Goal: Task Accomplishment & Management: Manage account settings

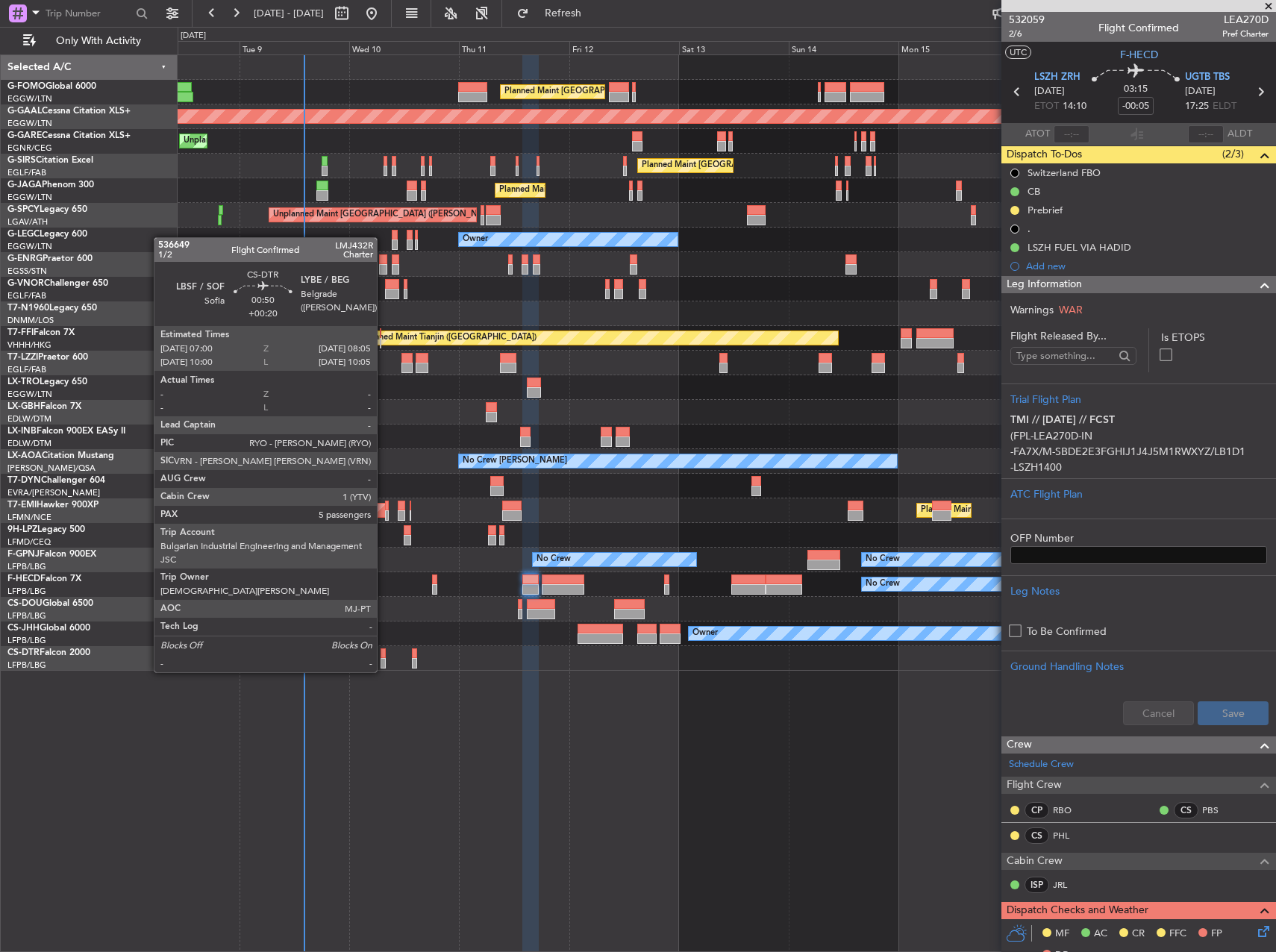
click at [384, 657] on div at bounding box center [383, 654] width 5 height 11
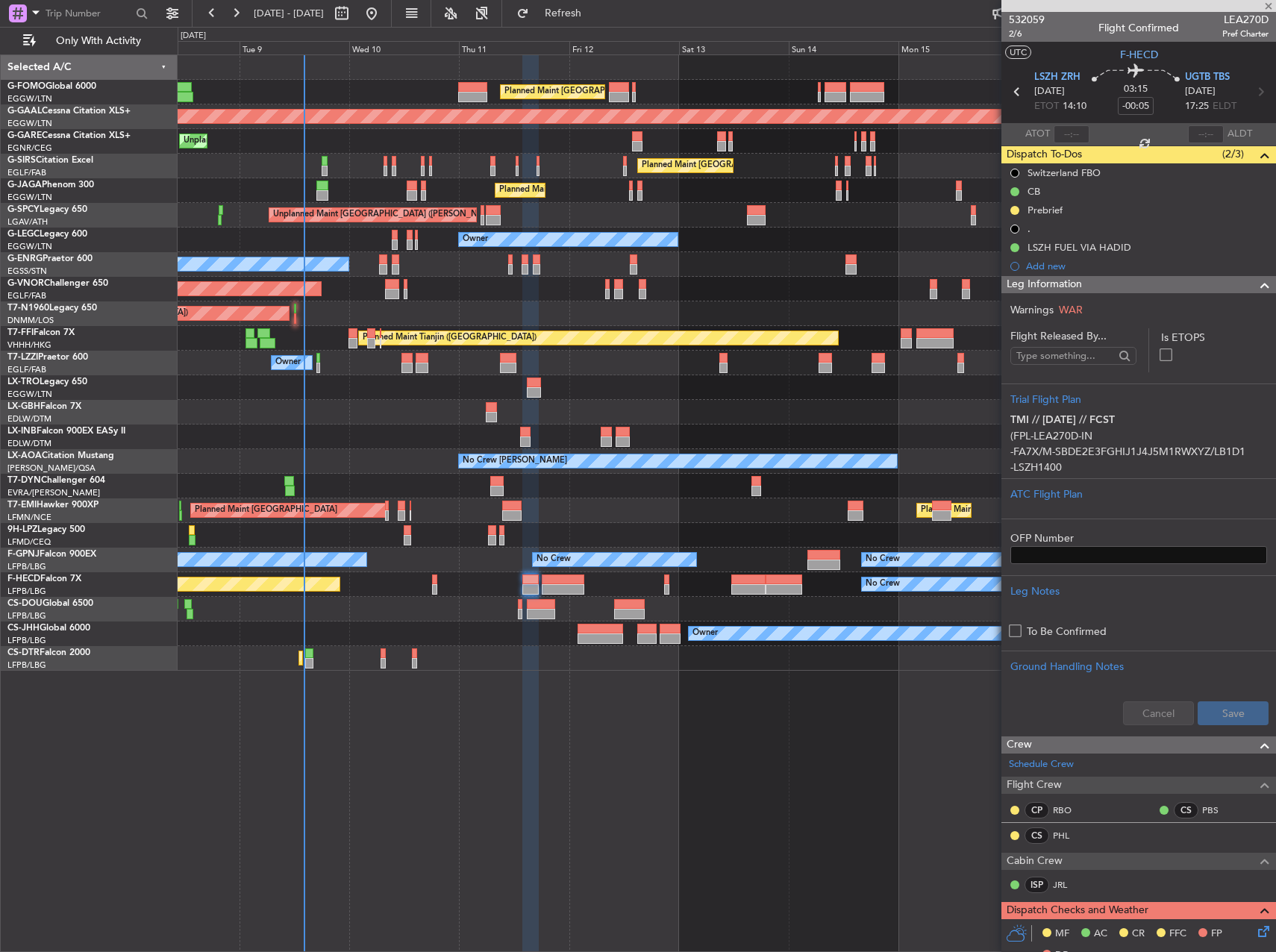
type input "+00:20"
type input "5"
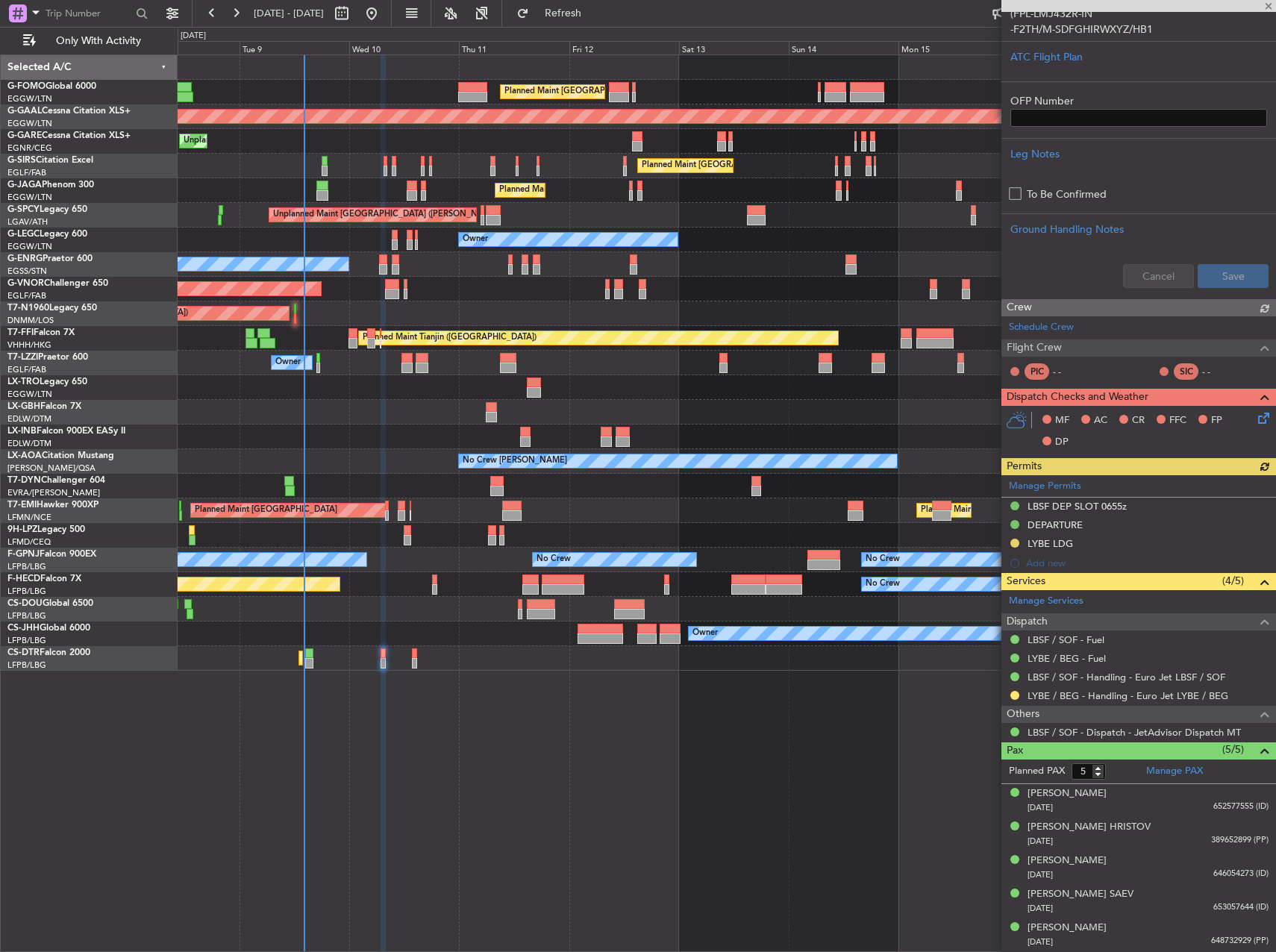
scroll to position [404, 0]
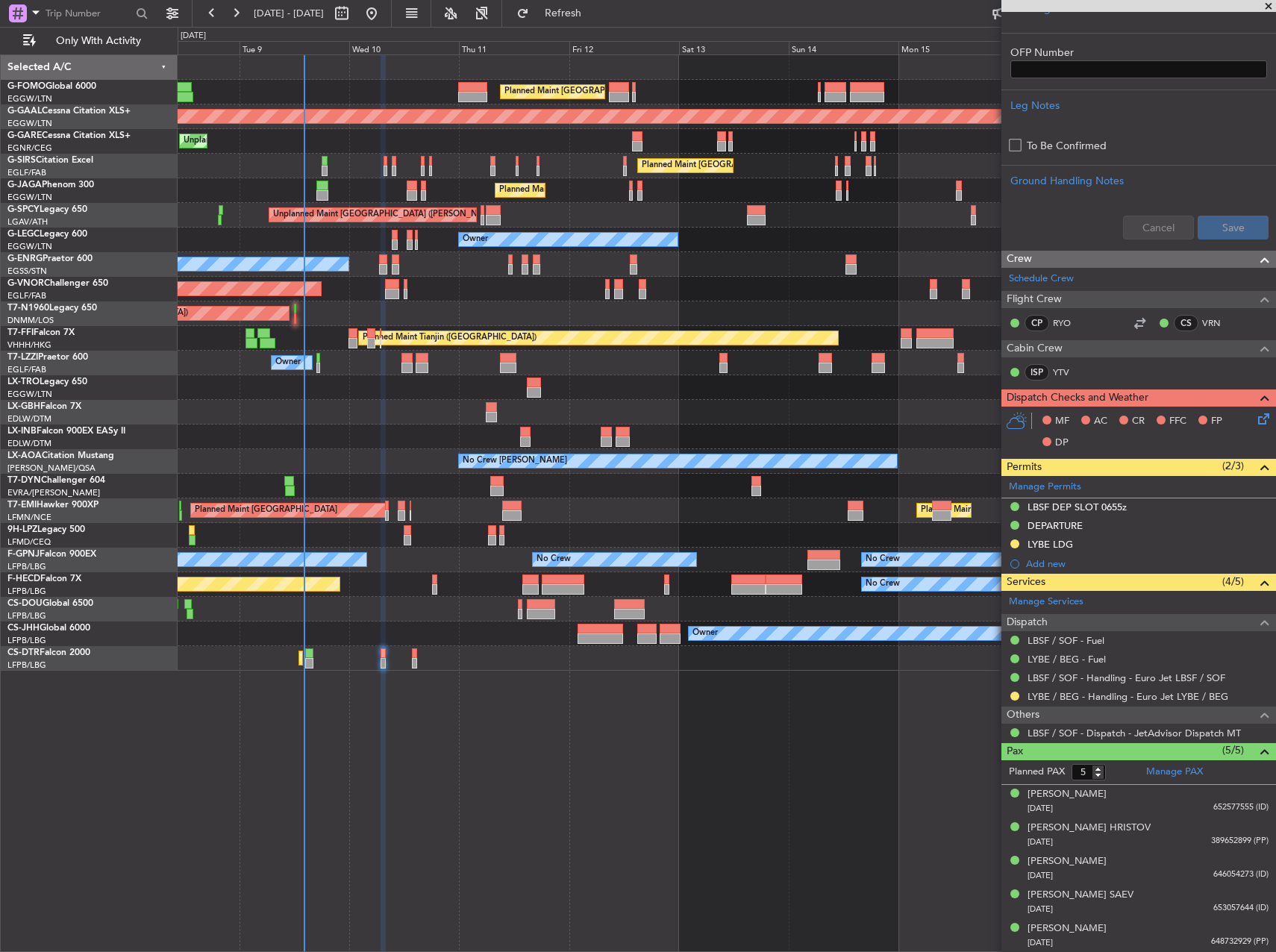
click at [412, 648] on div "Planned Maint Mugla ([GEOGRAPHIC_DATA])" at bounding box center [726, 659] width 1098 height 25
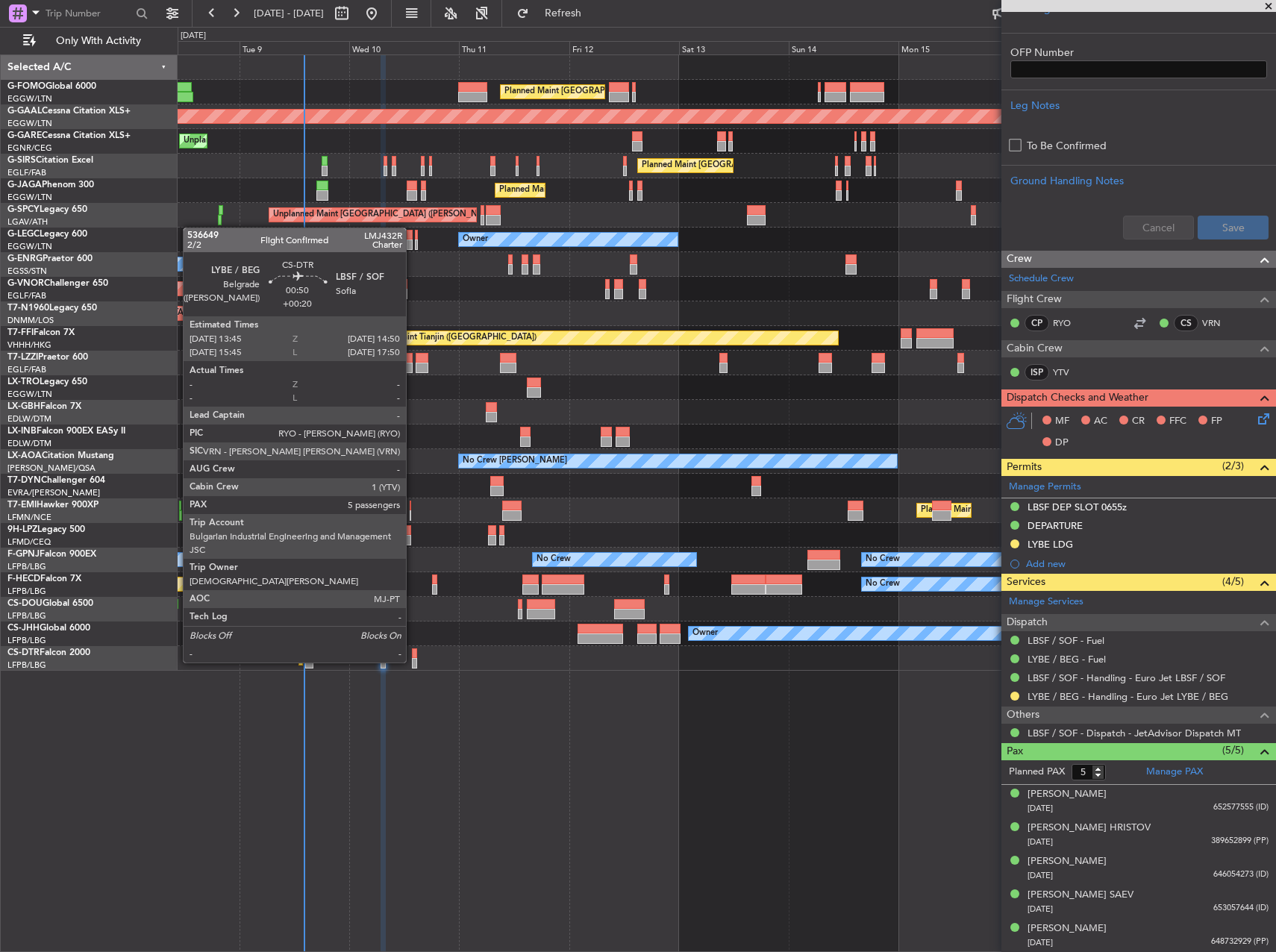
click at [413, 649] on div at bounding box center [415, 654] width 5 height 11
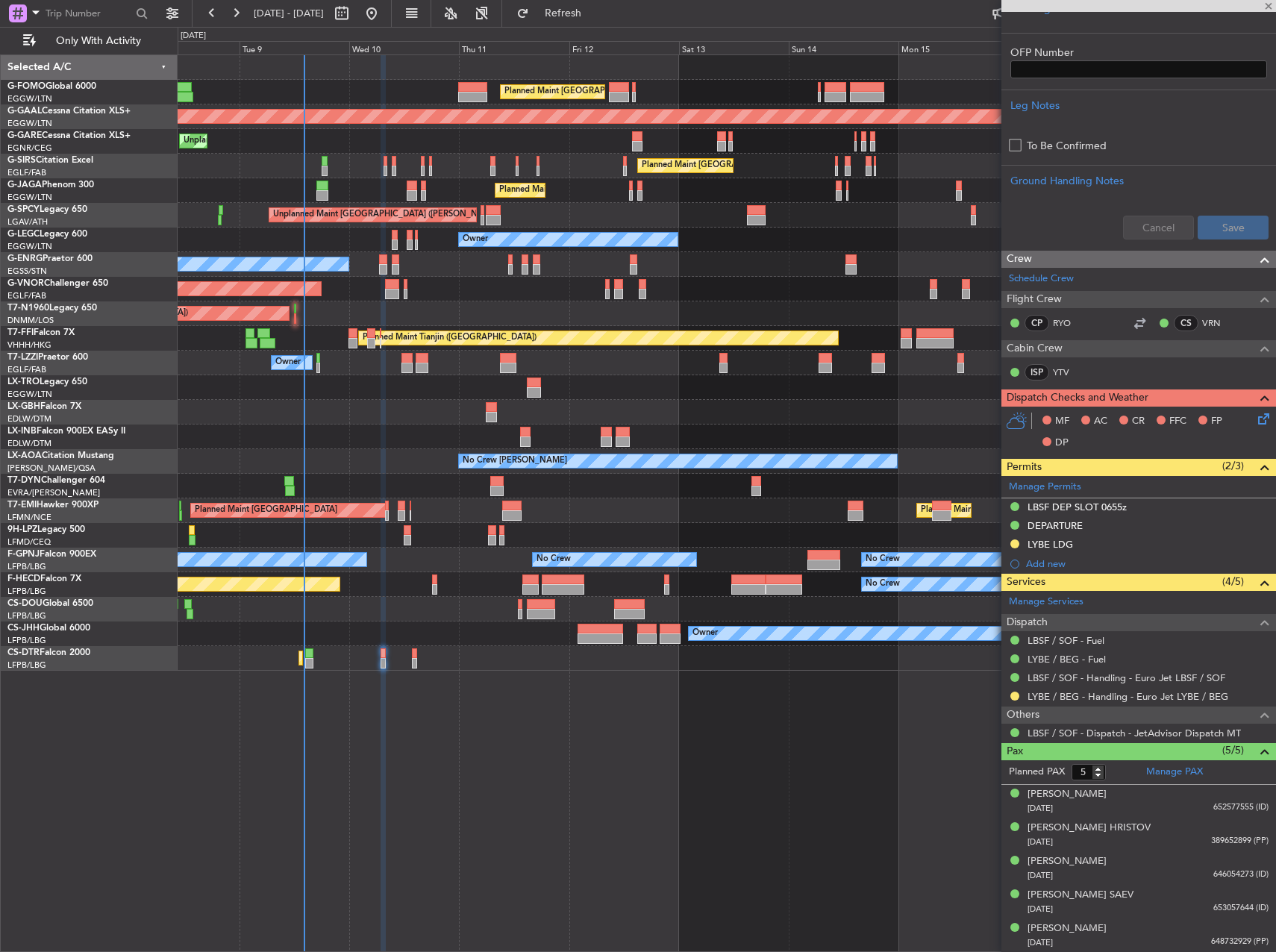
scroll to position [0, 0]
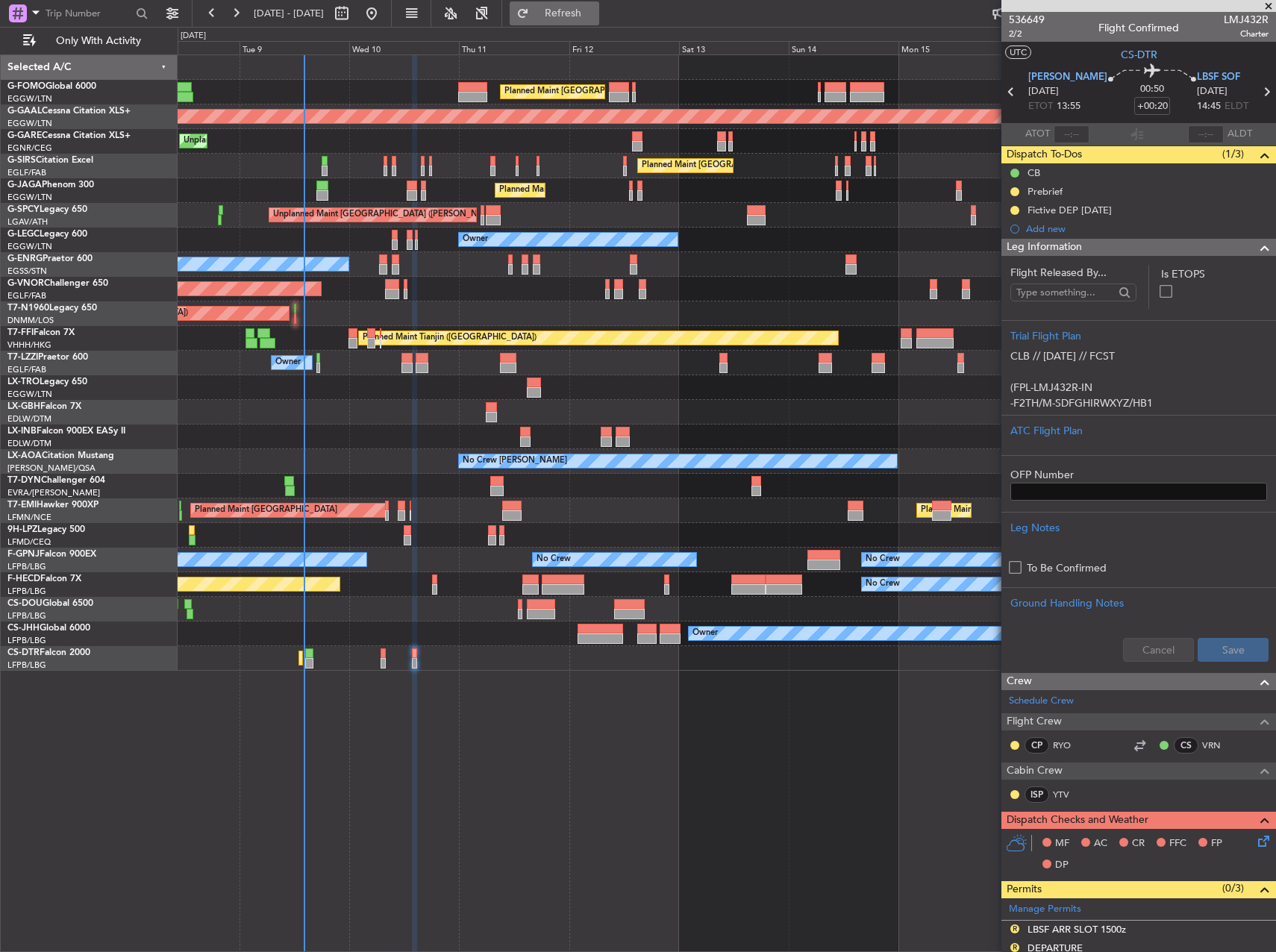
click at [595, 8] on span "Refresh" at bounding box center [564, 14] width 63 height 11
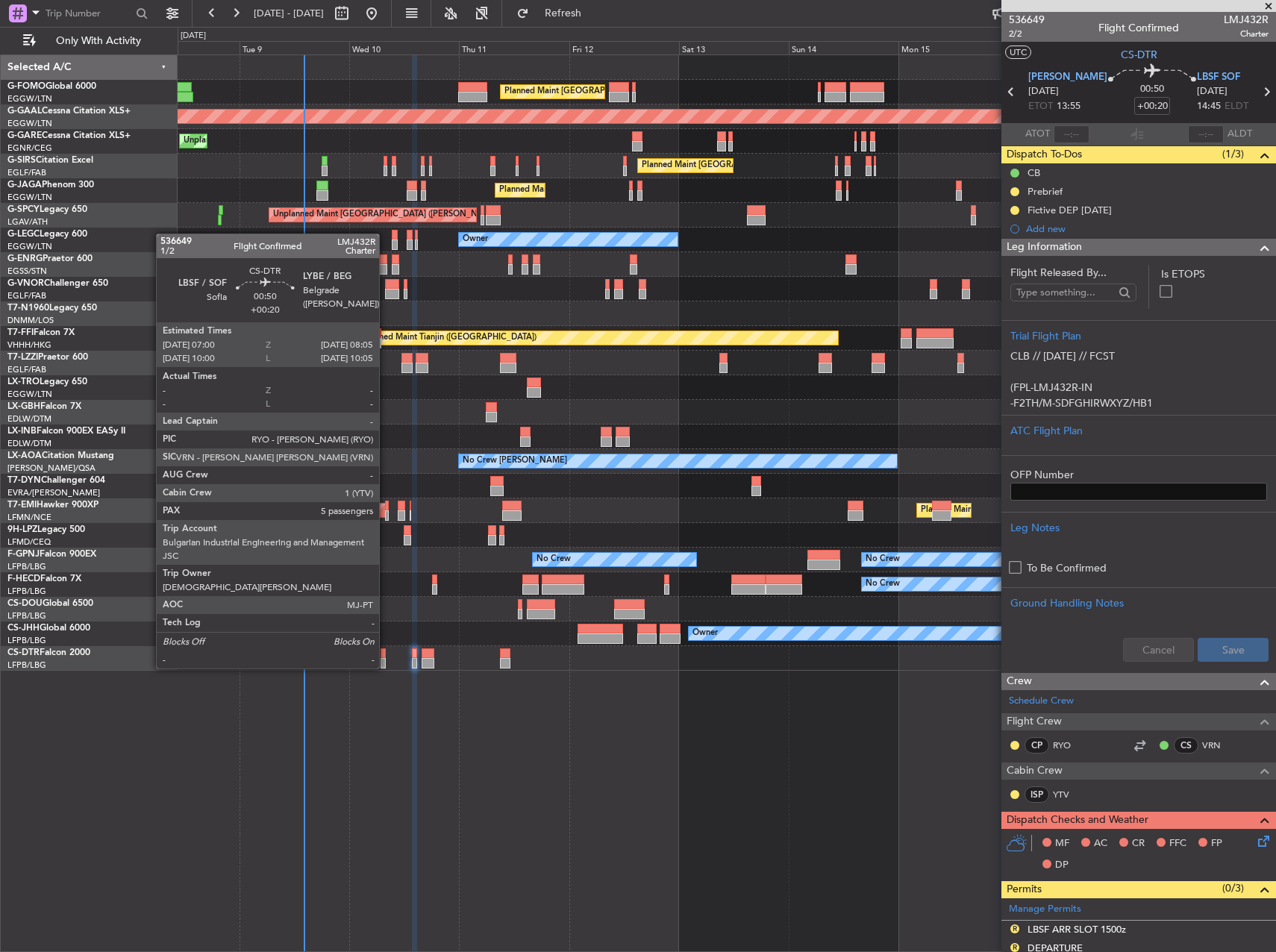
click at [386, 654] on div at bounding box center [383, 654] width 5 height 11
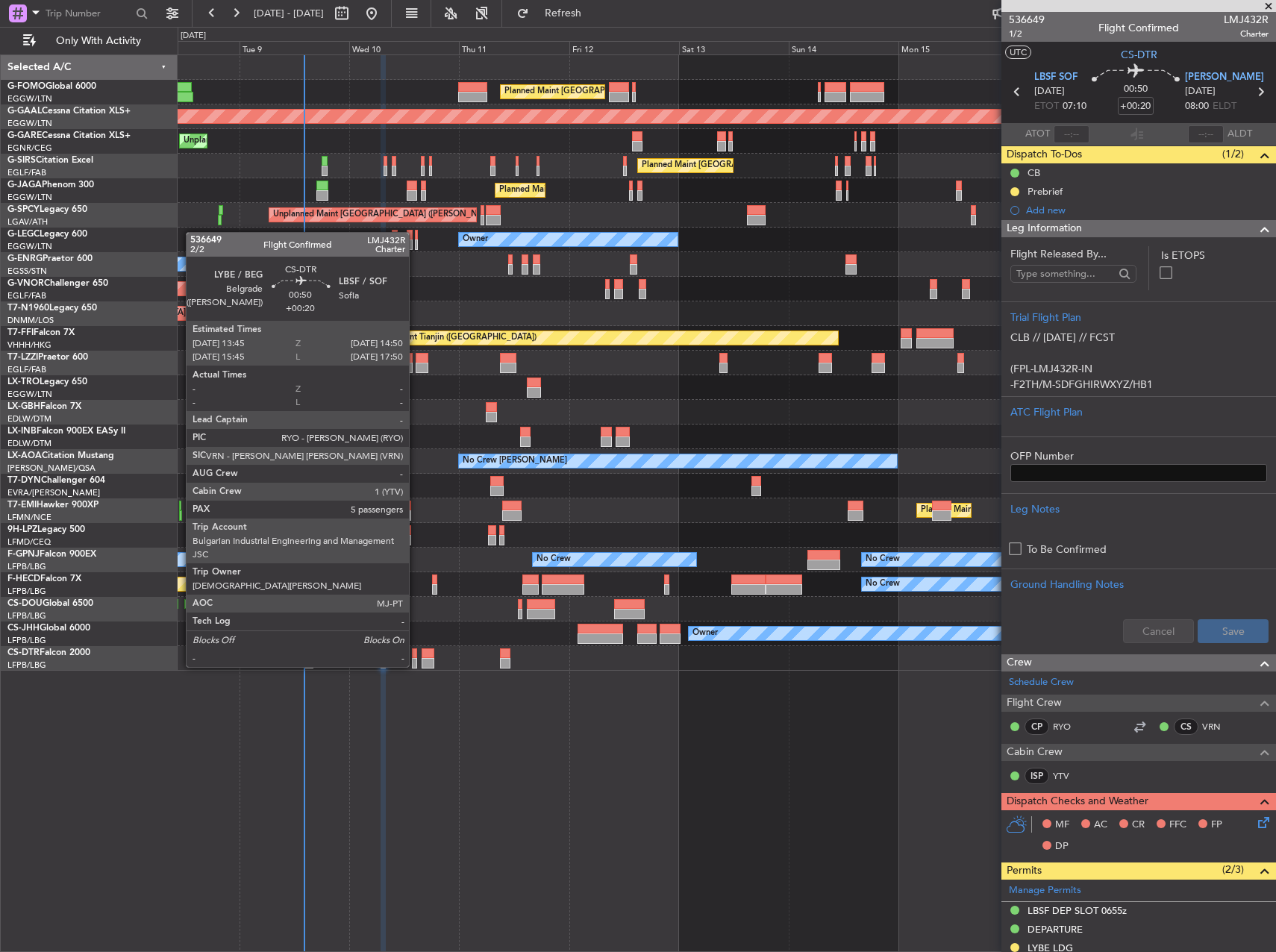
click at [415, 653] on div at bounding box center [415, 654] width 5 height 11
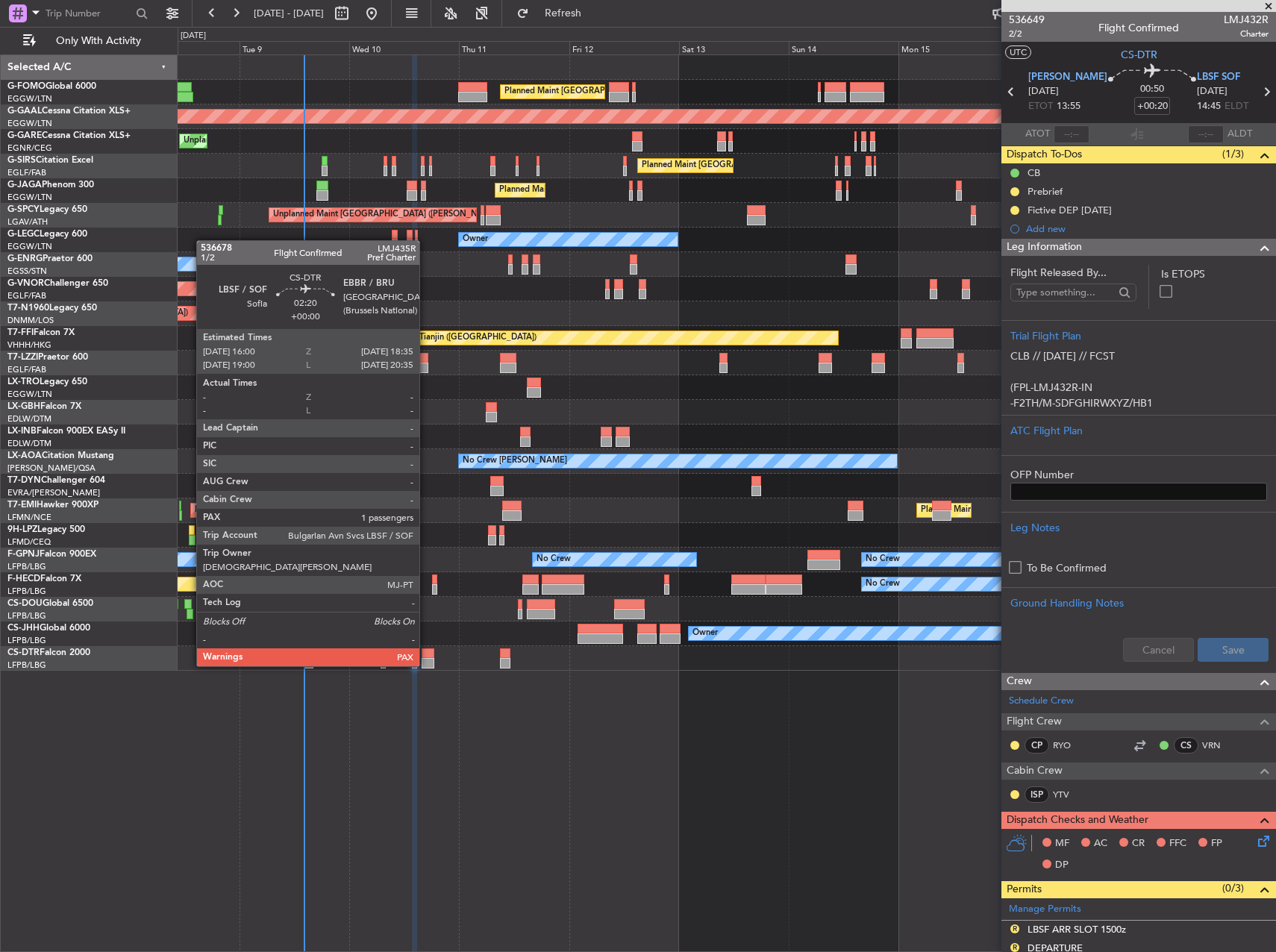
click at [421, 654] on div at bounding box center [428, 654] width 12 height 11
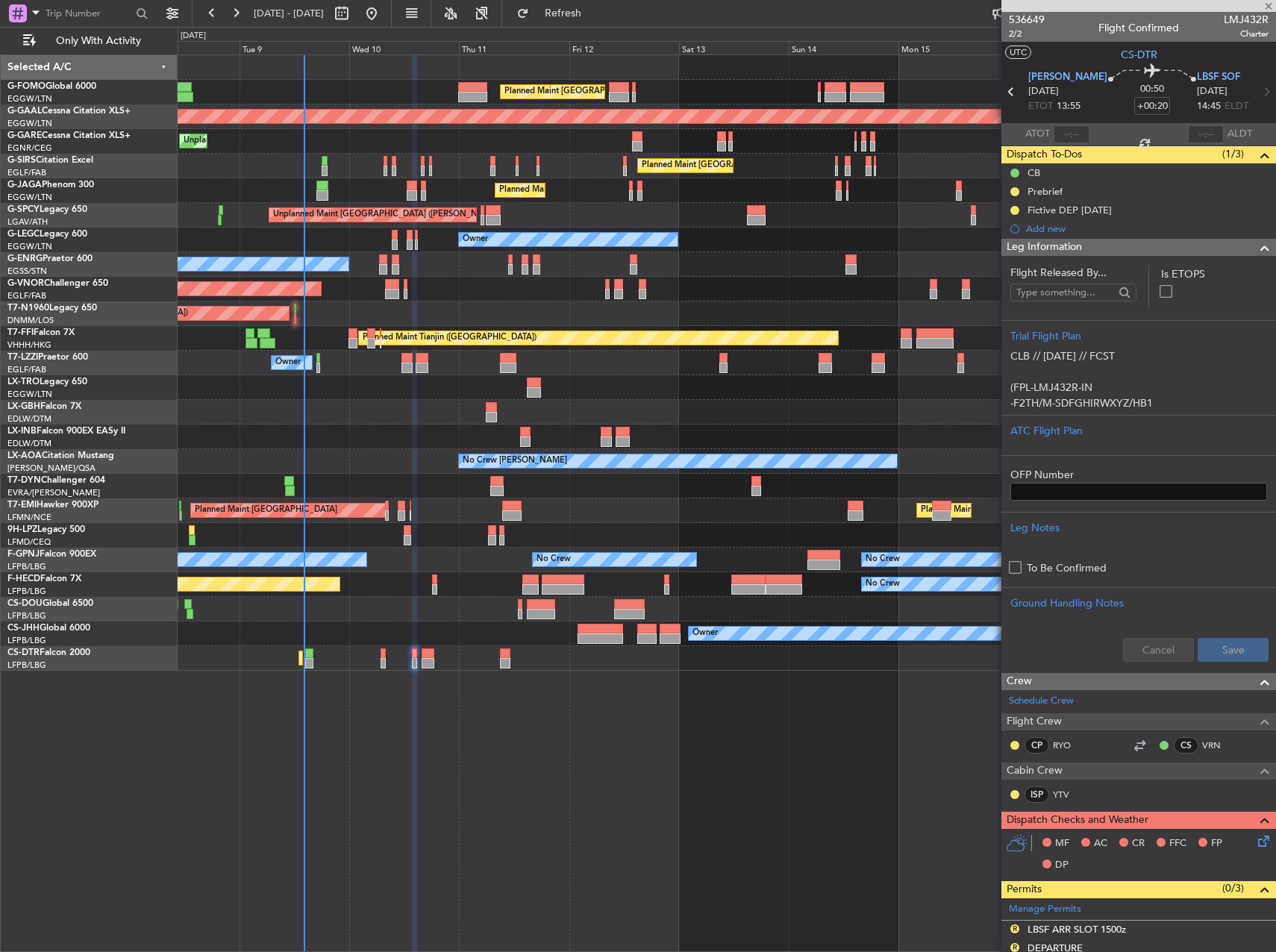
type input "1"
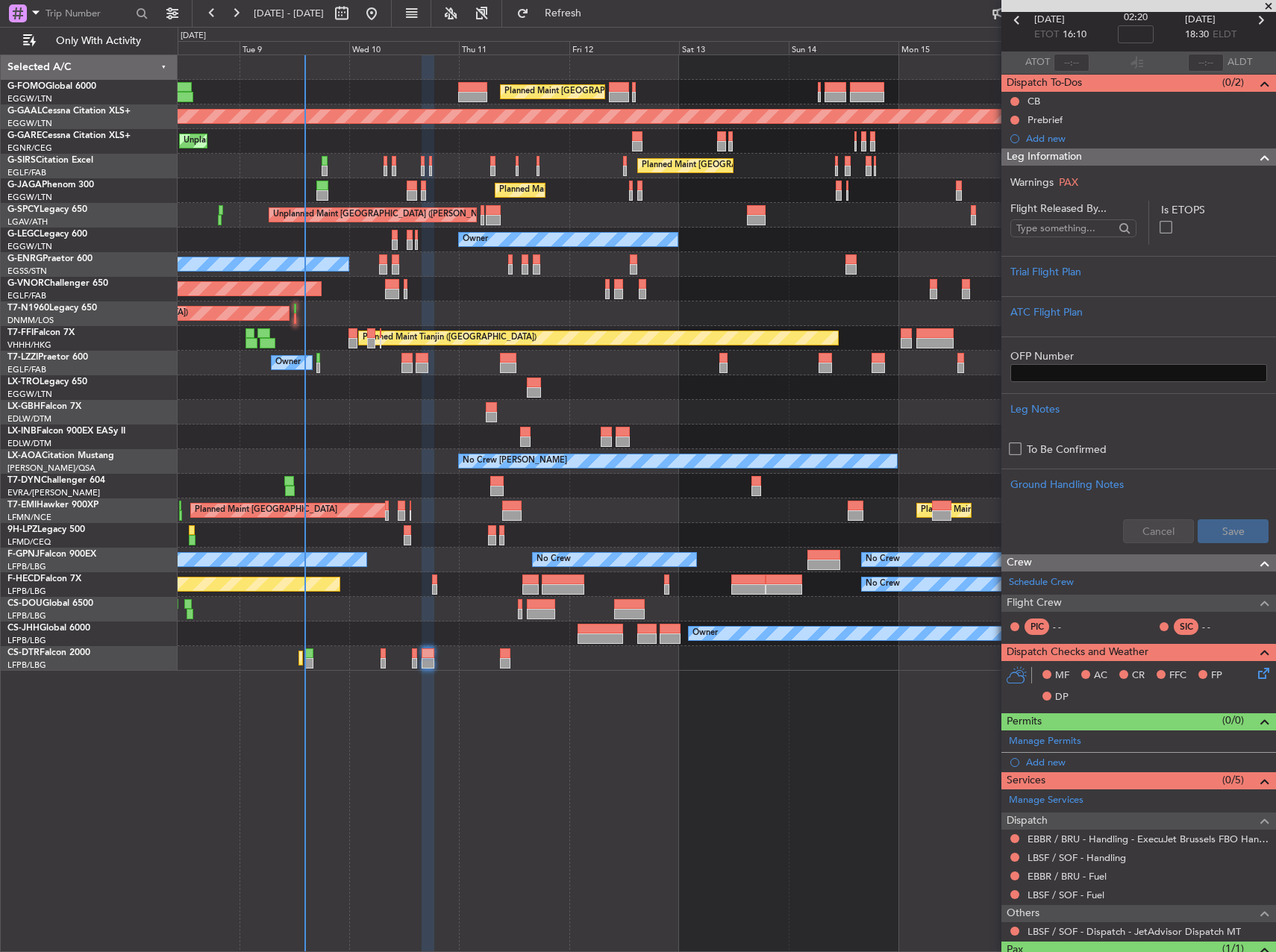
scroll to position [136, 0]
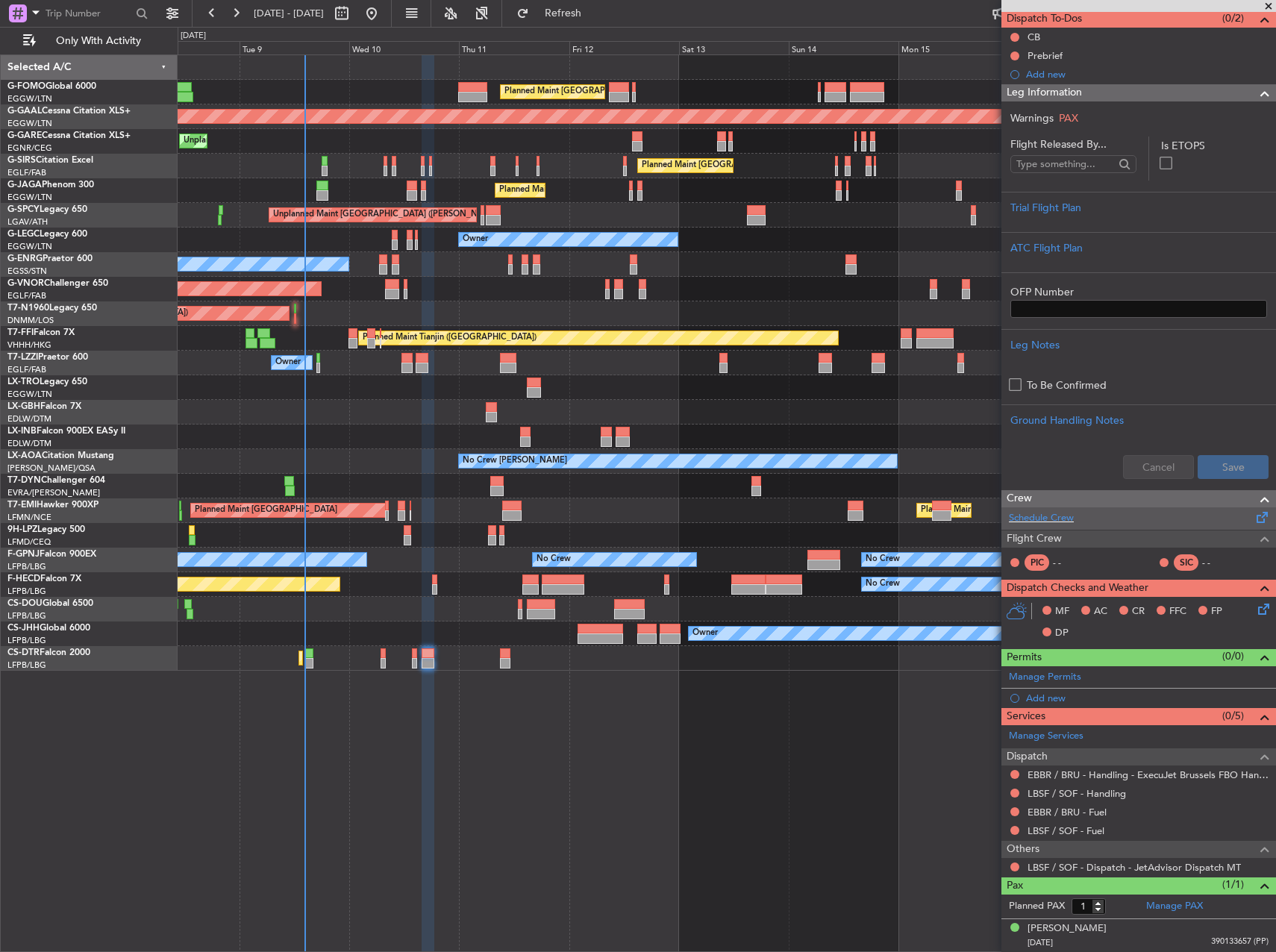
click at [1078, 517] on div "Schedule Crew" at bounding box center [1139, 518] width 275 height 22
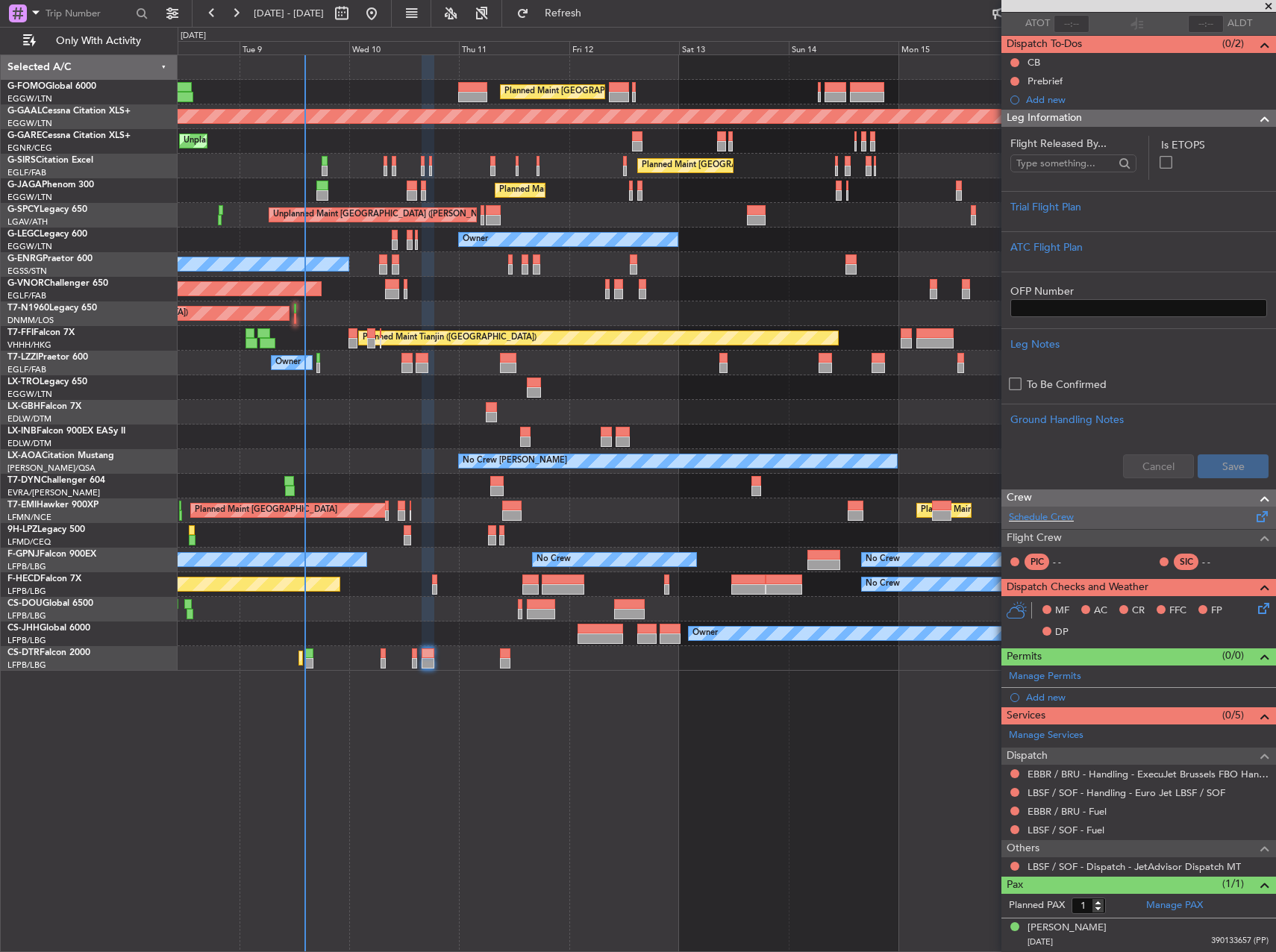
scroll to position [110, 0]
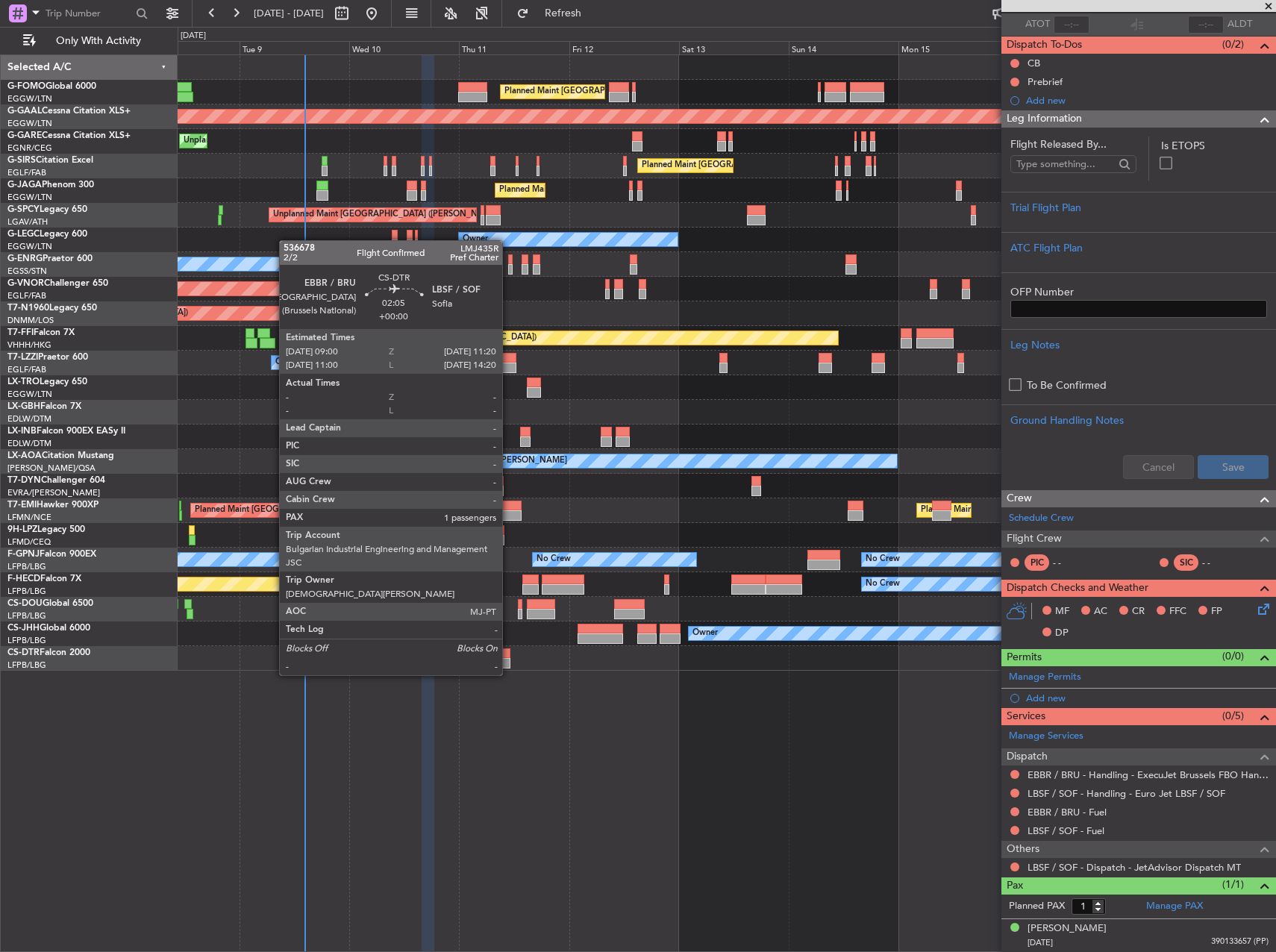
click at [509, 662] on div at bounding box center [505, 663] width 12 height 11
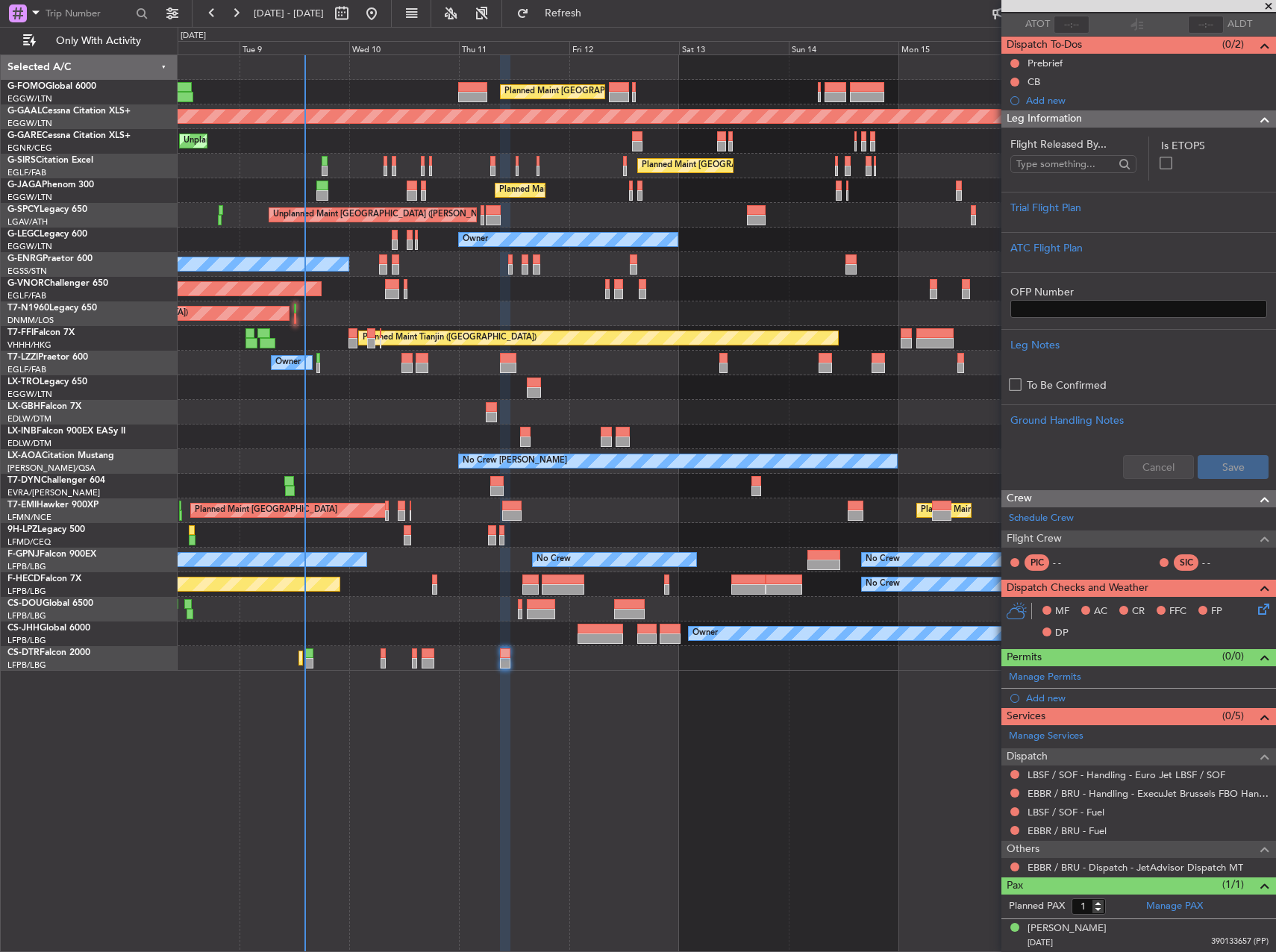
click at [418, 656] on div "Planned Maint Mugla ([GEOGRAPHIC_DATA])" at bounding box center [726, 659] width 1098 height 25
click at [417, 656] on div "Planned Maint Mugla ([GEOGRAPHIC_DATA])" at bounding box center [726, 659] width 1098 height 25
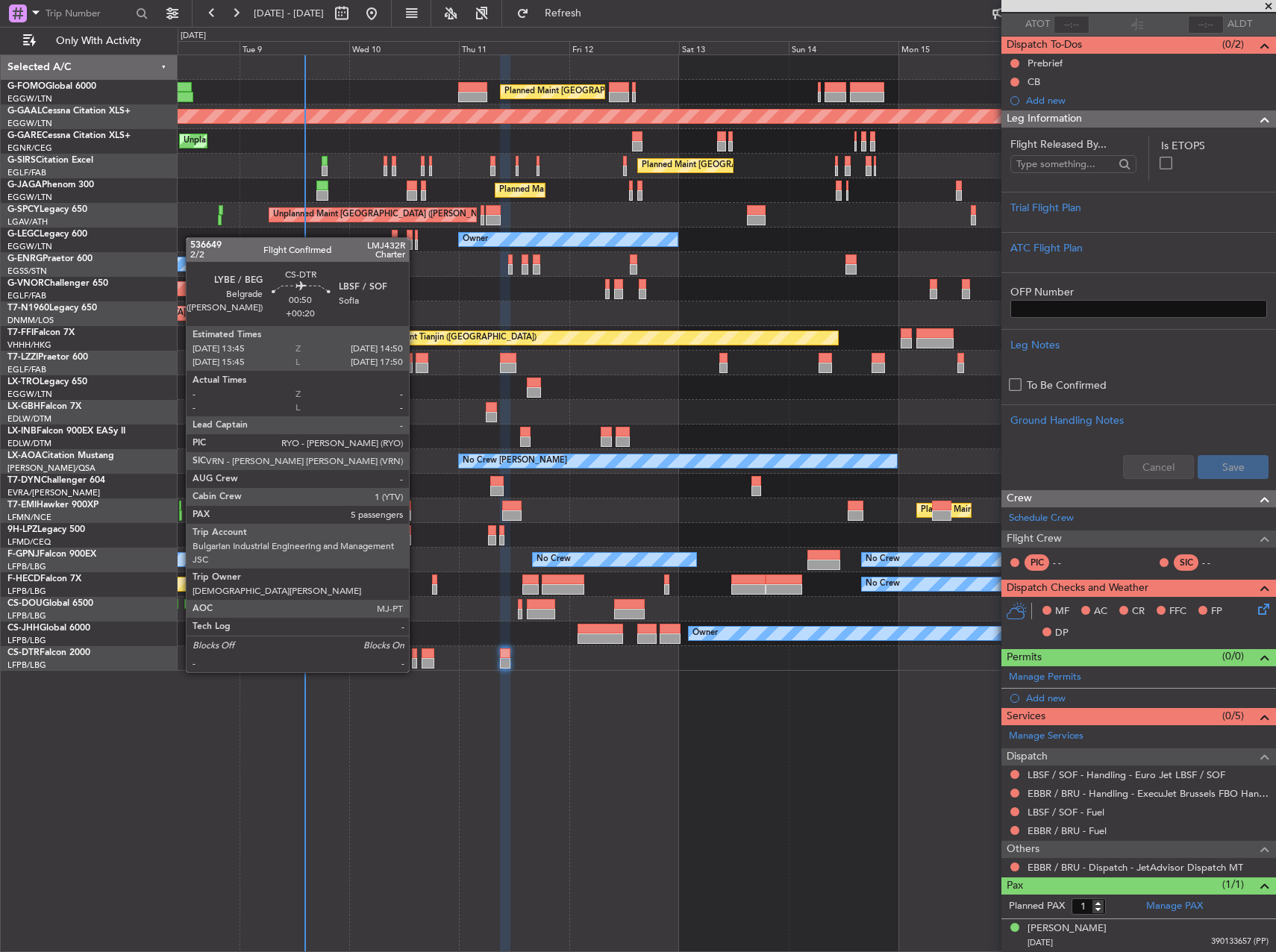
click at [415, 657] on div at bounding box center [415, 654] width 5 height 11
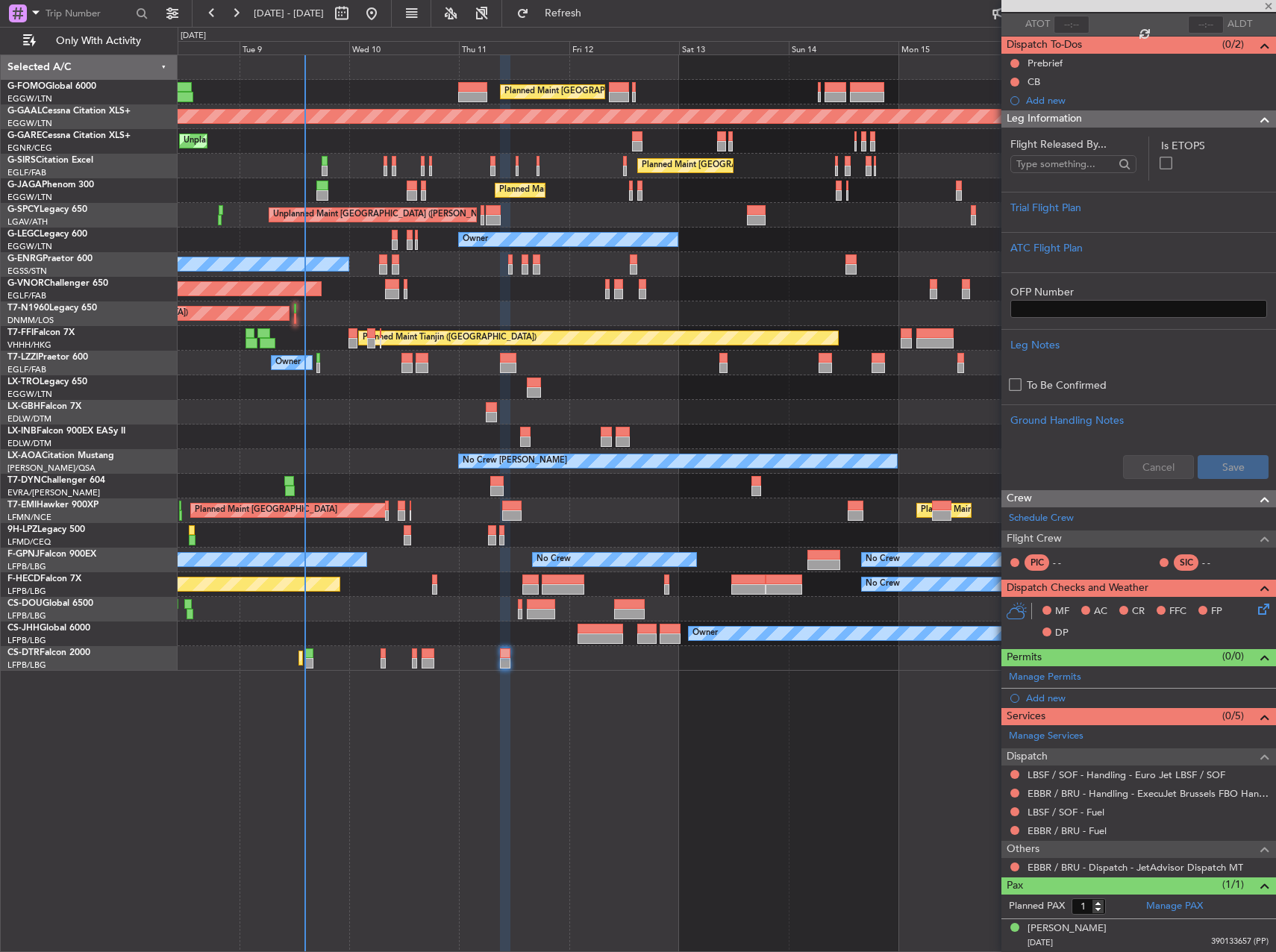
type input "+00:20"
type input "5"
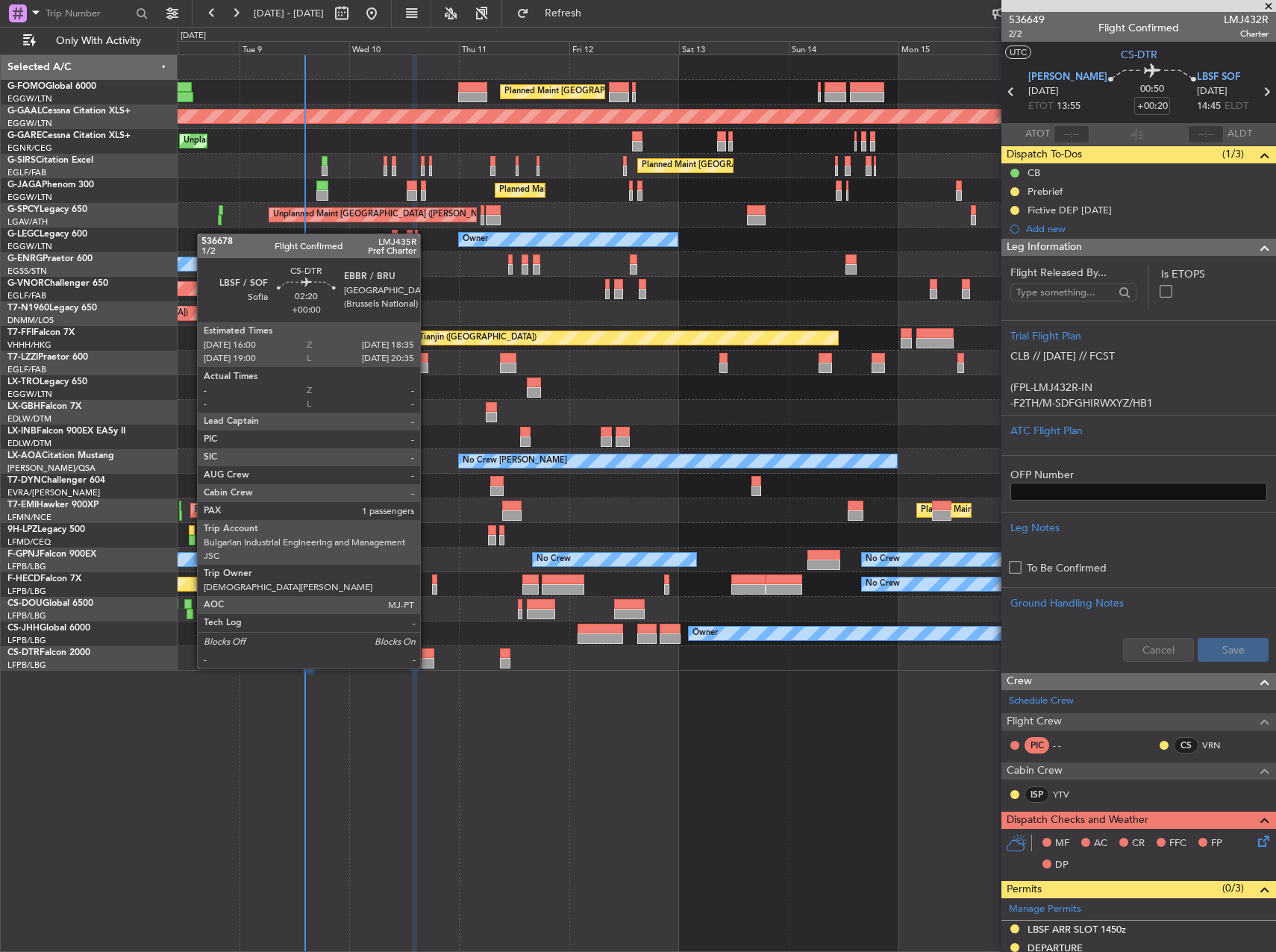
click at [428, 655] on div at bounding box center [428, 654] width 12 height 11
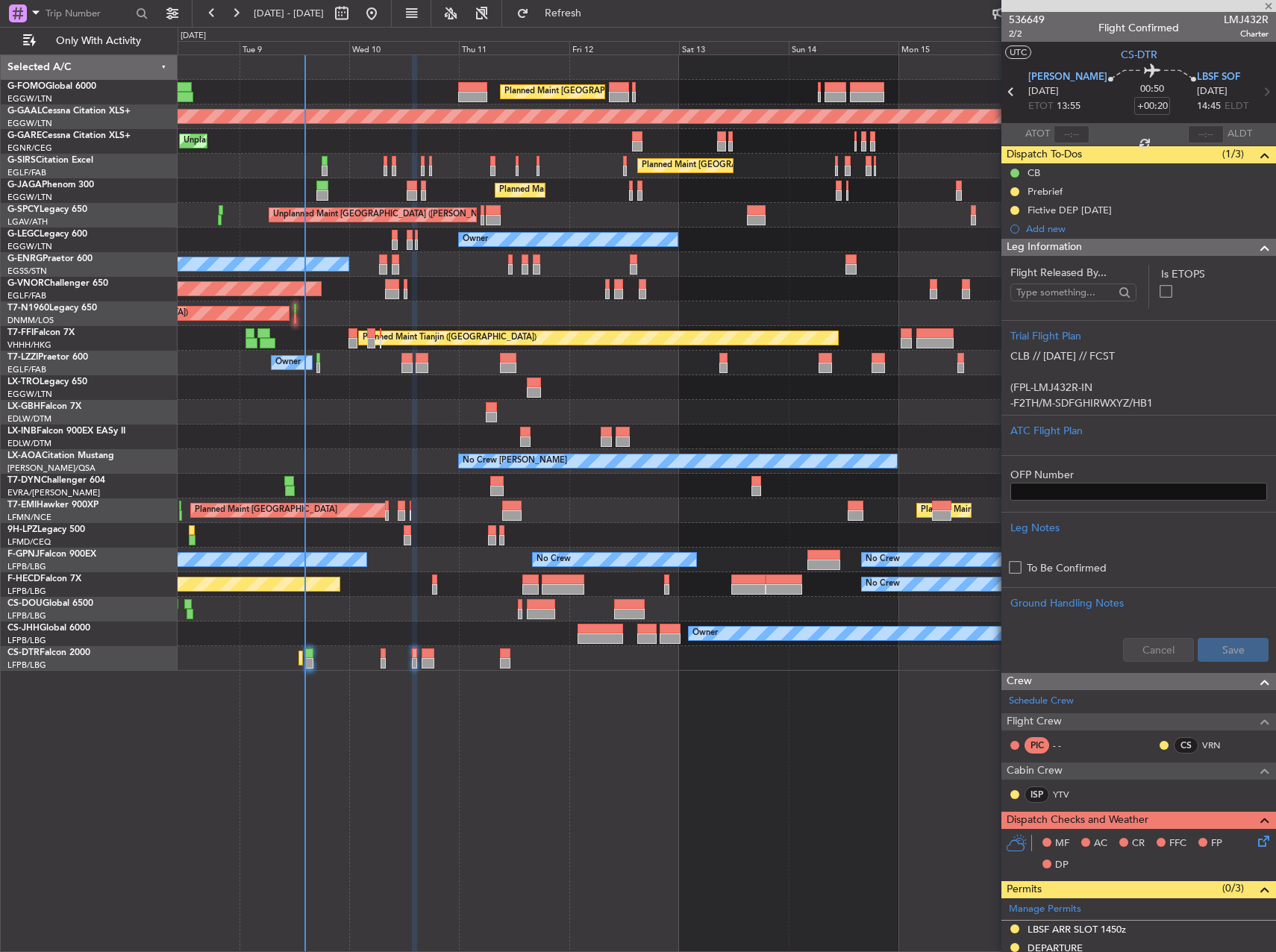
type input "1"
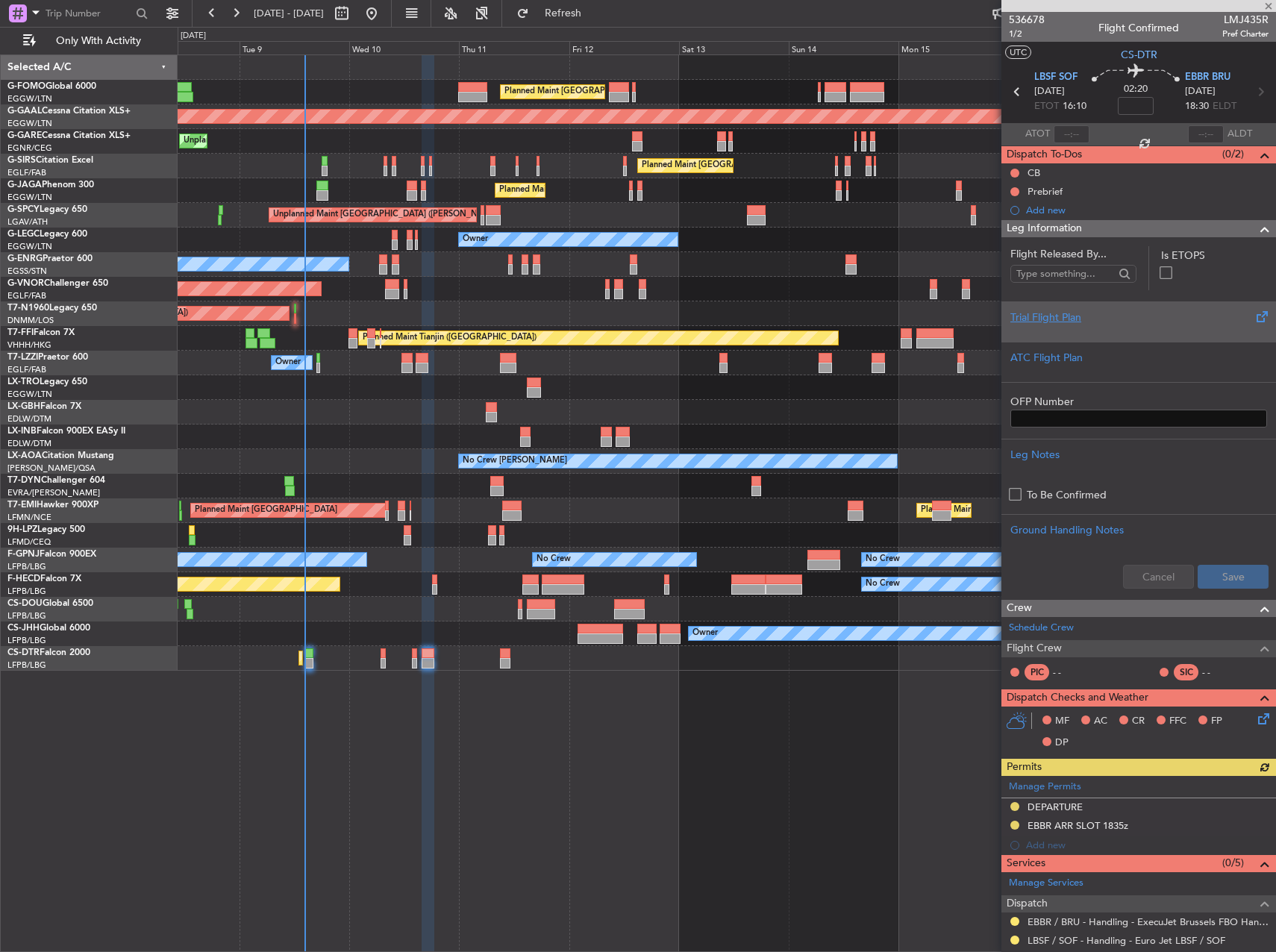
click at [1056, 329] on div at bounding box center [1139, 330] width 256 height 9
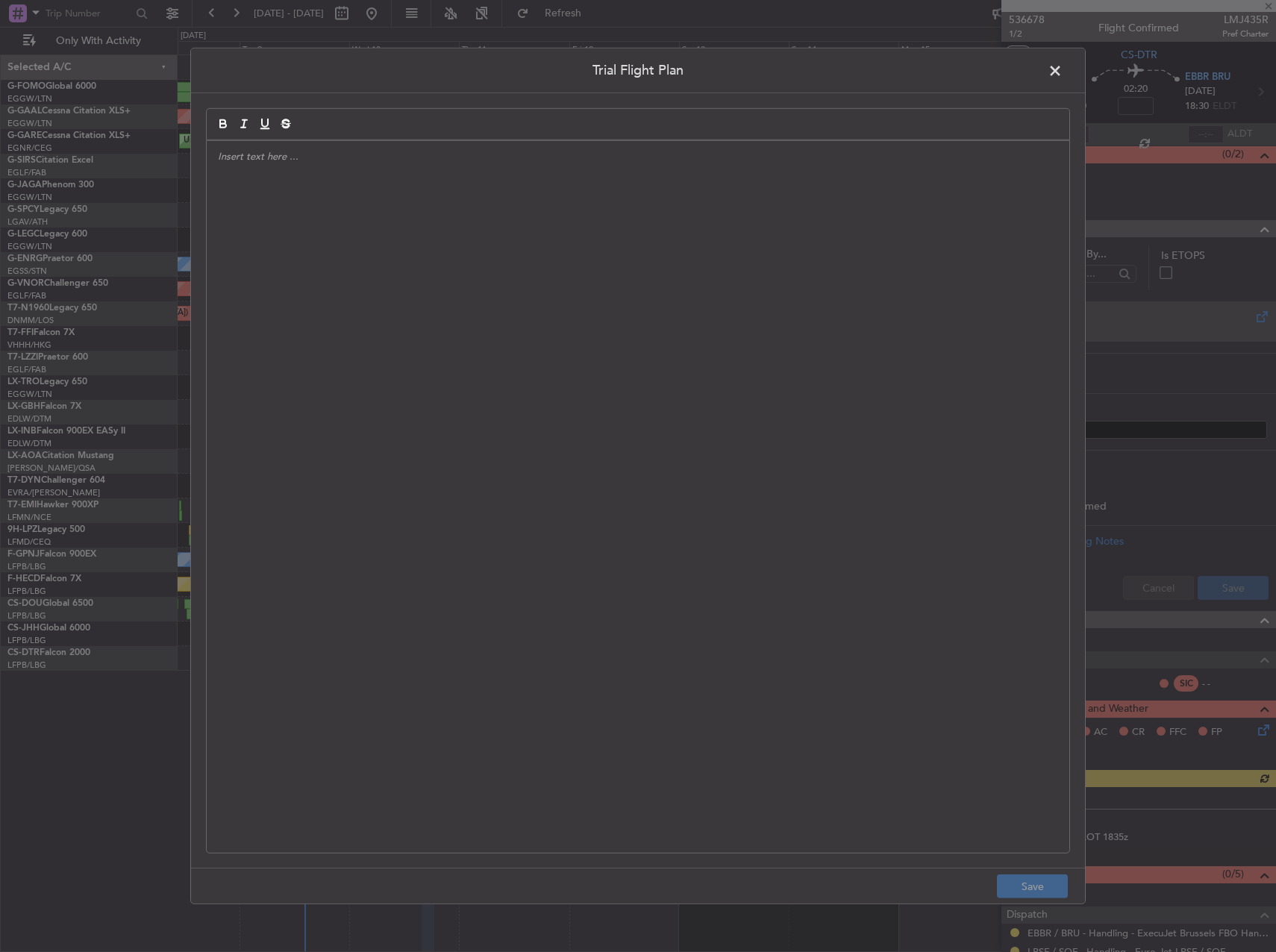
click at [363, 290] on div at bounding box center [638, 497] width 863 height 712
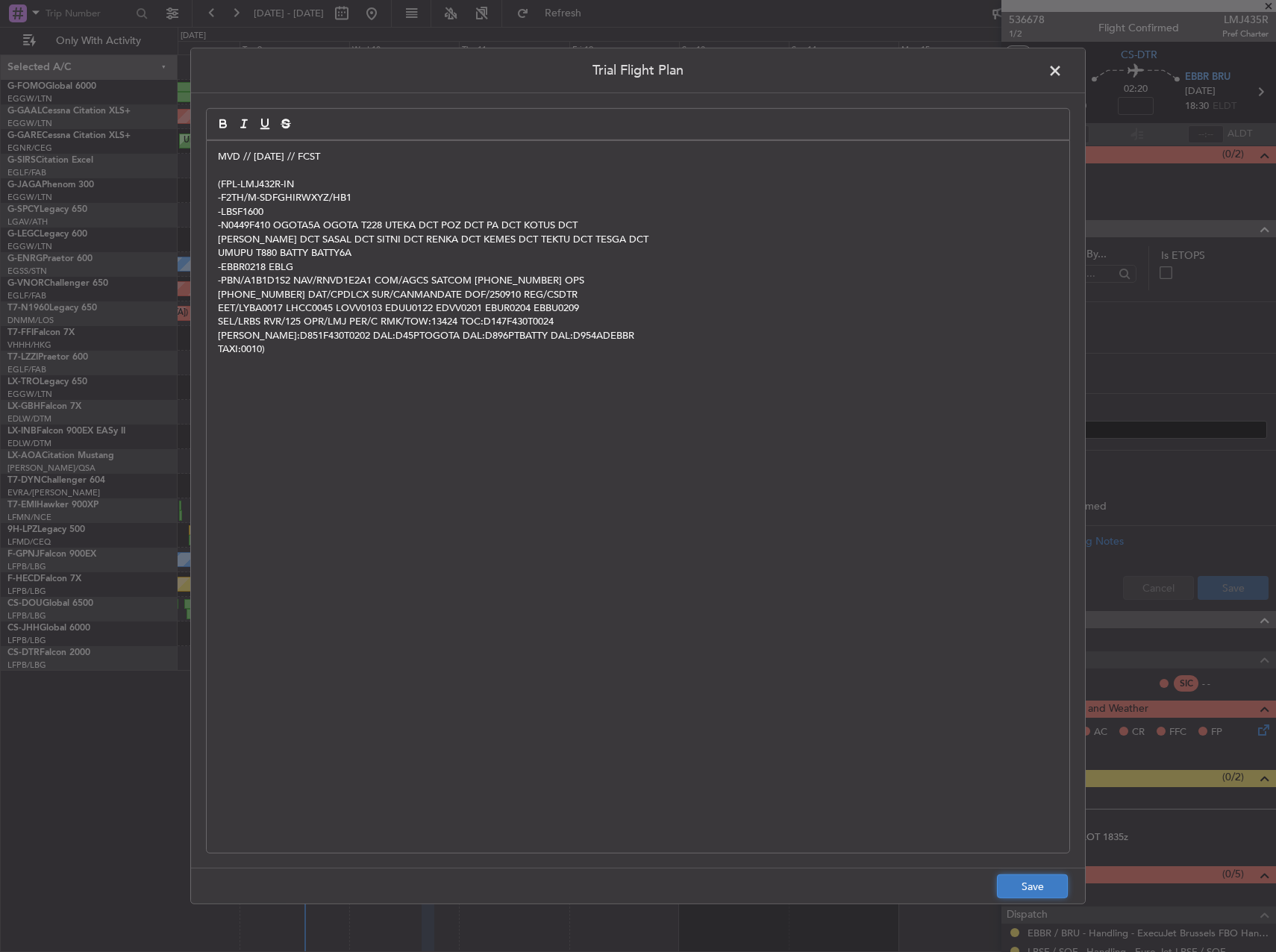
click at [1035, 881] on button "Save" at bounding box center [1033, 886] width 71 height 24
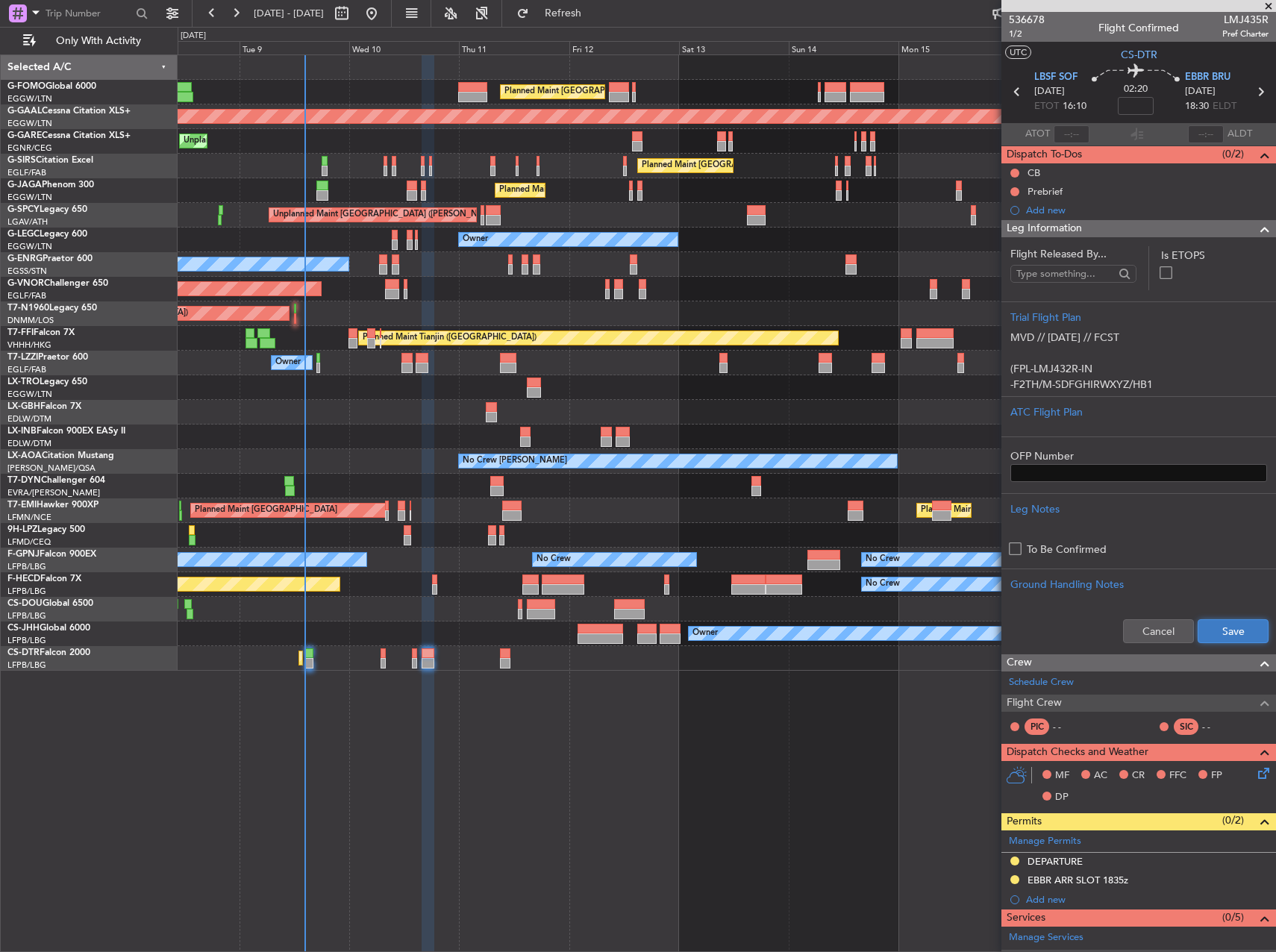
click at [1206, 629] on button "Save" at bounding box center [1233, 631] width 71 height 24
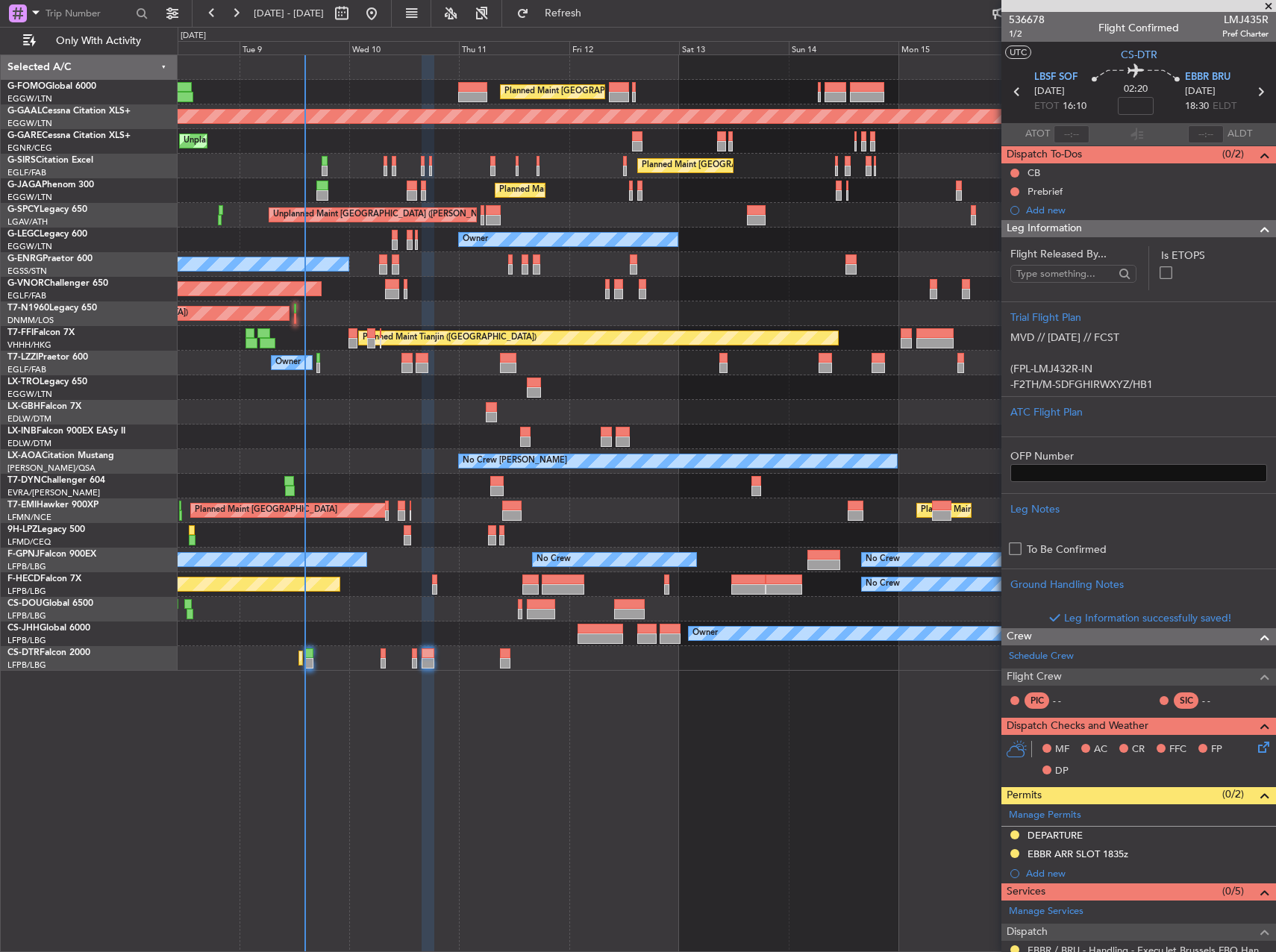
click at [515, 654] on div "Planned Maint Mugla ([GEOGRAPHIC_DATA])" at bounding box center [726, 659] width 1098 height 25
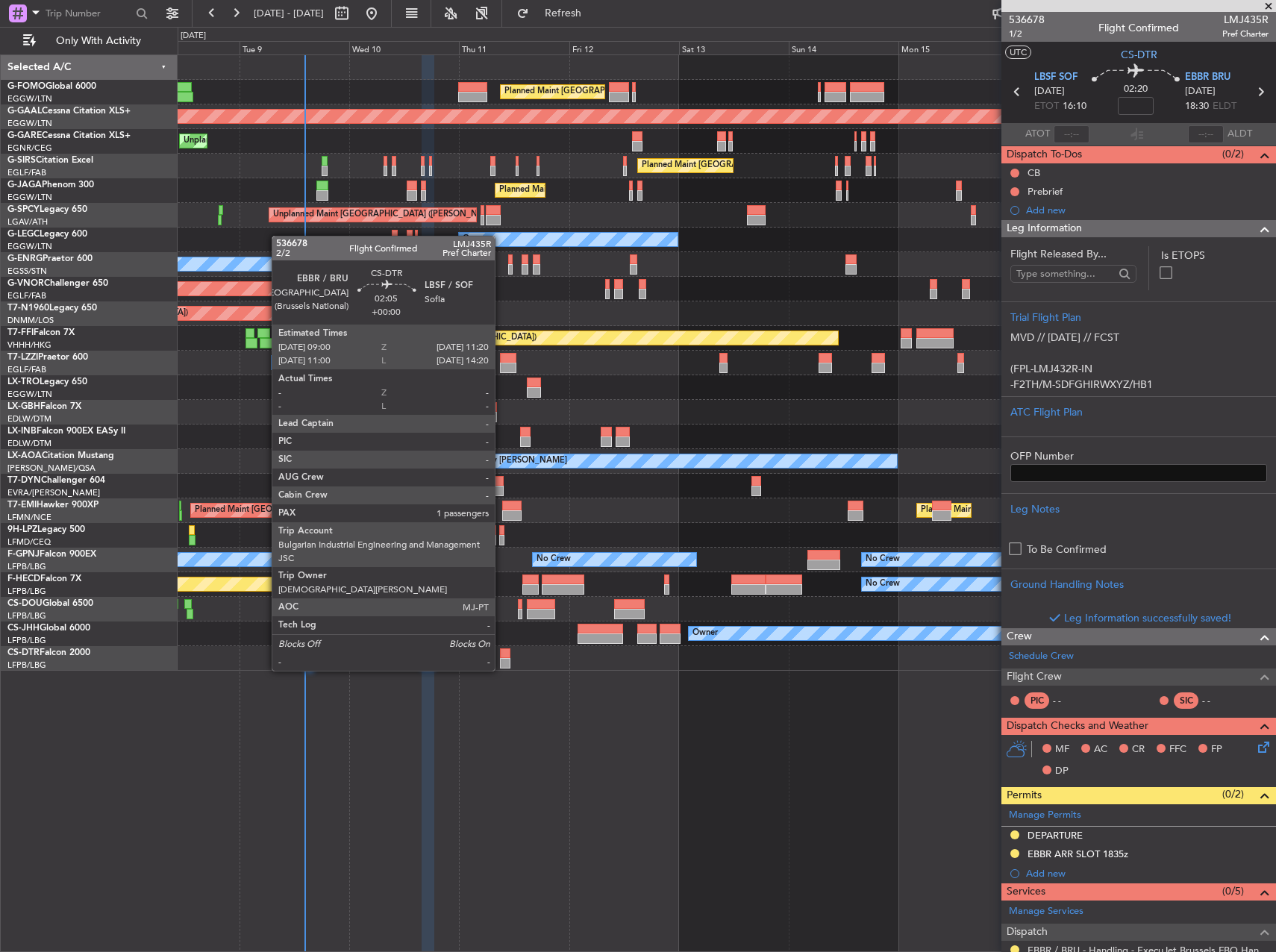
click at [498, 658] on div "Planned Maint Mugla ([GEOGRAPHIC_DATA])" at bounding box center [726, 659] width 1098 height 25
click at [505, 656] on div at bounding box center [505, 654] width 12 height 11
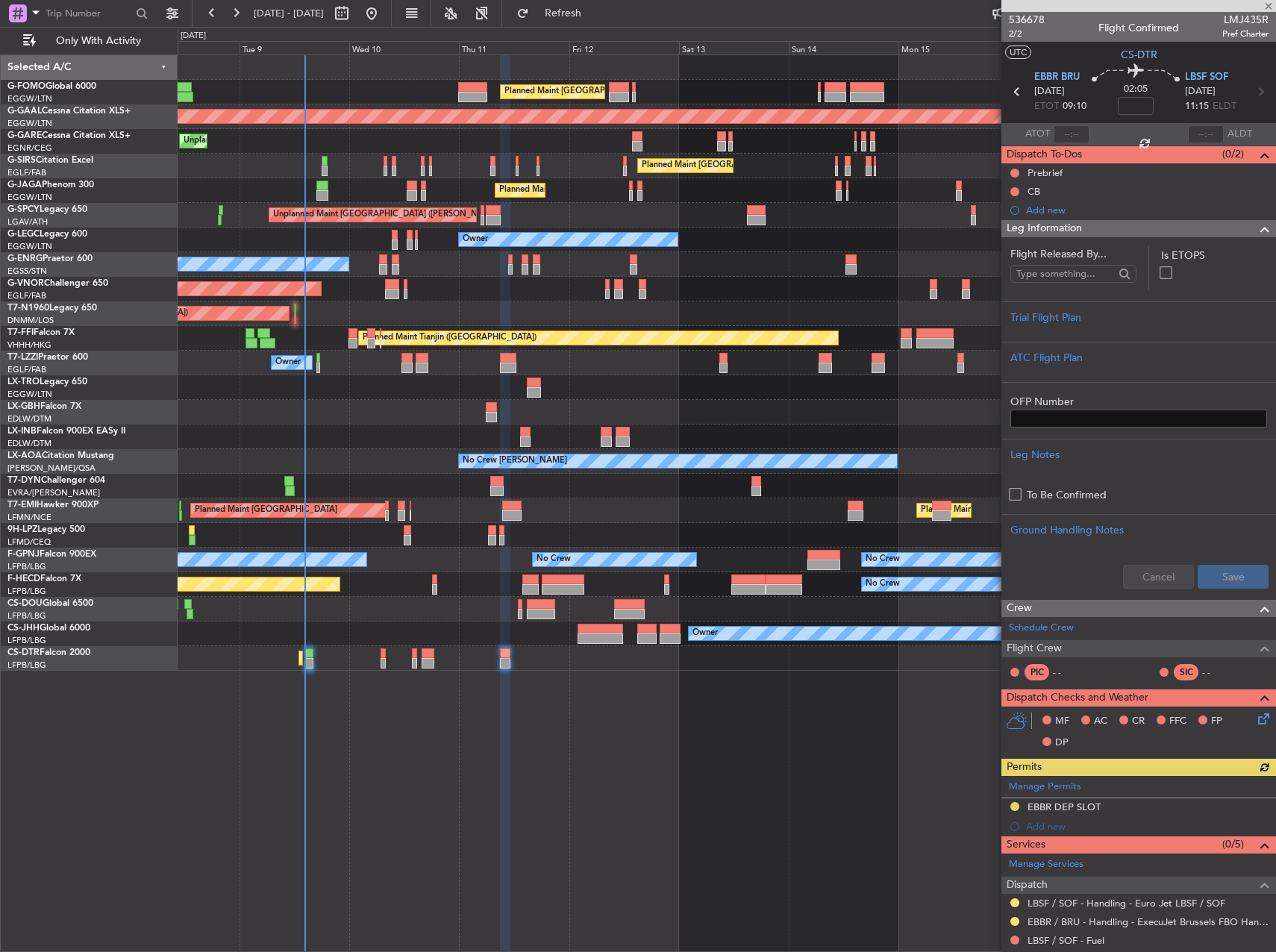
click at [417, 659] on div "Planned Maint Mugla ([GEOGRAPHIC_DATA])" at bounding box center [726, 659] width 1098 height 25
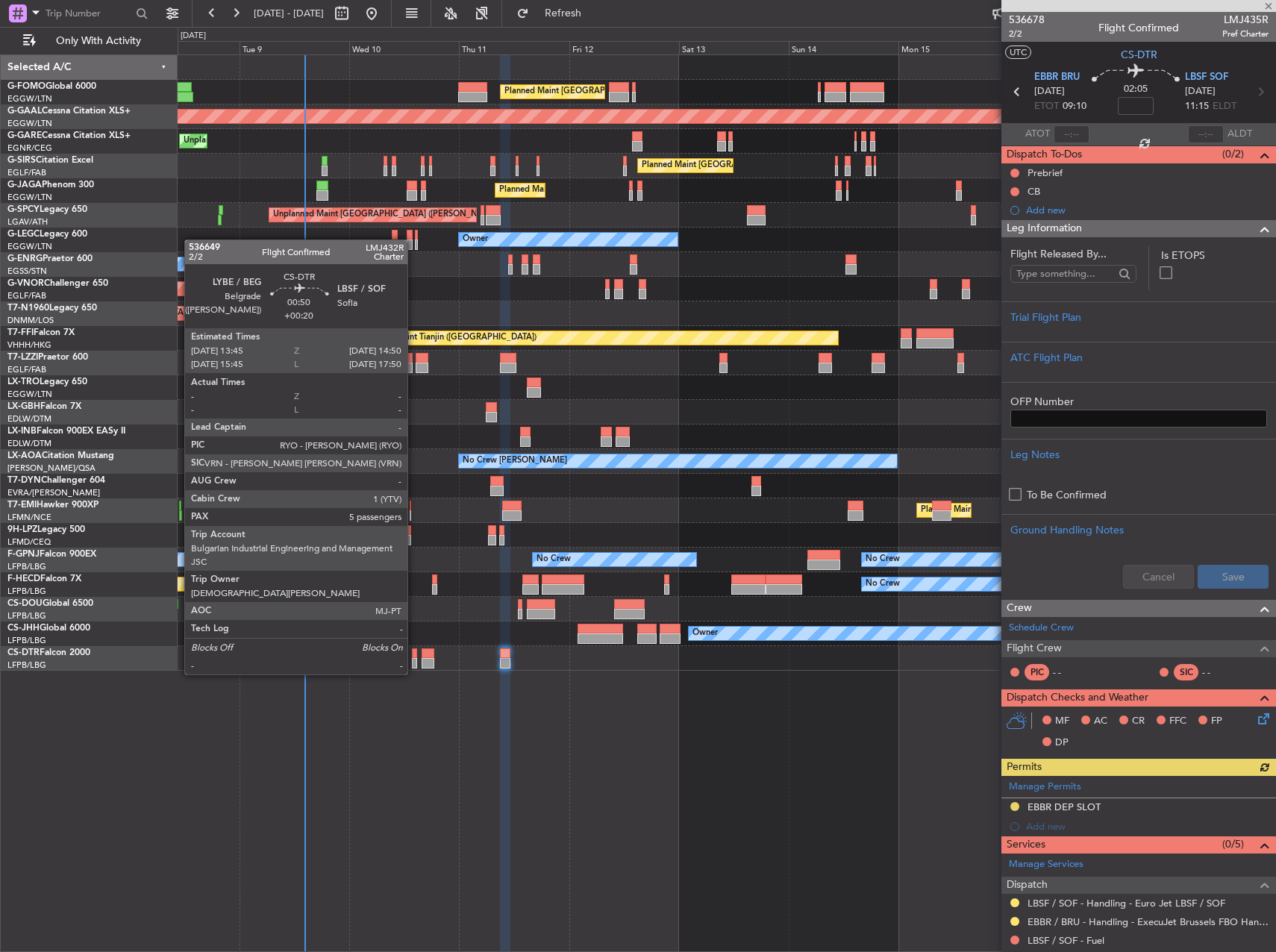
click at [415, 659] on div at bounding box center [415, 663] width 5 height 11
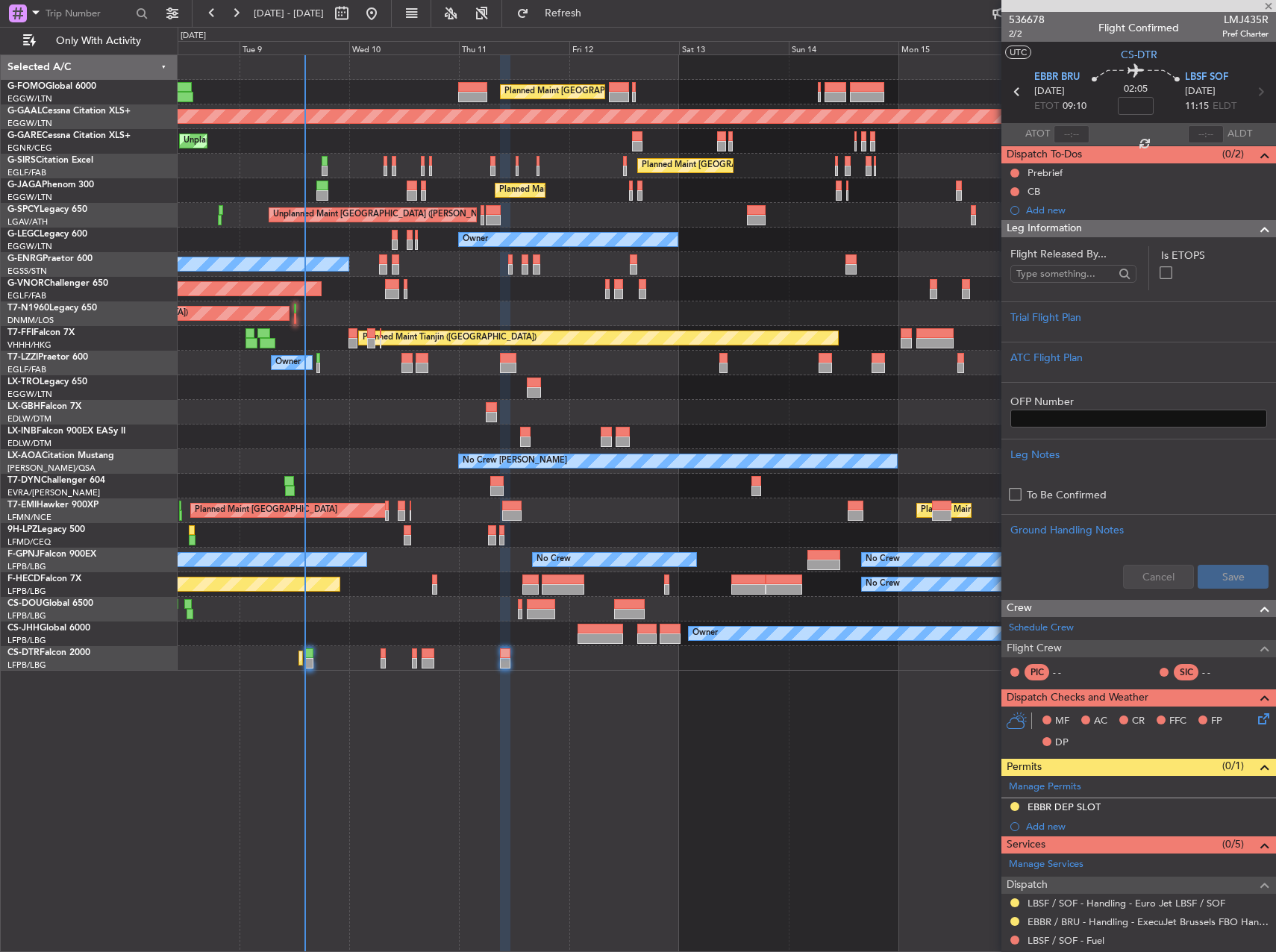
type input "+00:20"
type input "5"
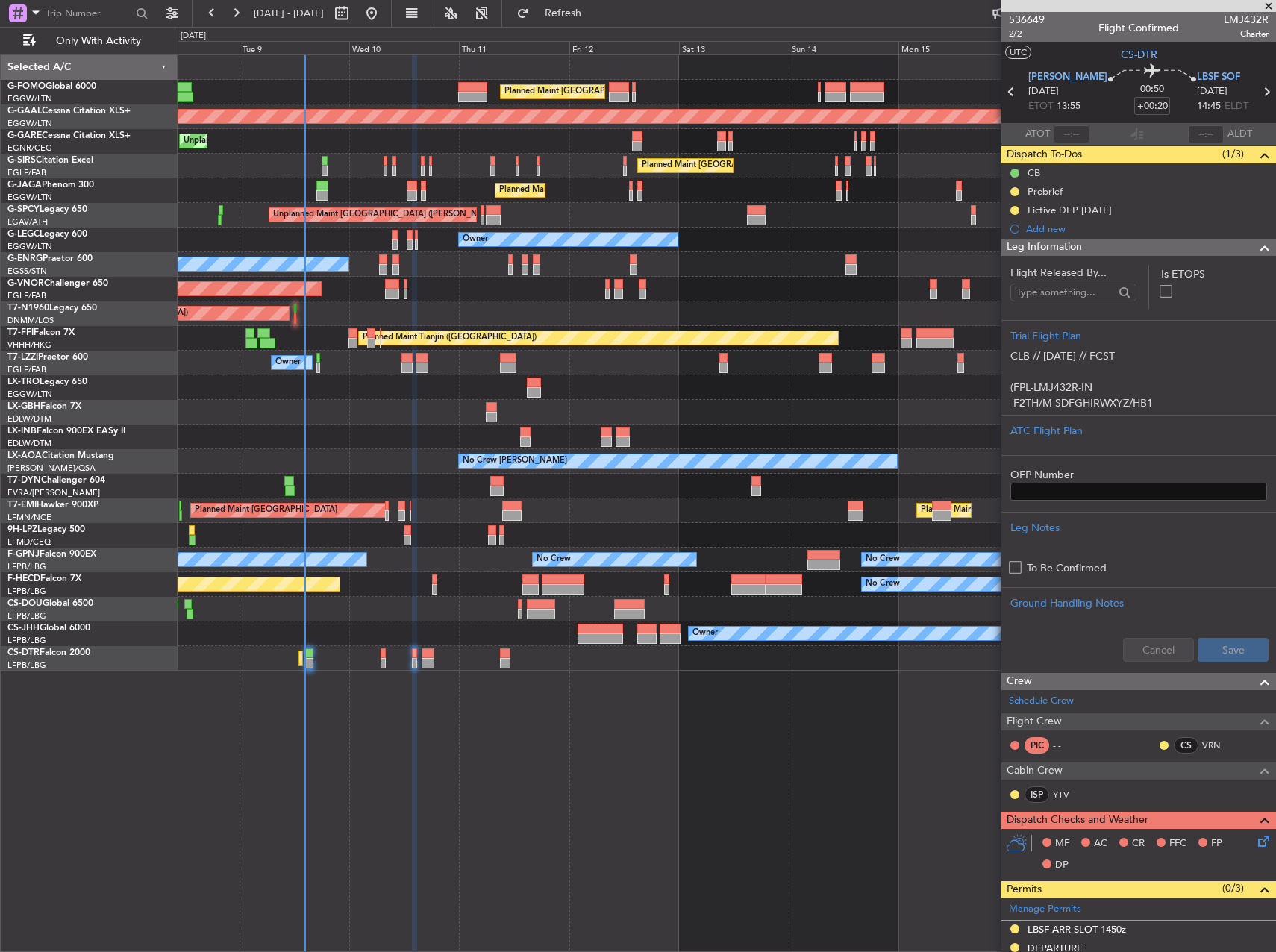
click at [494, 660] on div "Planned Maint Mugla ([GEOGRAPHIC_DATA])" at bounding box center [726, 659] width 1098 height 25
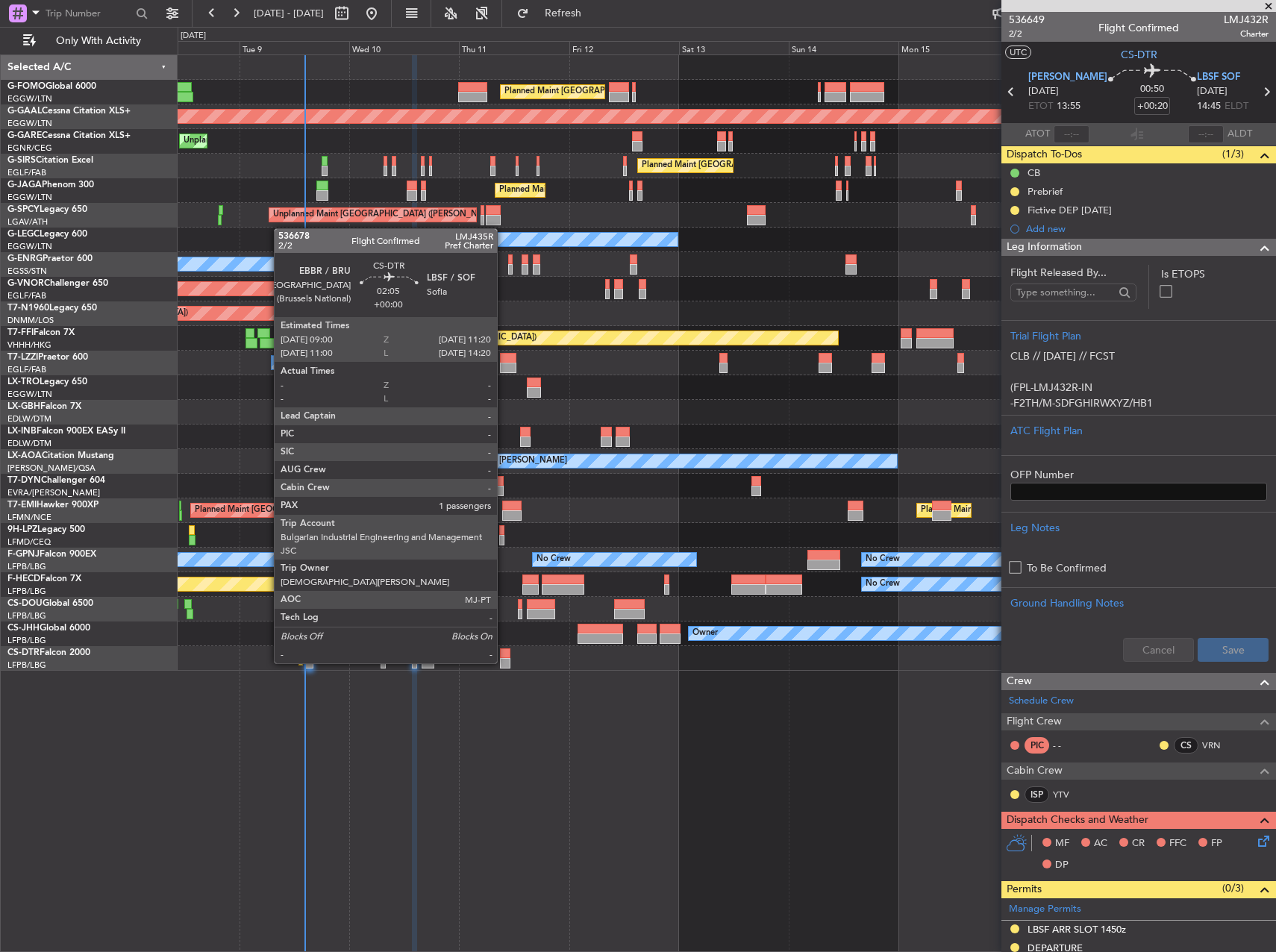
click at [504, 650] on div at bounding box center [505, 654] width 12 height 11
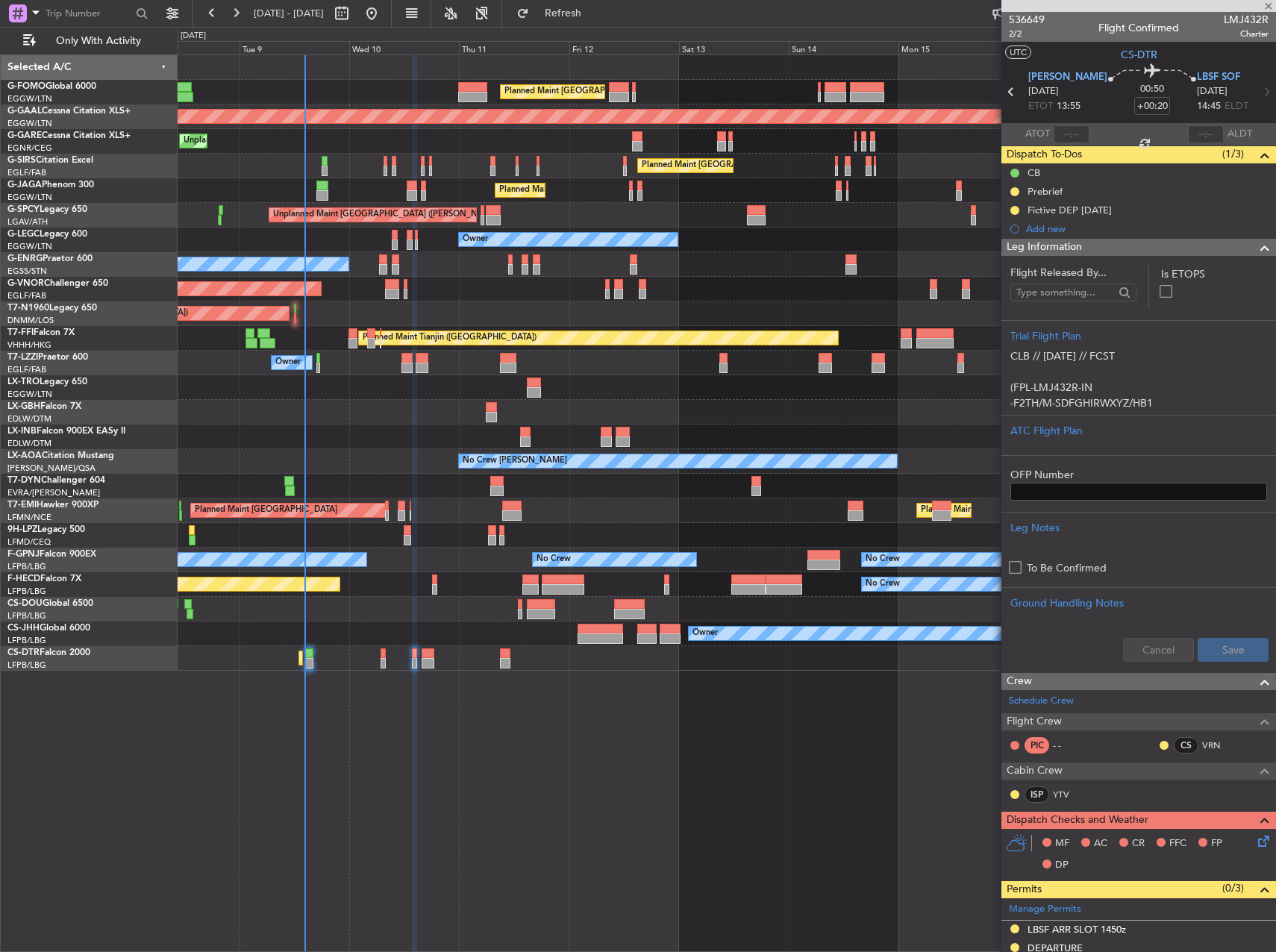
type input "1"
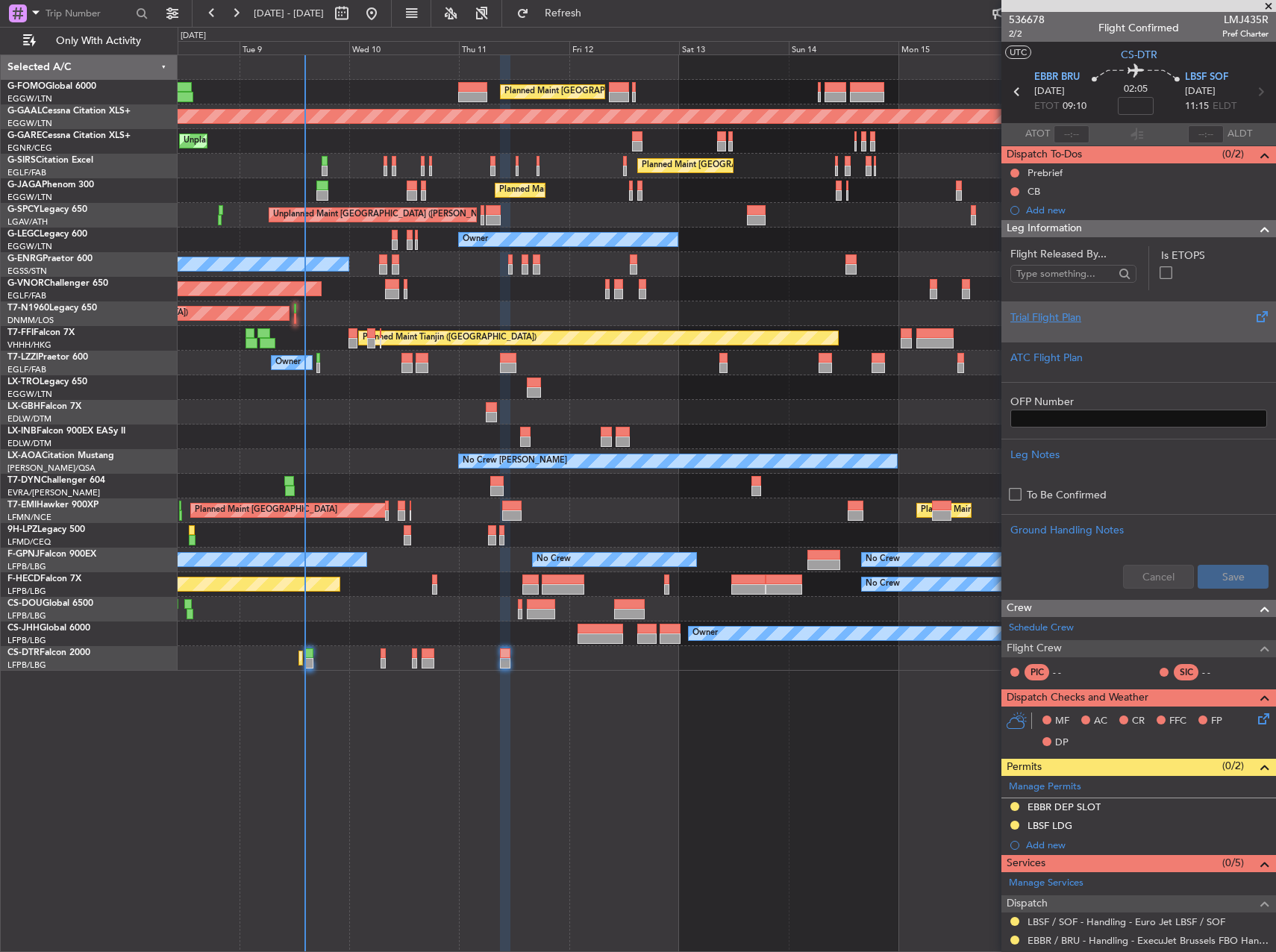
click at [1043, 331] on div at bounding box center [1139, 330] width 256 height 9
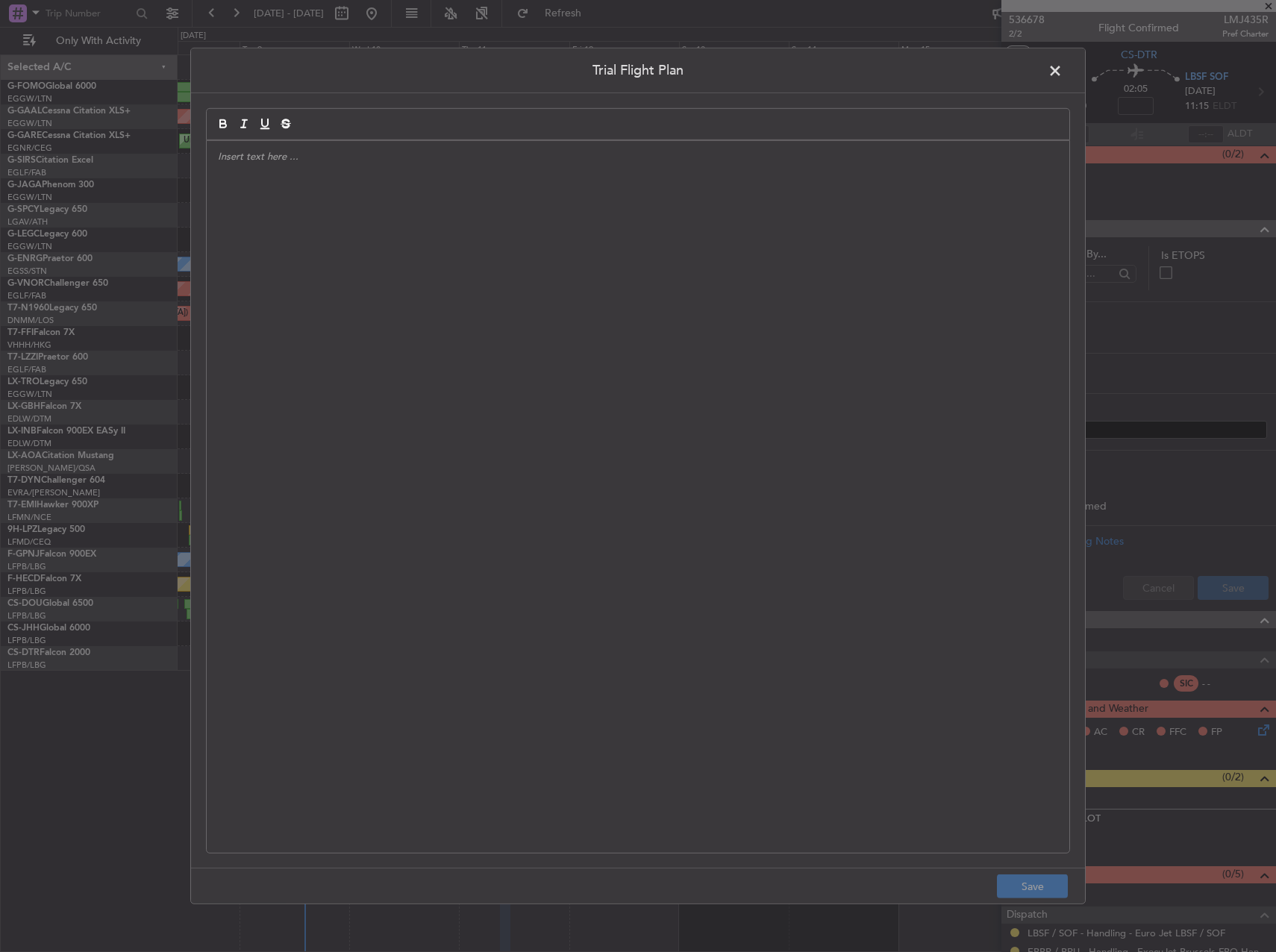
click at [775, 355] on div at bounding box center [638, 497] width 863 height 712
click at [421, 225] on div at bounding box center [638, 497] width 863 height 712
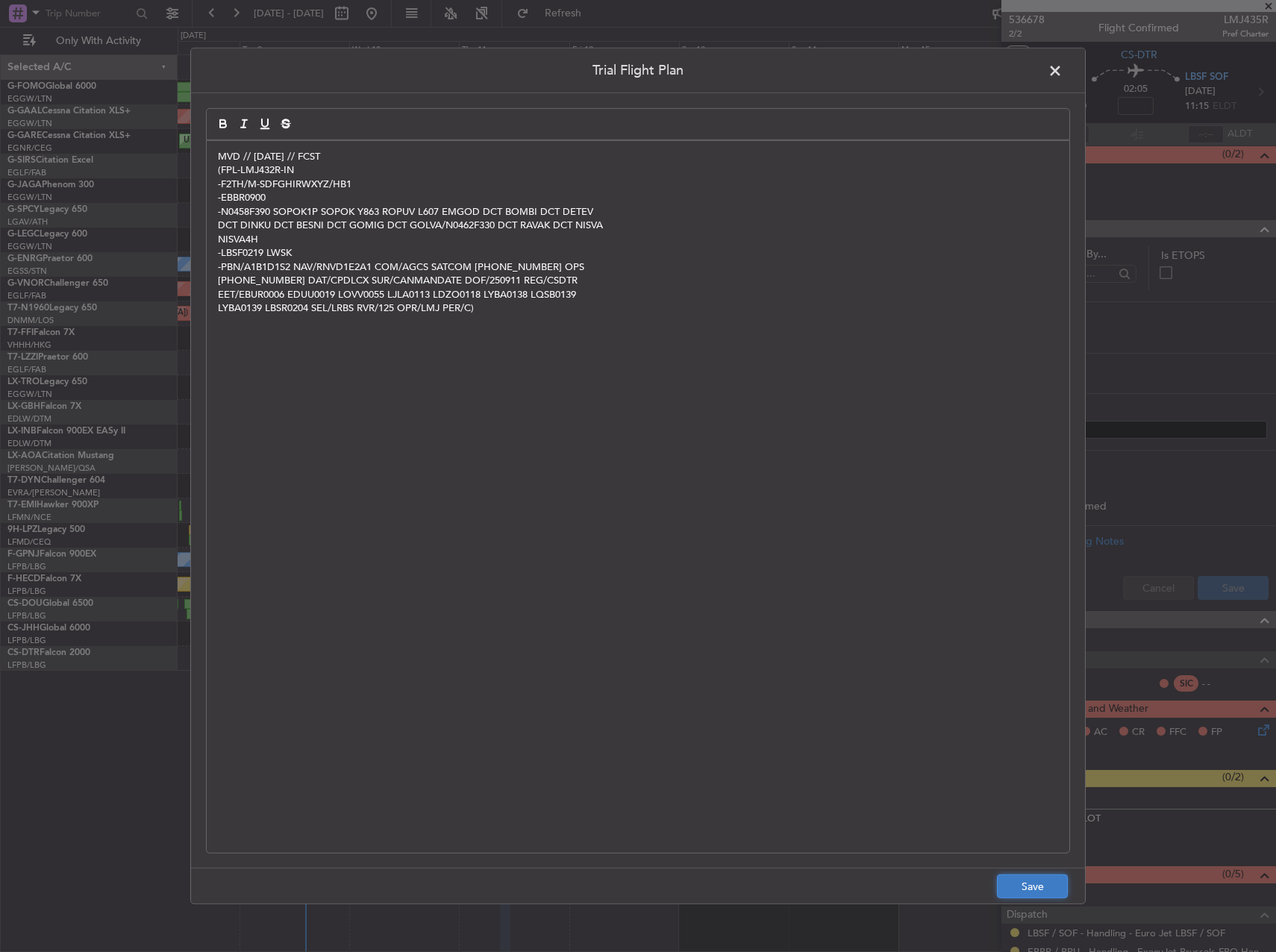
click at [1003, 880] on button "Save" at bounding box center [1033, 886] width 71 height 24
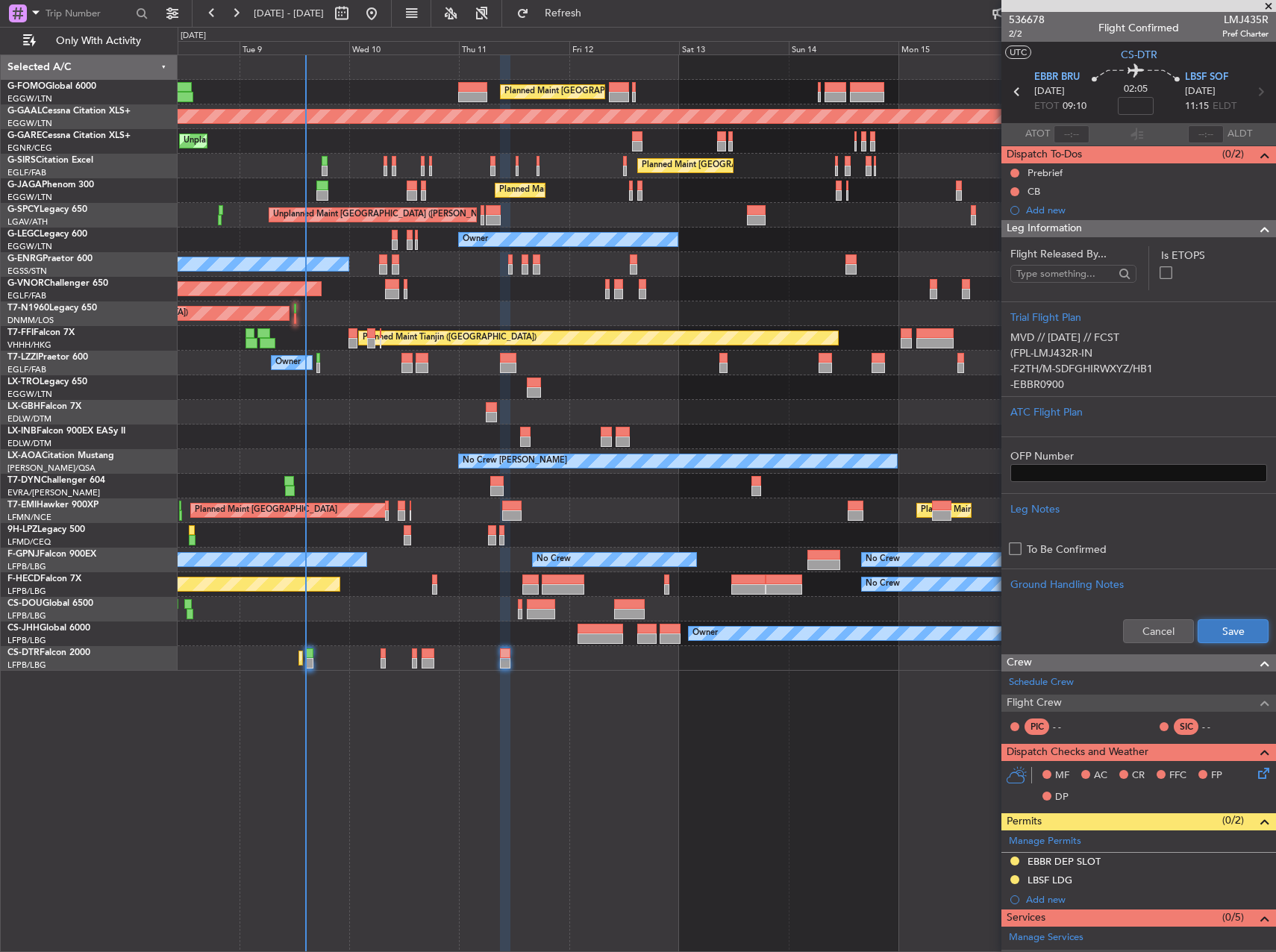
click at [1212, 630] on button "Save" at bounding box center [1233, 631] width 71 height 24
click at [1124, 110] on input at bounding box center [1136, 105] width 36 height 18
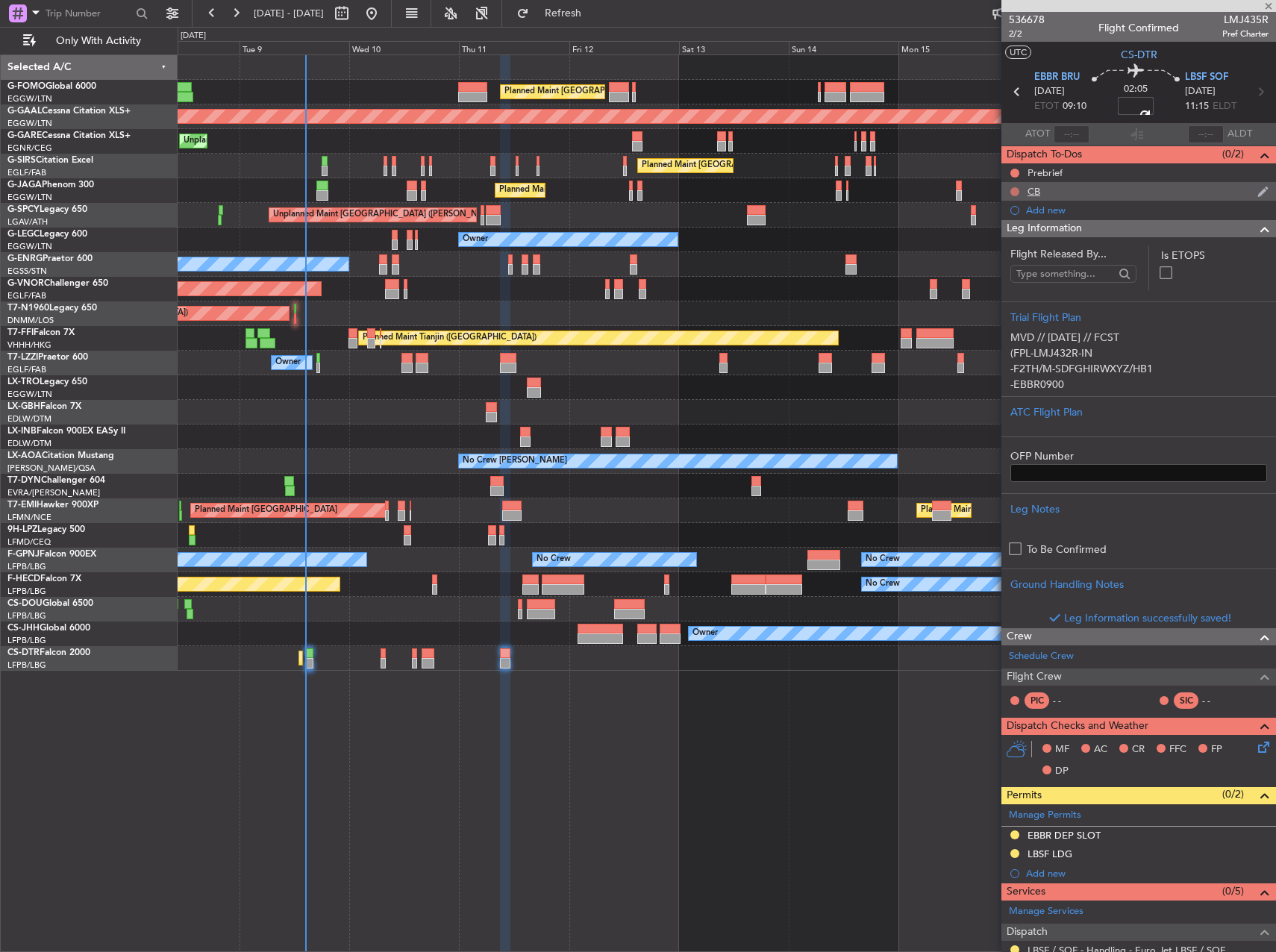
type input "+00:15"
click at [1015, 194] on button at bounding box center [1015, 192] width 9 height 9
click at [1007, 250] on li "Completed" at bounding box center [1016, 257] width 79 height 22
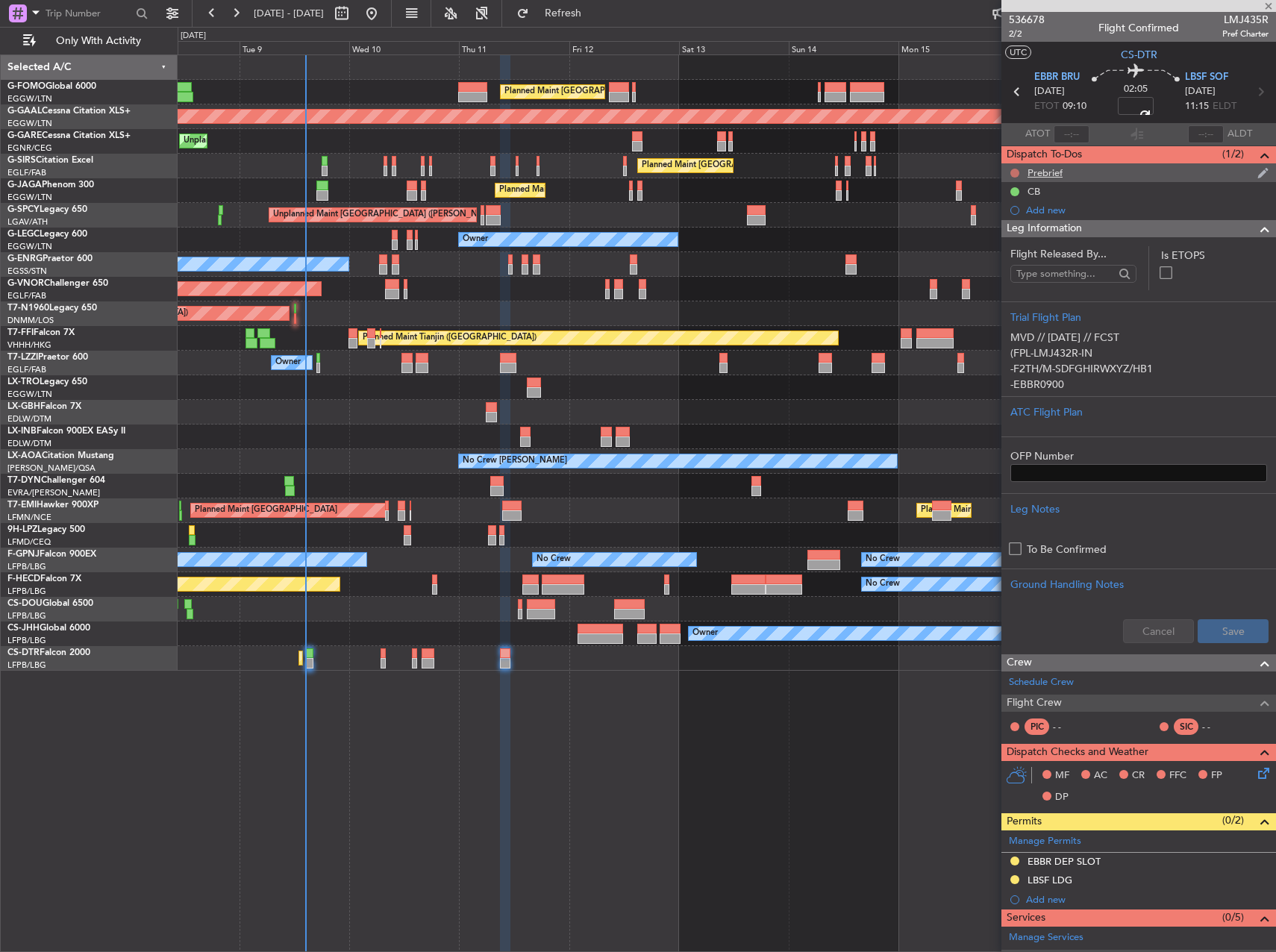
click at [1013, 170] on button at bounding box center [1015, 174] width 9 height 9
click at [1010, 217] on span "In Progress" at bounding box center [1023, 216] width 51 height 15
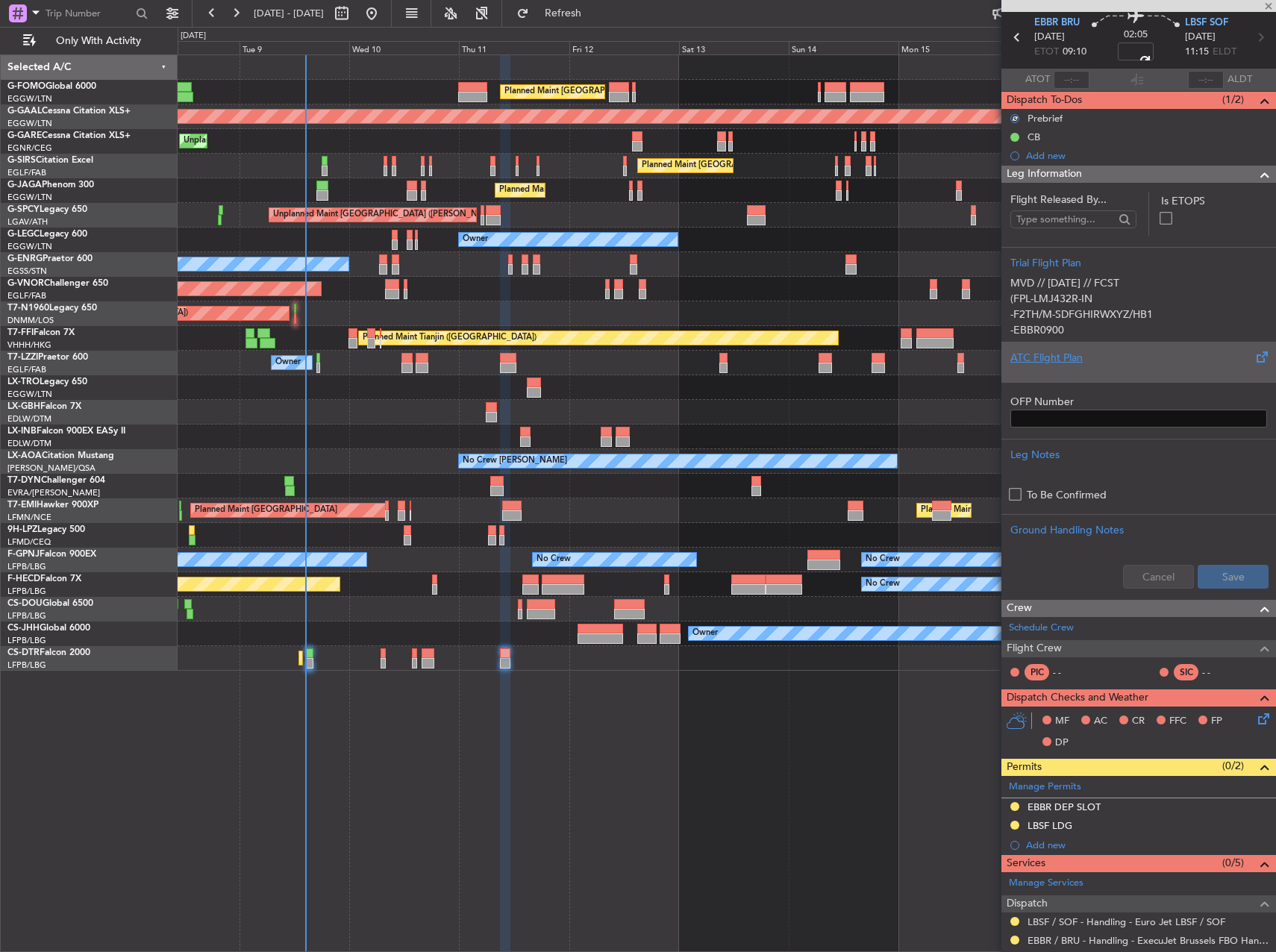
scroll to position [74, 0]
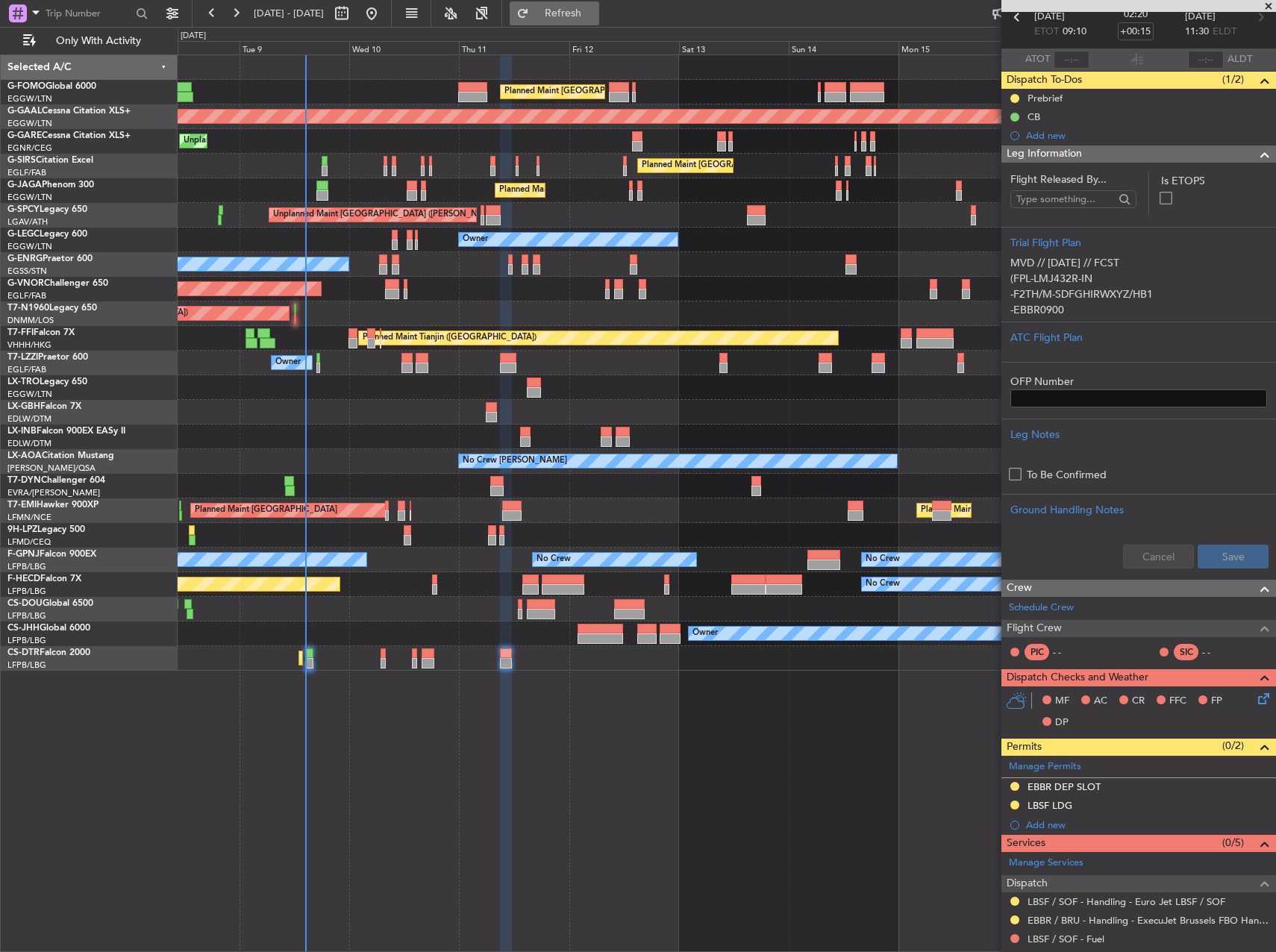
click at [595, 8] on span "Refresh" at bounding box center [564, 14] width 63 height 11
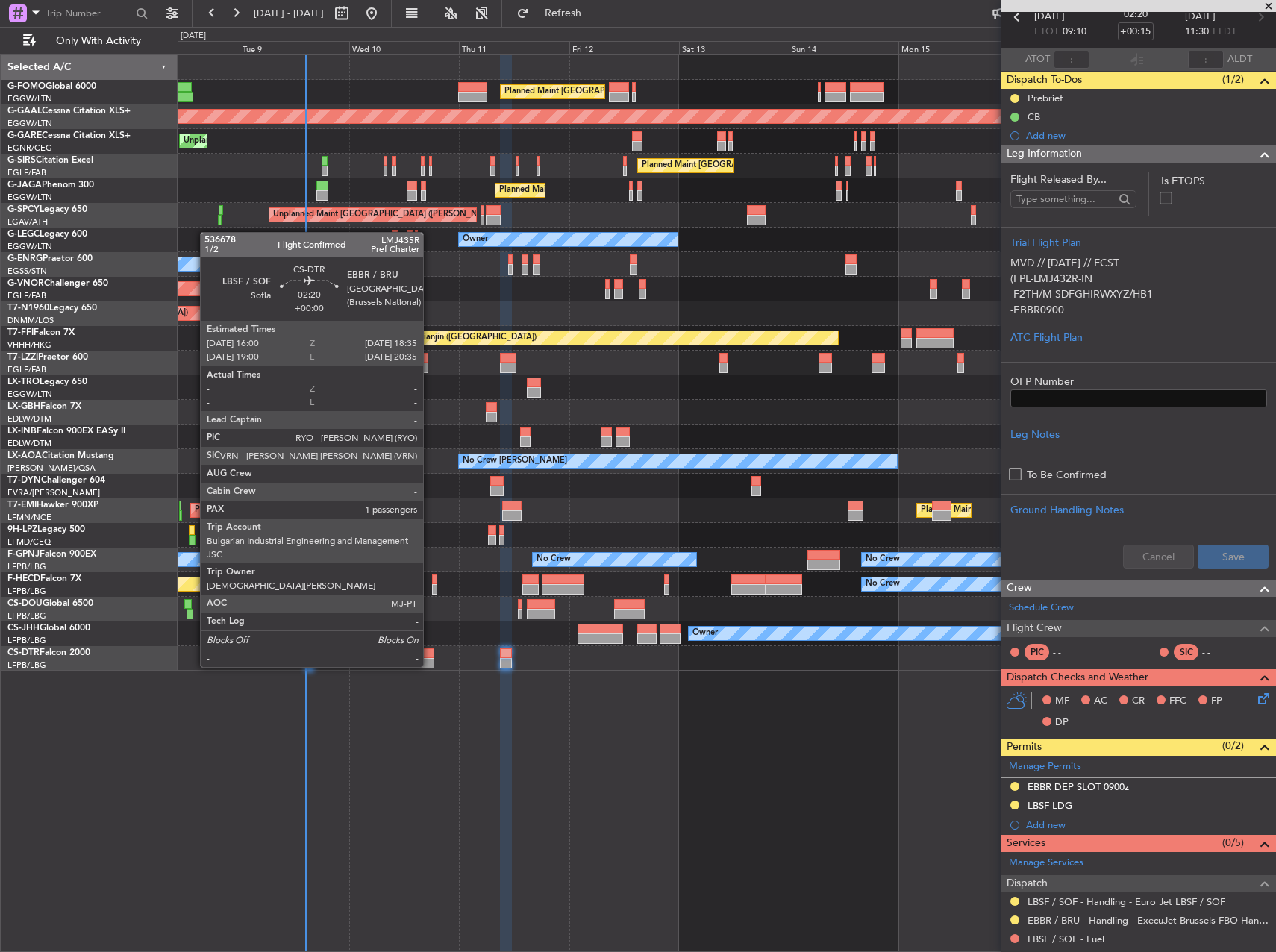
click at [430, 654] on div at bounding box center [428, 654] width 12 height 11
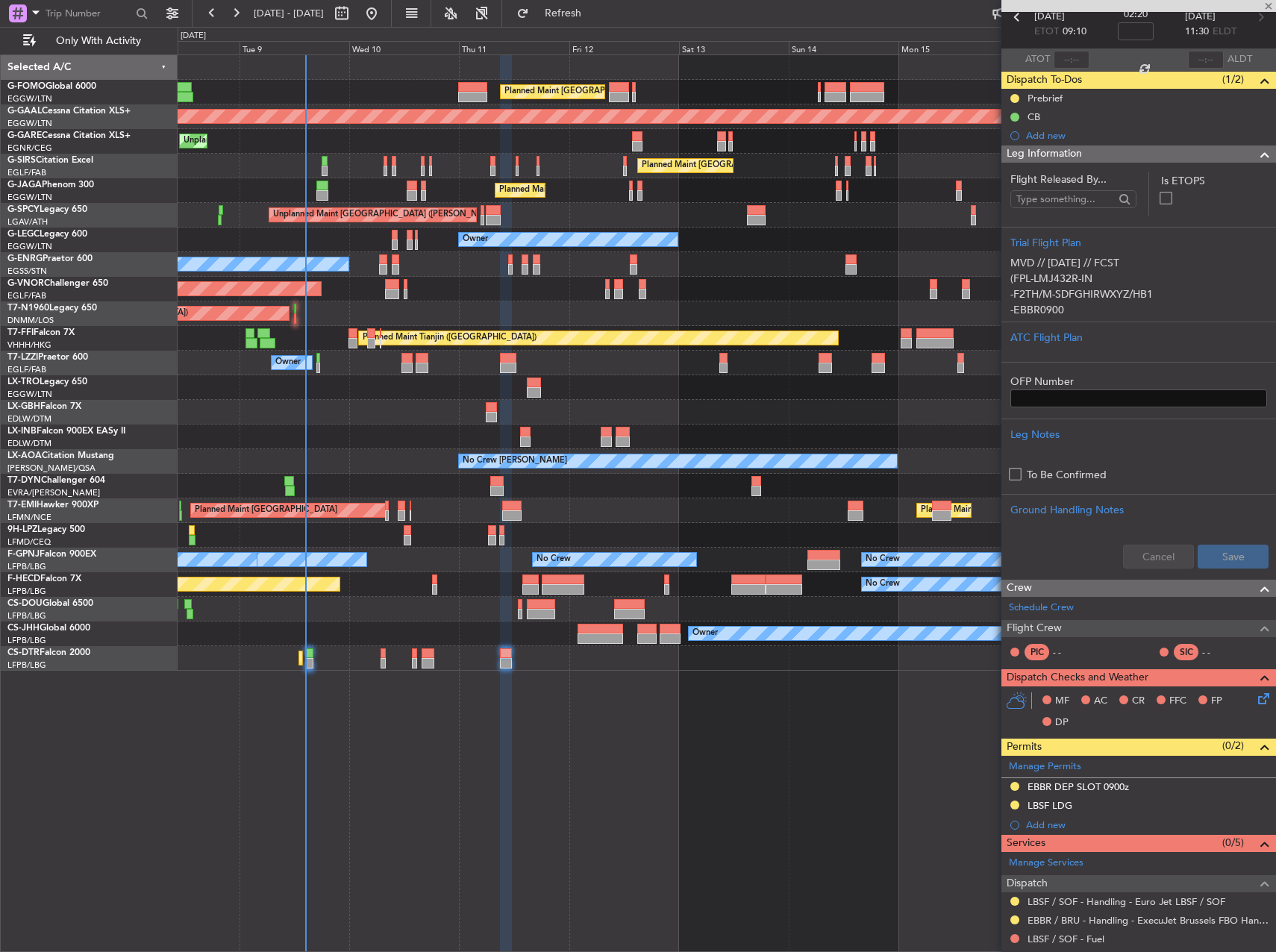
scroll to position [0, 0]
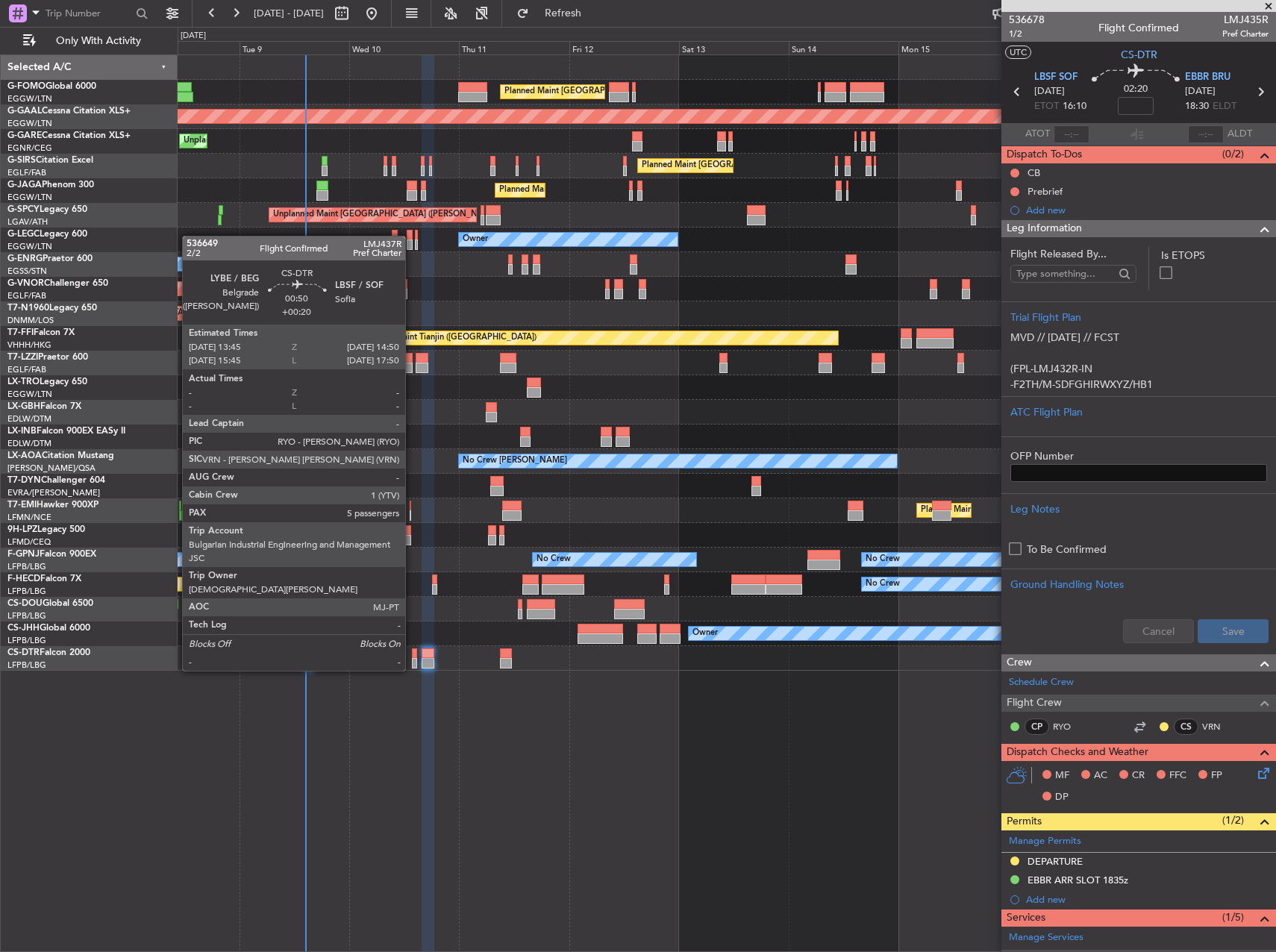
click at [412, 656] on div at bounding box center [415, 654] width 5 height 11
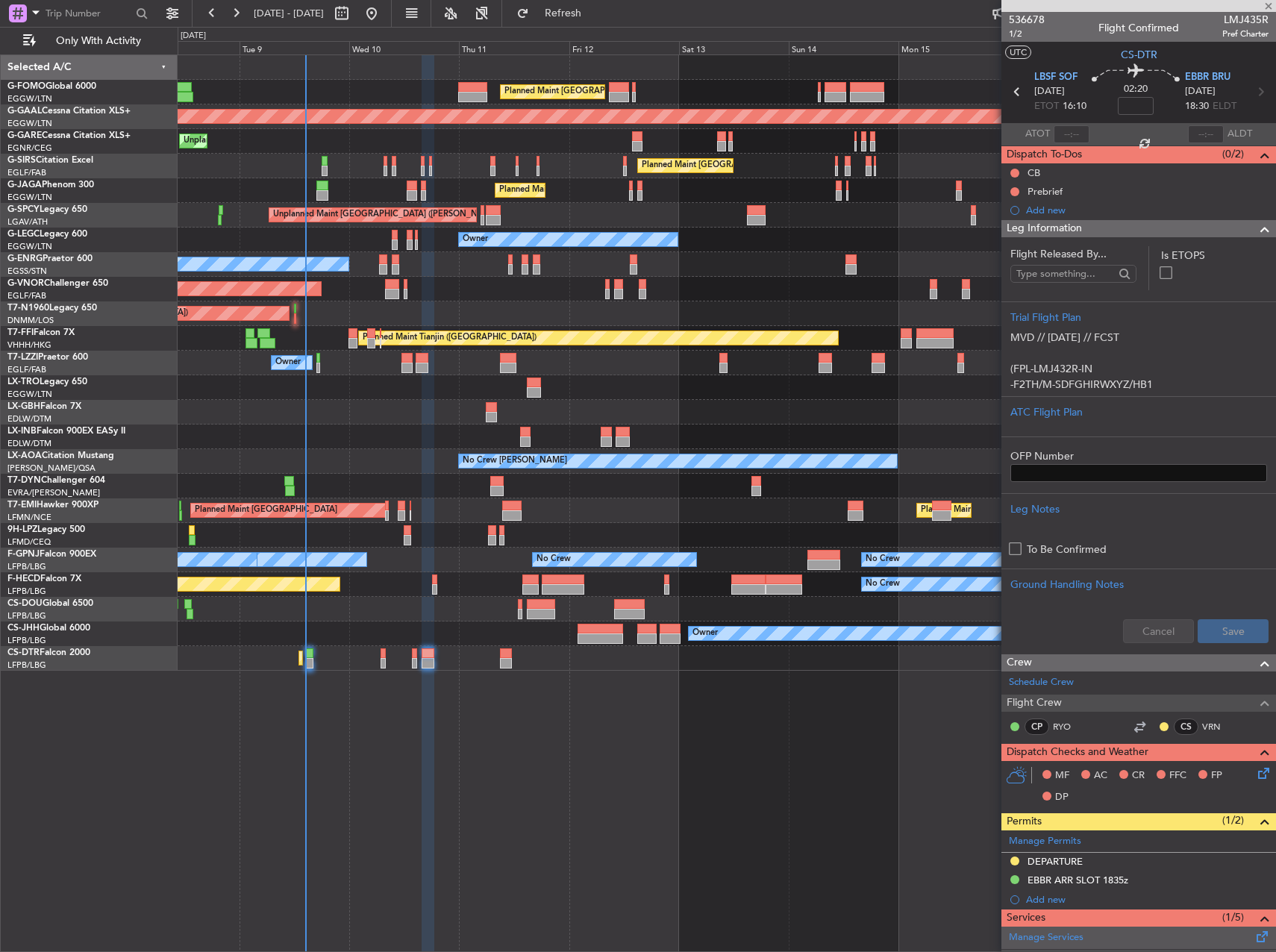
type input "+00:20"
type input "5"
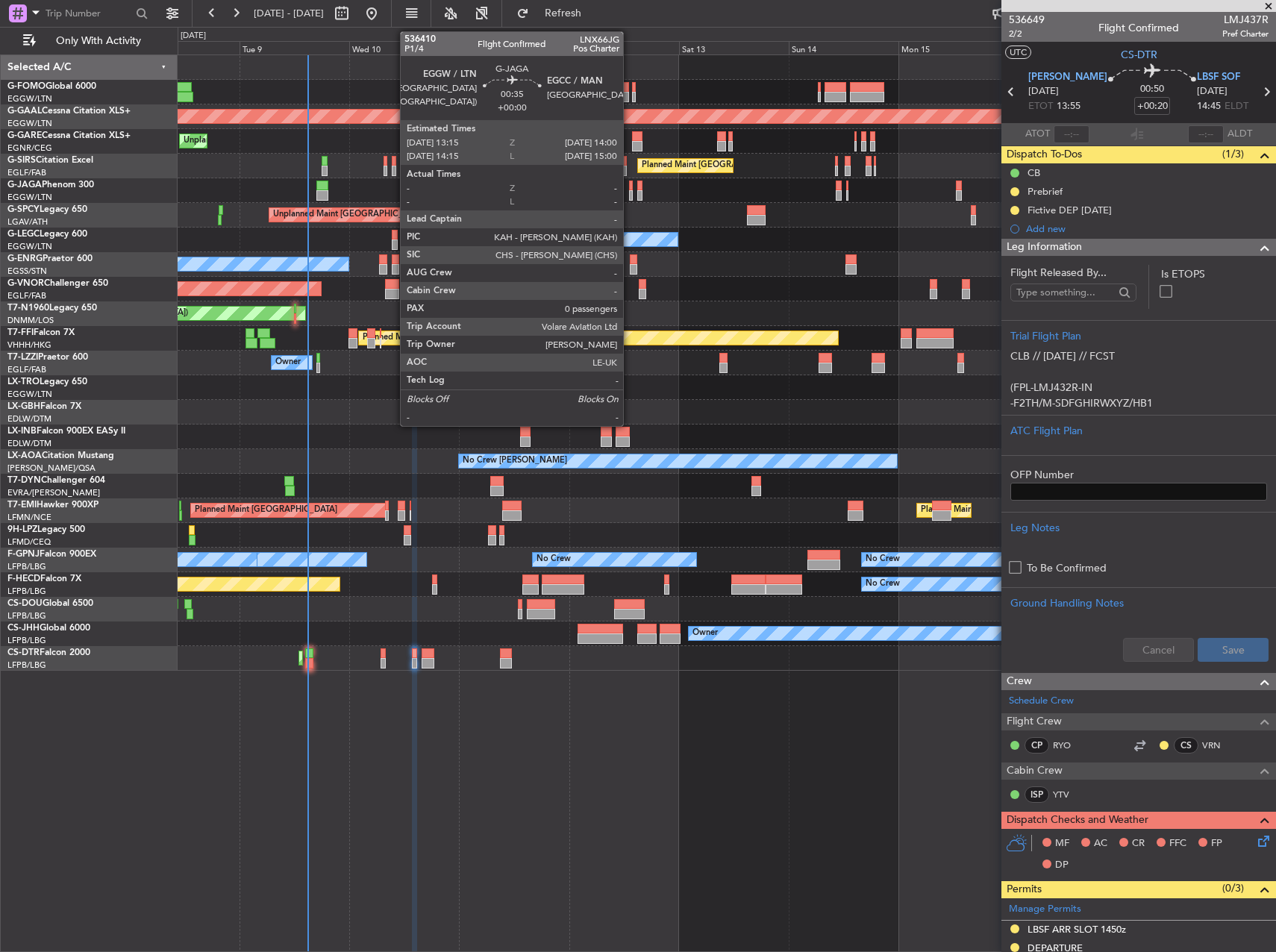
click at [630, 188] on div at bounding box center [631, 186] width 4 height 11
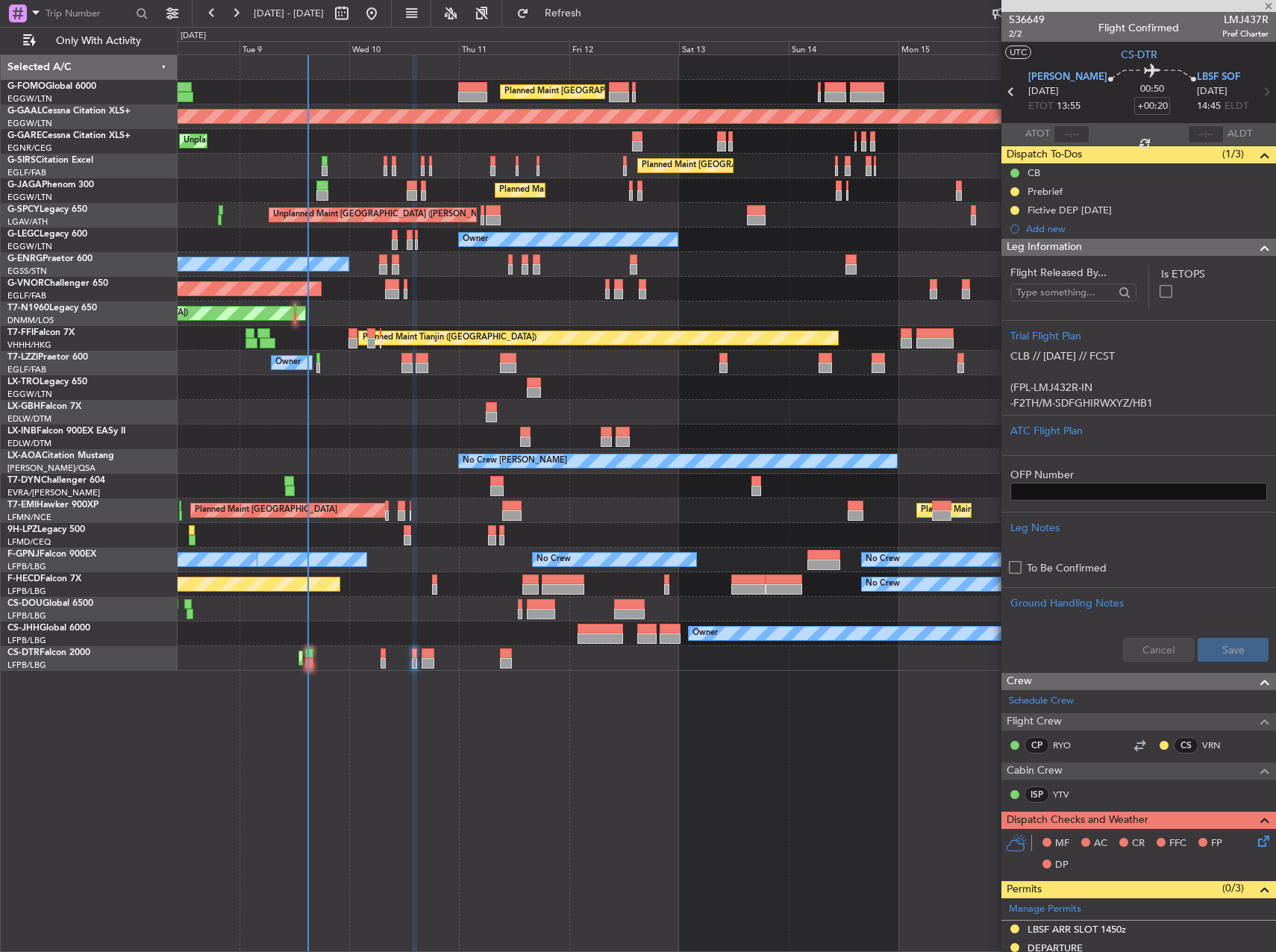
type input "0"
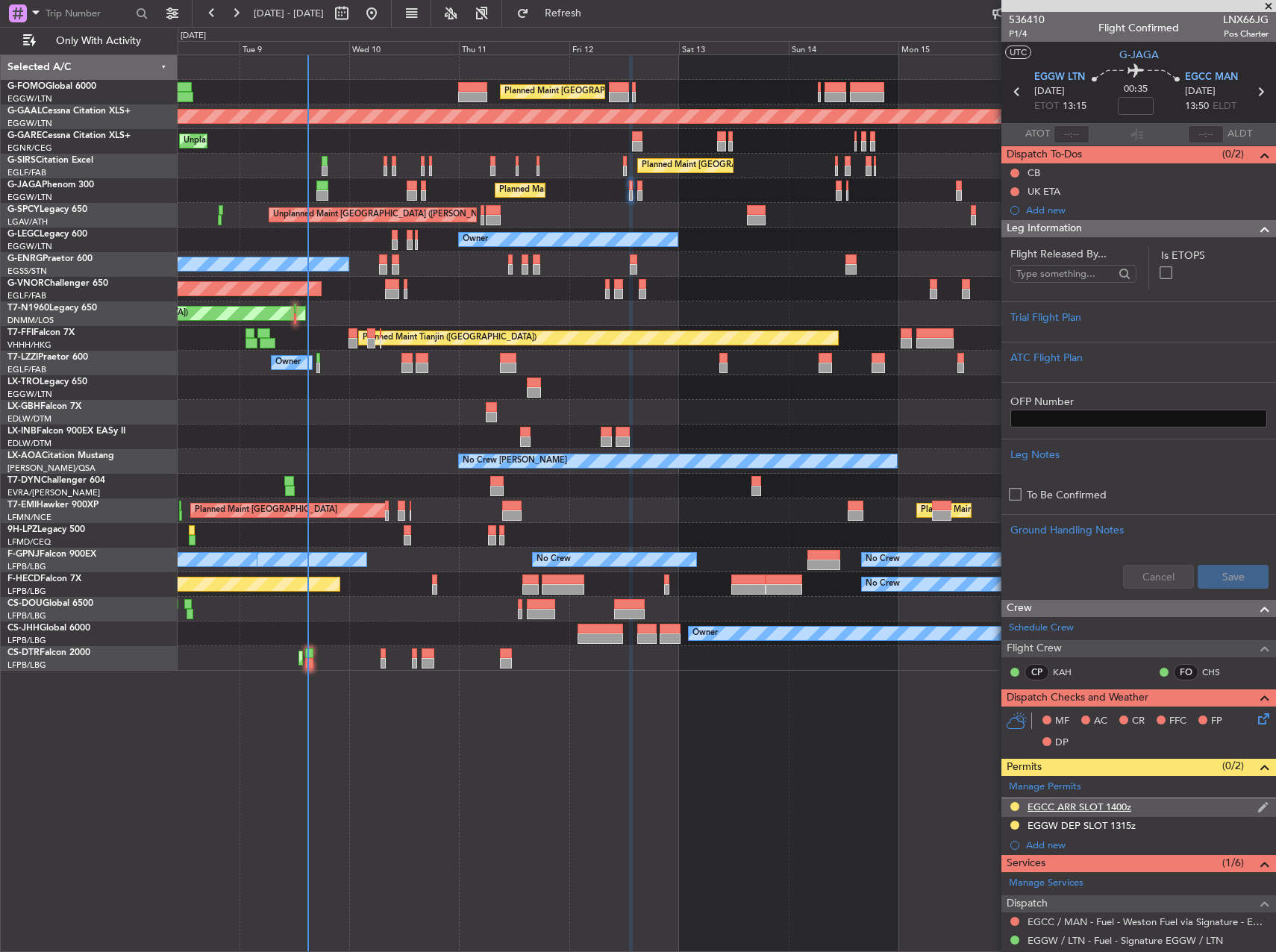
click at [1128, 801] on div "EGCC ARR SLOT 1400z" at bounding box center [1079, 807] width 104 height 13
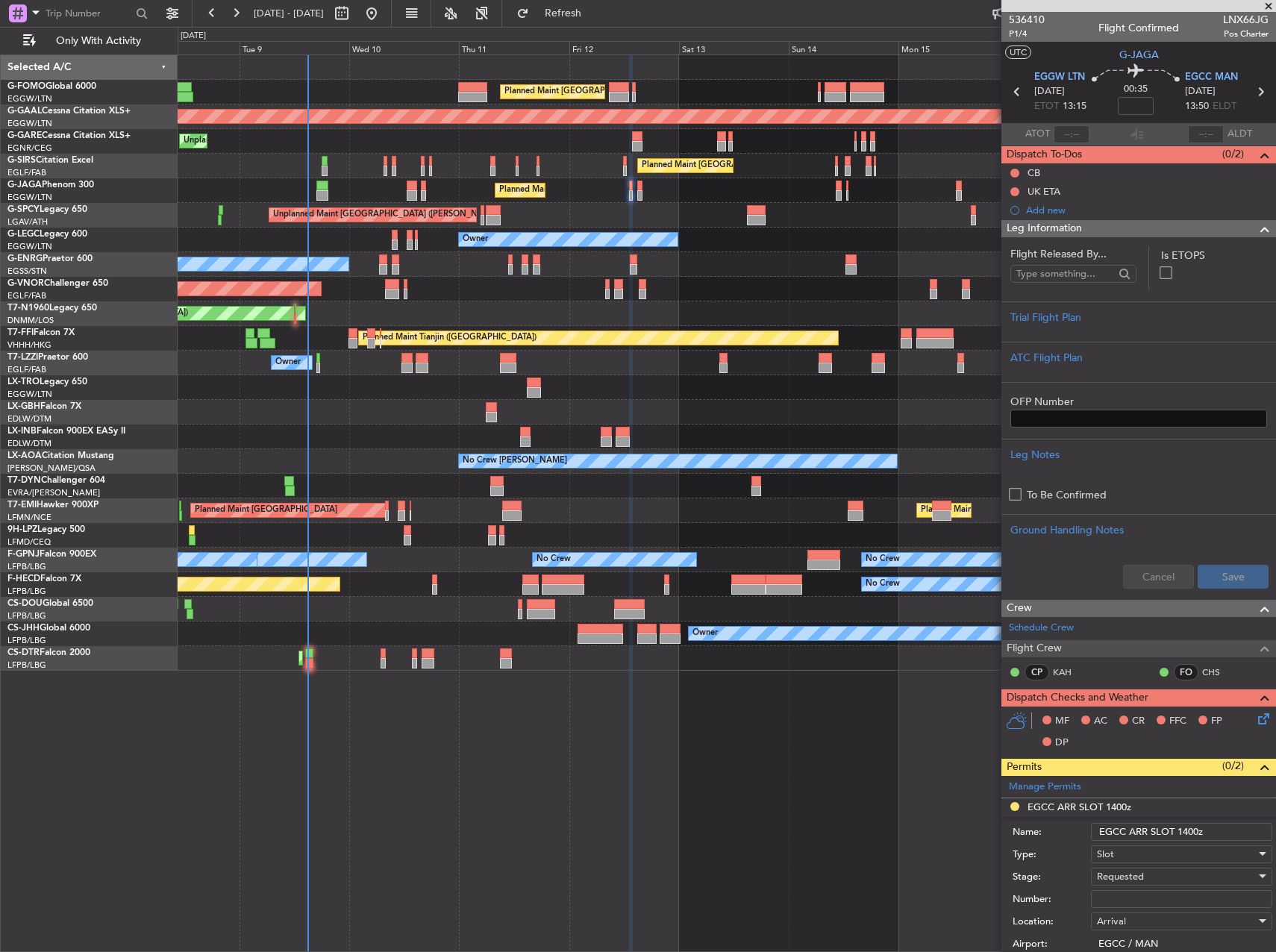
click at [1196, 835] on input "EGCC ARR SLOT 1400z" at bounding box center [1182, 831] width 181 height 18
click at [1192, 831] on input "EGCC ARR SLOT 1400z" at bounding box center [1182, 831] width 181 height 18
type input "EGCC ARR SLOT 1410"
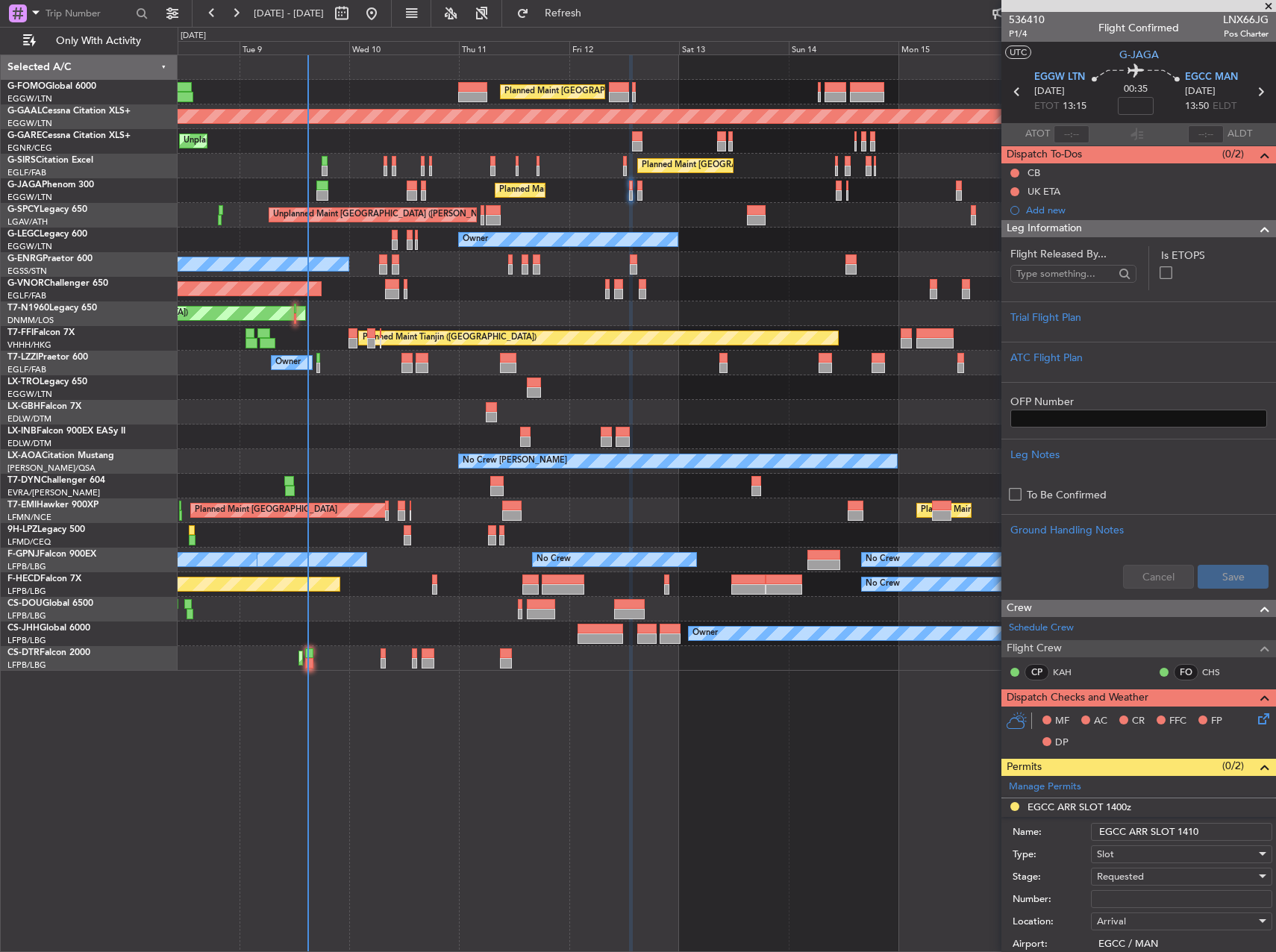
click at [1157, 888] on div "Requested" at bounding box center [1176, 877] width 159 height 22
click at [1053, 884] on div at bounding box center [638, 476] width 1276 height 952
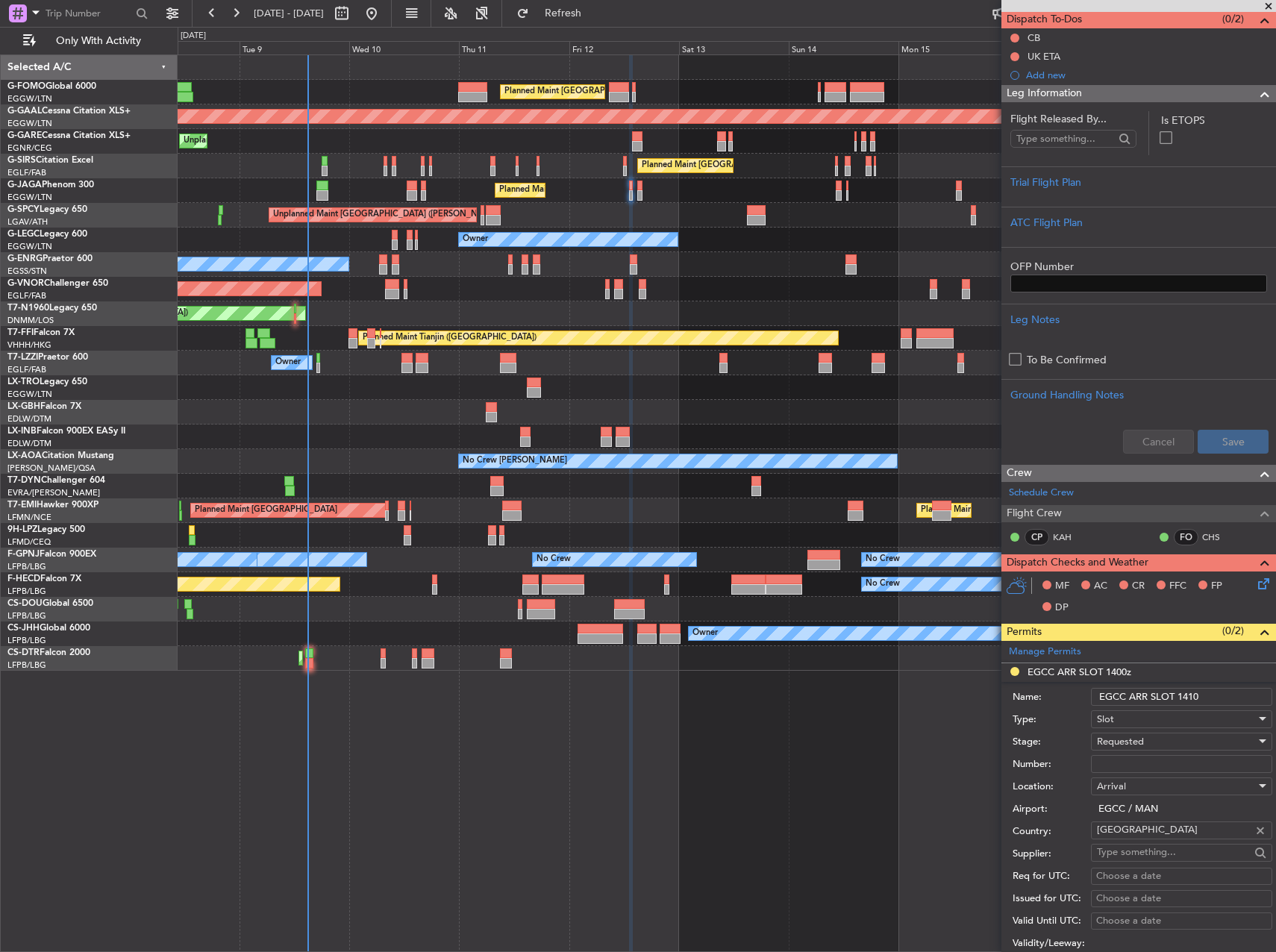
scroll to position [224, 0]
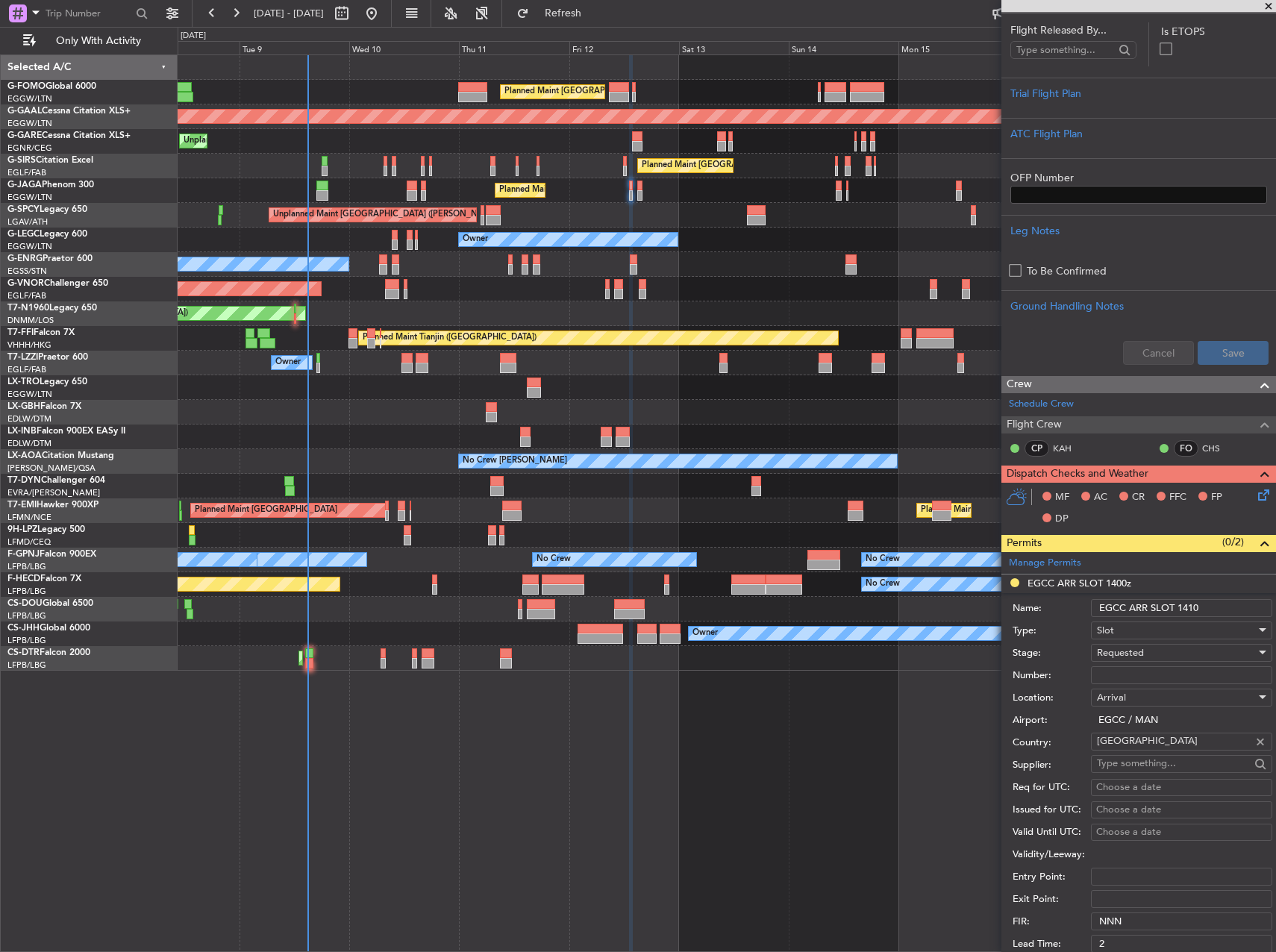
click at [1110, 655] on span "Requested" at bounding box center [1120, 653] width 47 height 13
click at [1155, 772] on span "Received OK" at bounding box center [1176, 765] width 157 height 22
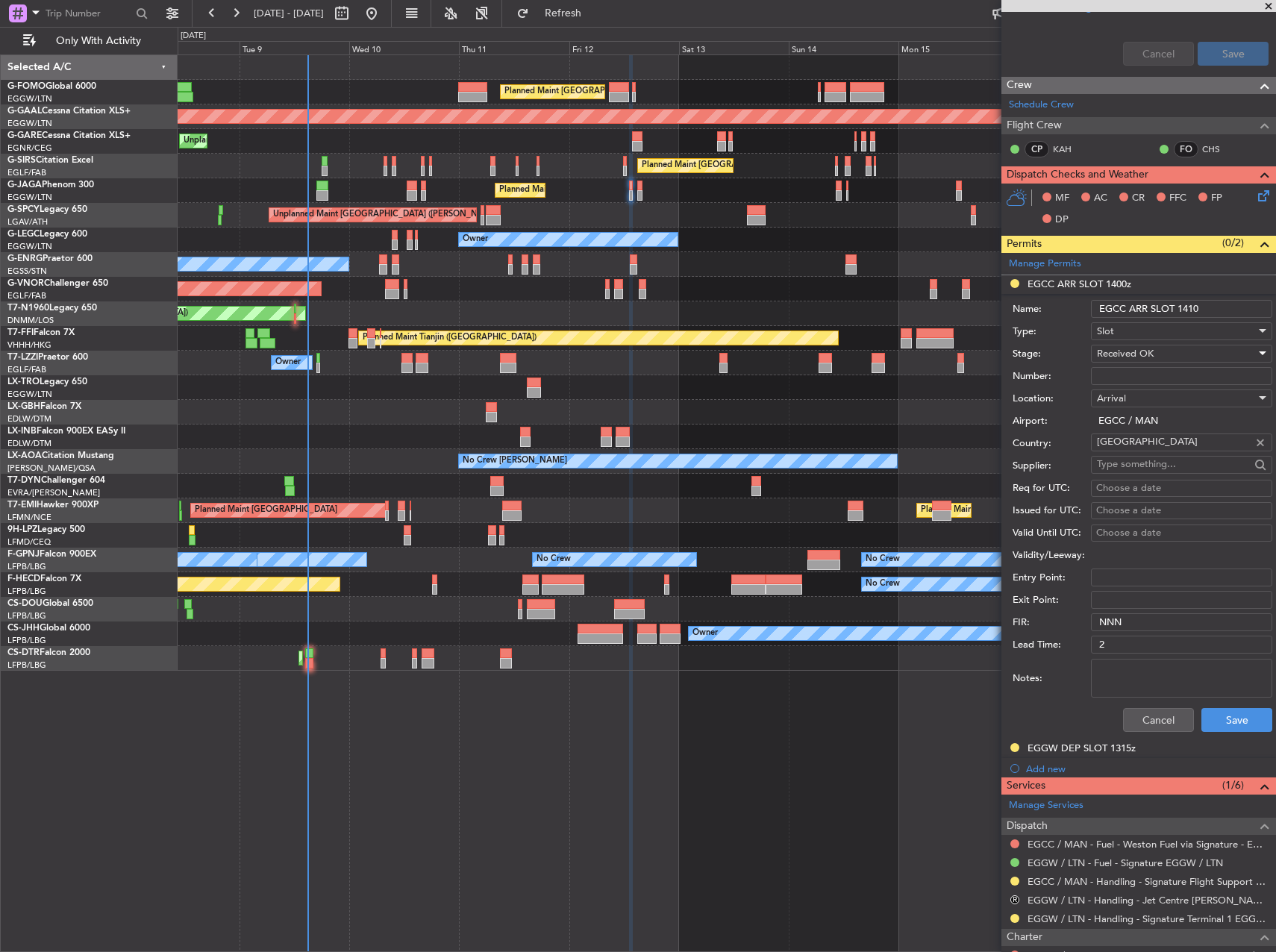
scroll to position [670, 0]
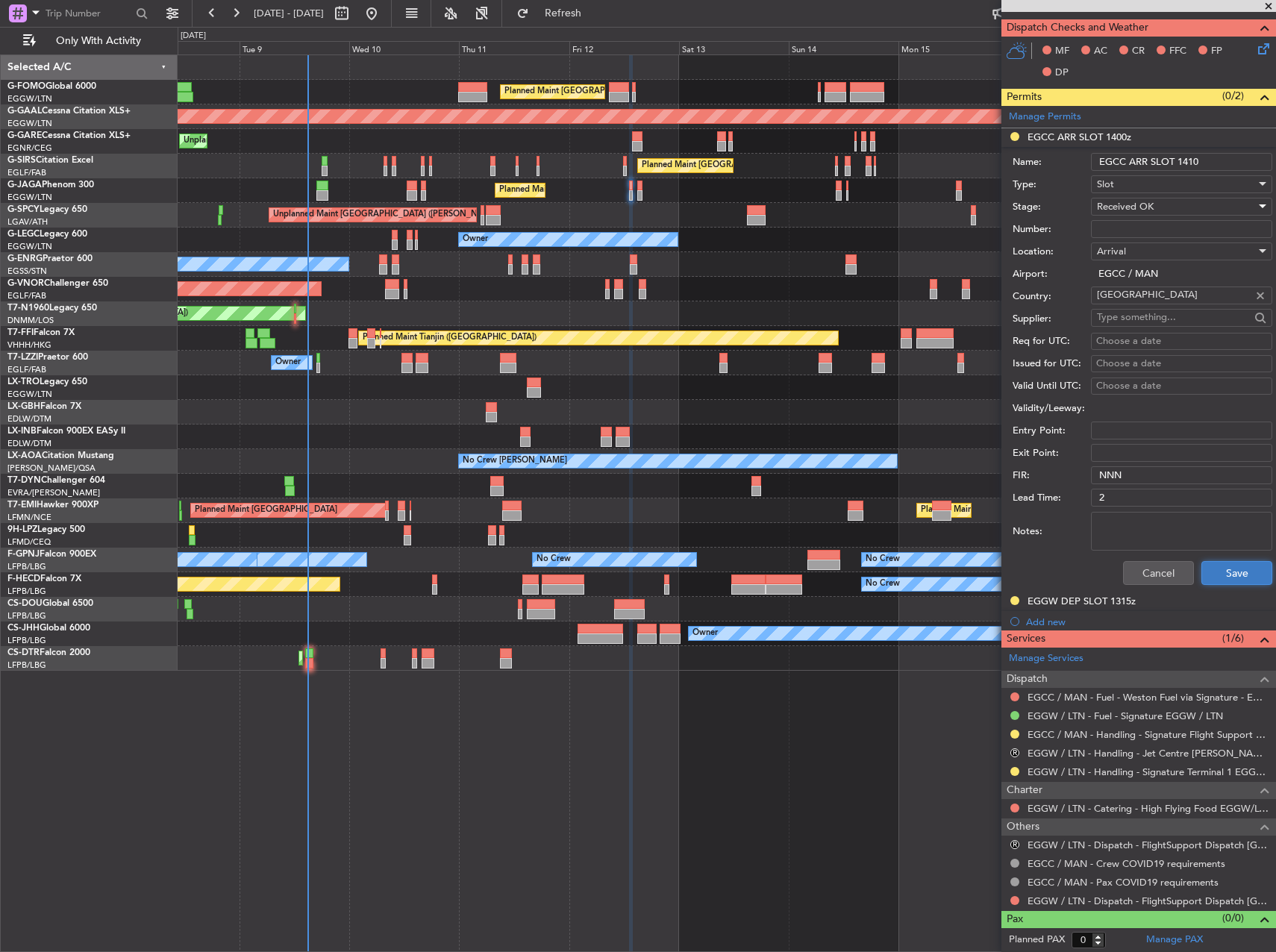
click at [1218, 576] on button "Save" at bounding box center [1237, 573] width 71 height 24
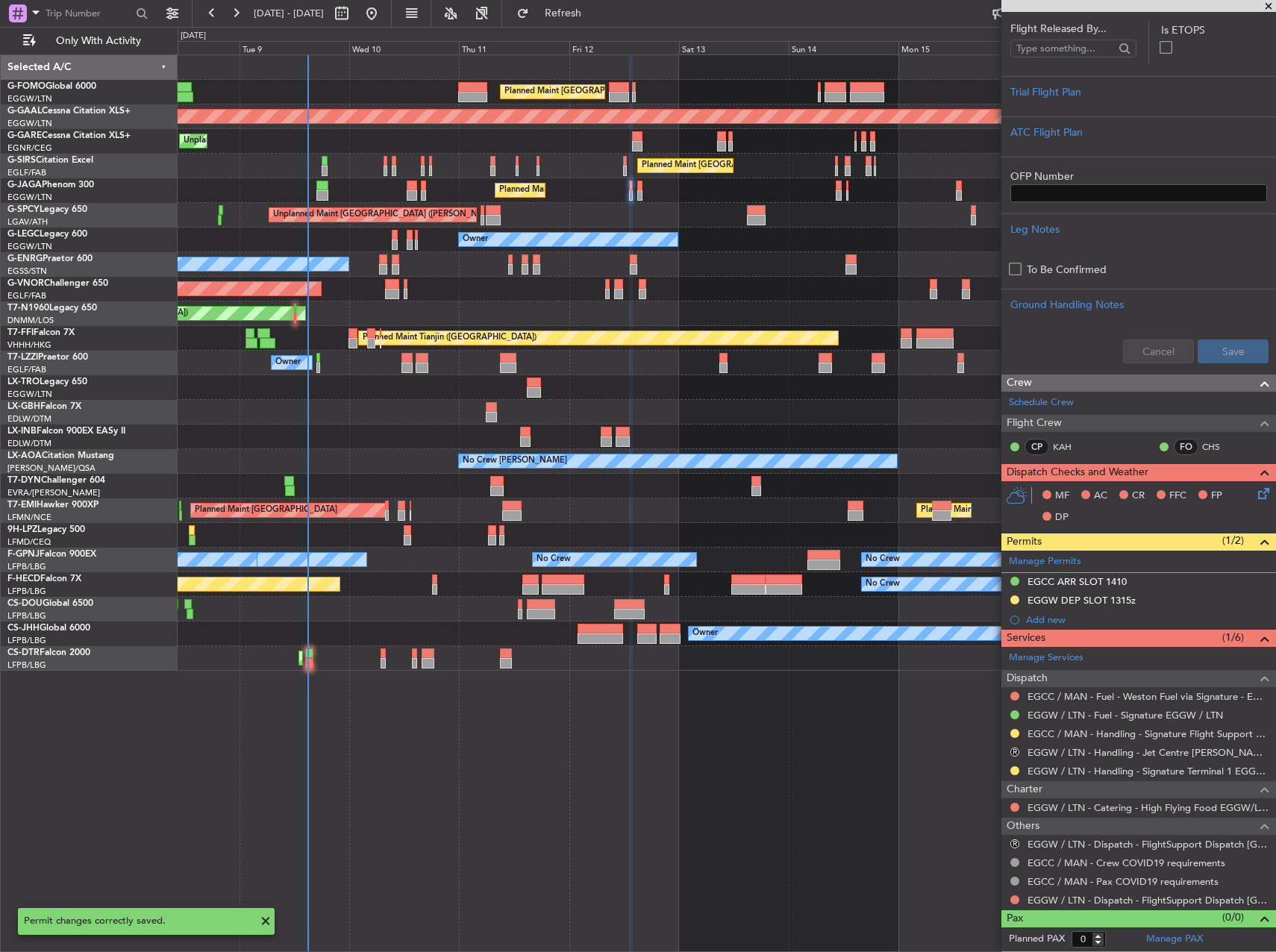
scroll to position [225, 0]
click at [1017, 726] on div "EGCC / MAN - Handling - Signature Flight Support EGCC / MAN" at bounding box center [1139, 735] width 275 height 18
click at [1013, 732] on button at bounding box center [1015, 735] width 9 height 9
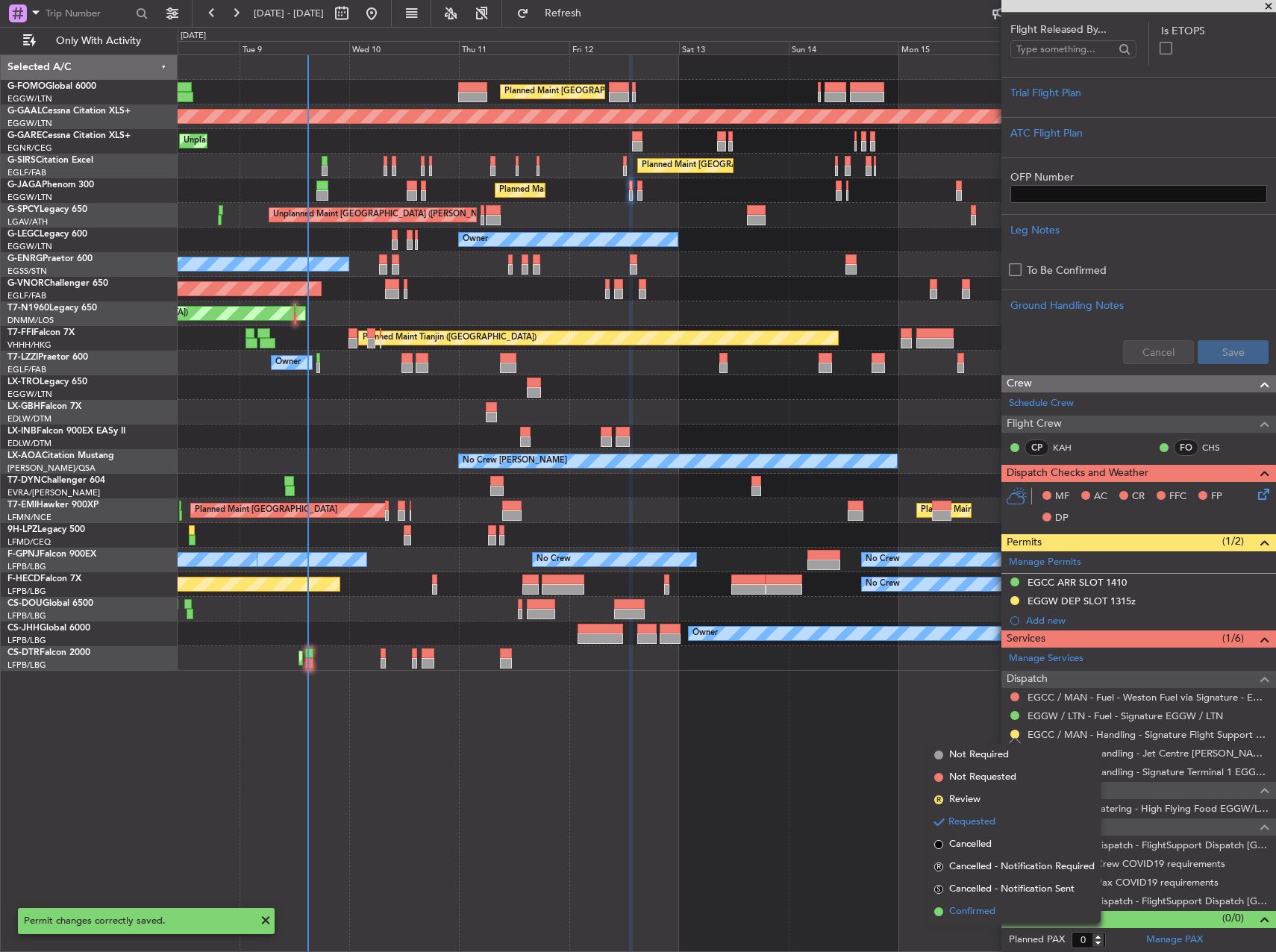
click at [1013, 921] on li "Confirmed" at bounding box center [1014, 911] width 173 height 22
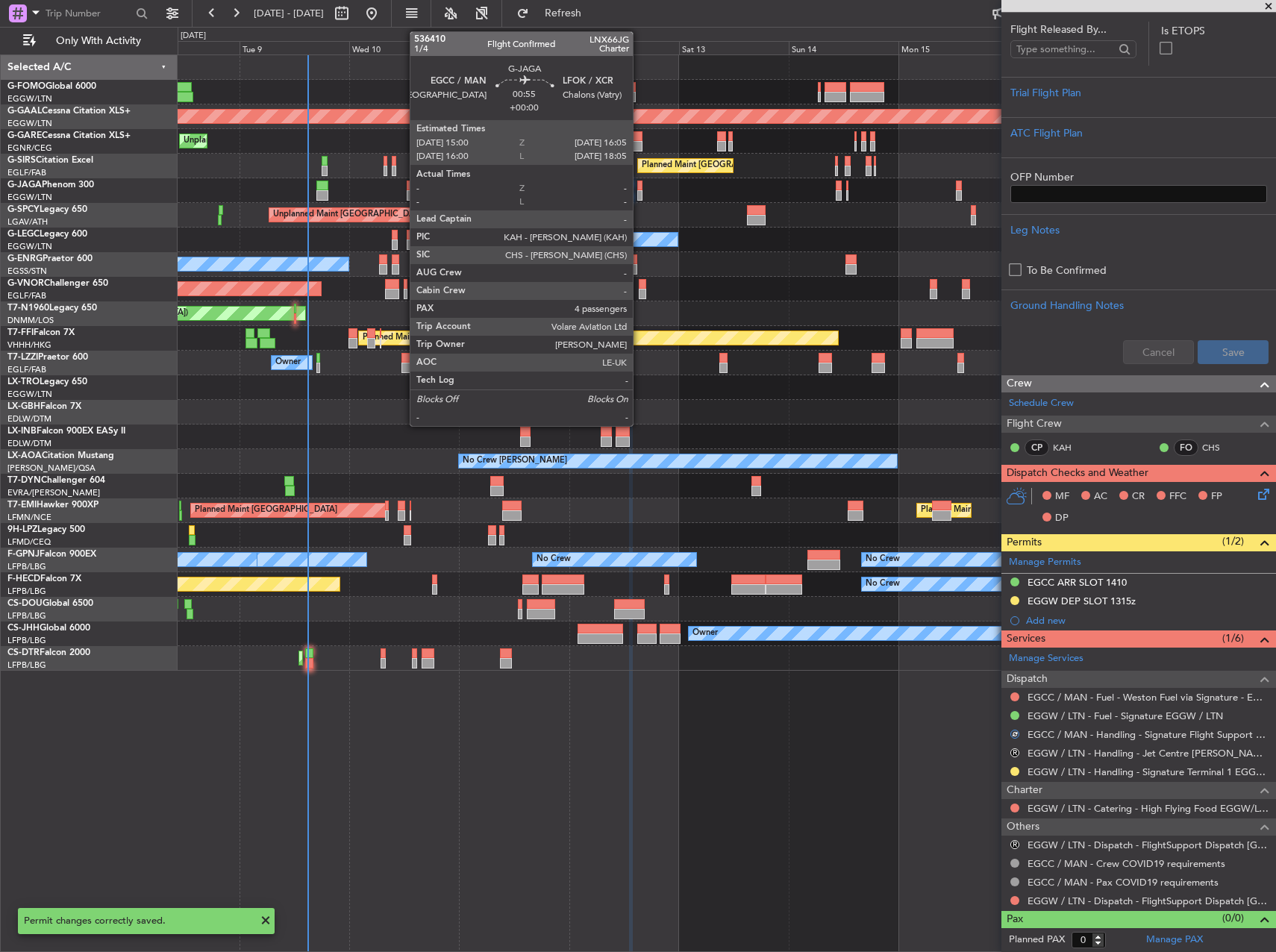
click at [640, 180] on div at bounding box center [640, 186] width 5 height 11
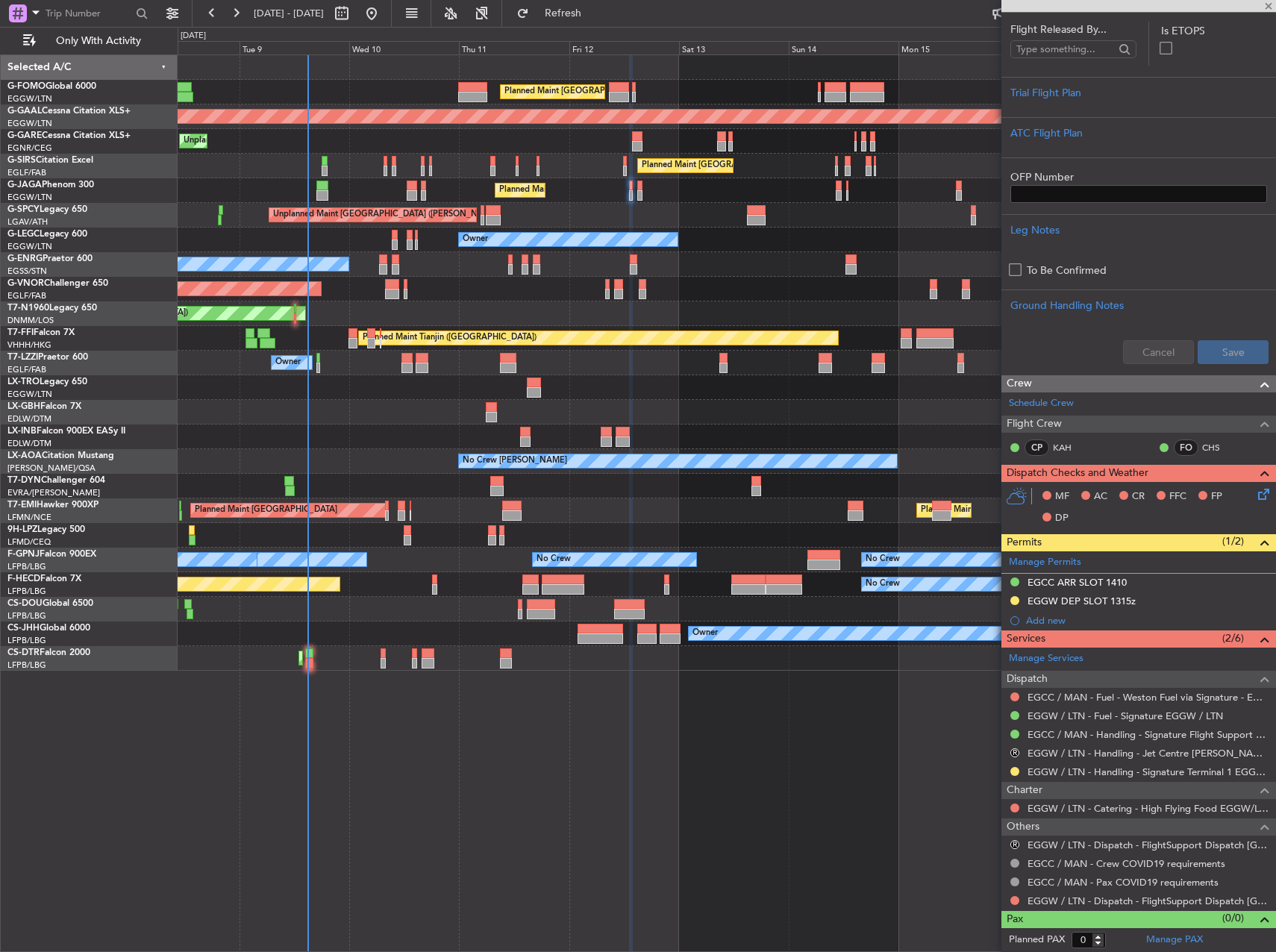
type input "4"
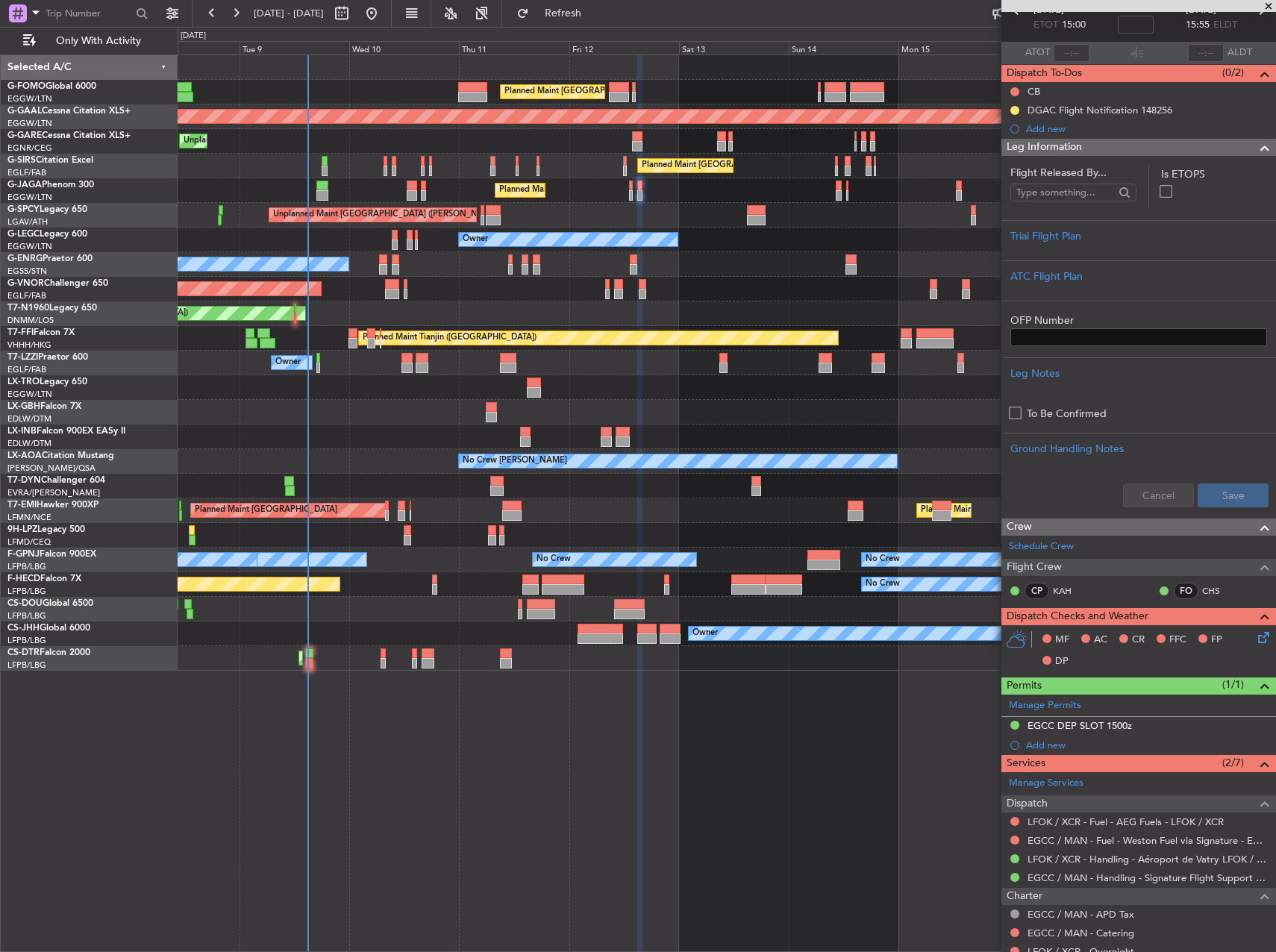
scroll to position [0, 0]
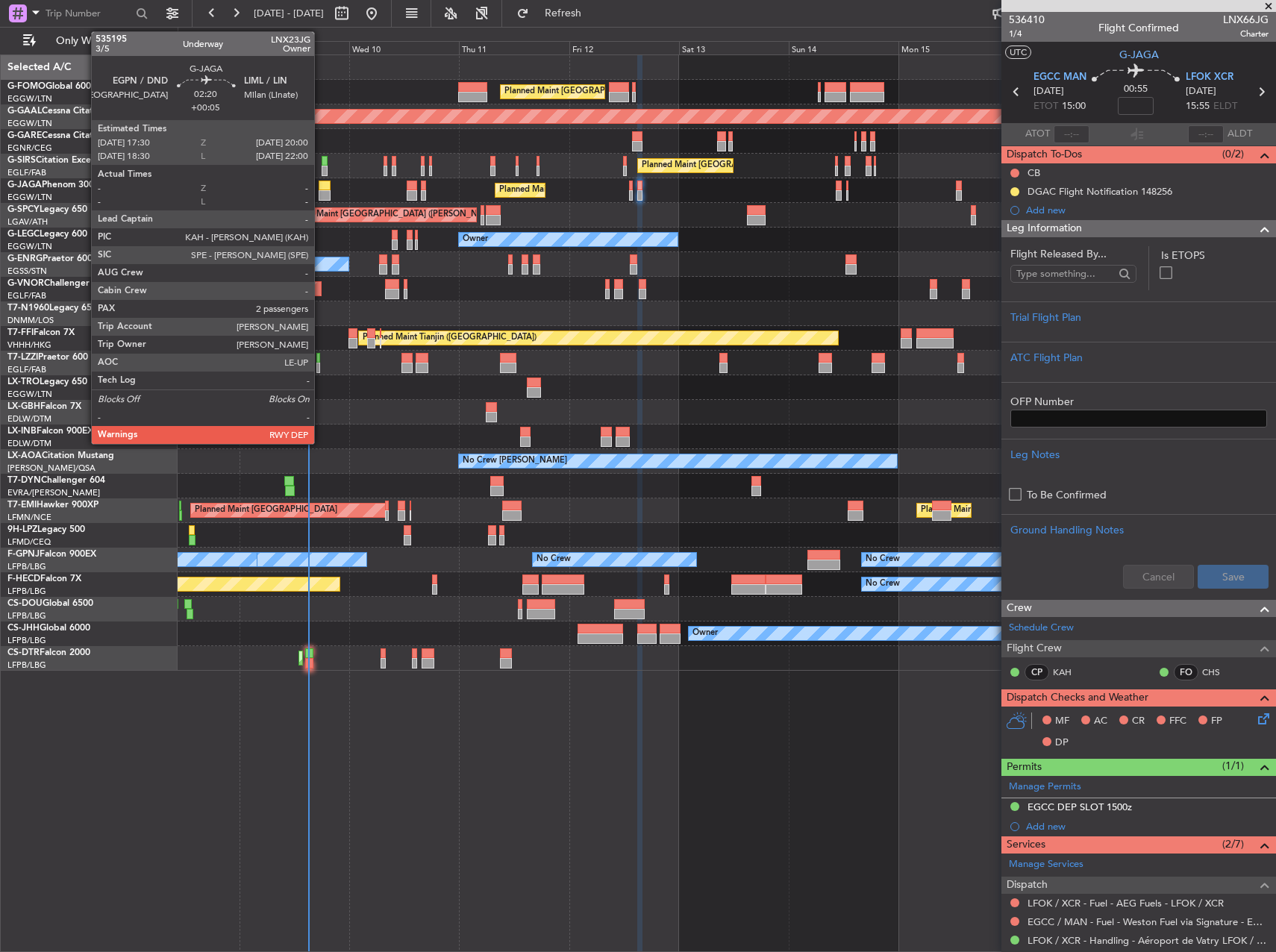
click at [336, 188] on div "Planned Maint [GEOGRAPHIC_DATA] ([GEOGRAPHIC_DATA])" at bounding box center [726, 190] width 1098 height 25
click at [326, 191] on div at bounding box center [325, 196] width 12 height 11
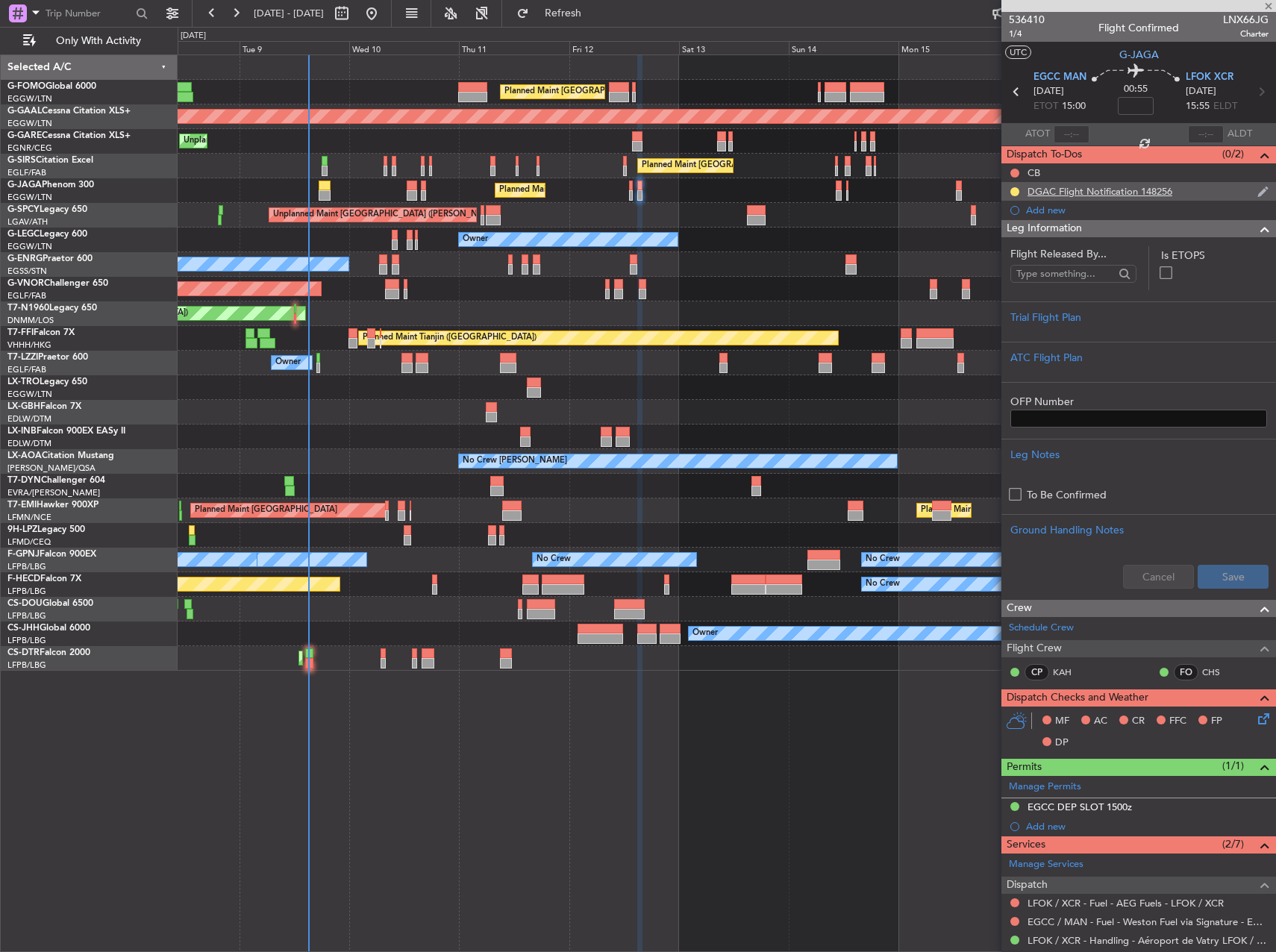
type input "+00:05"
type input "2"
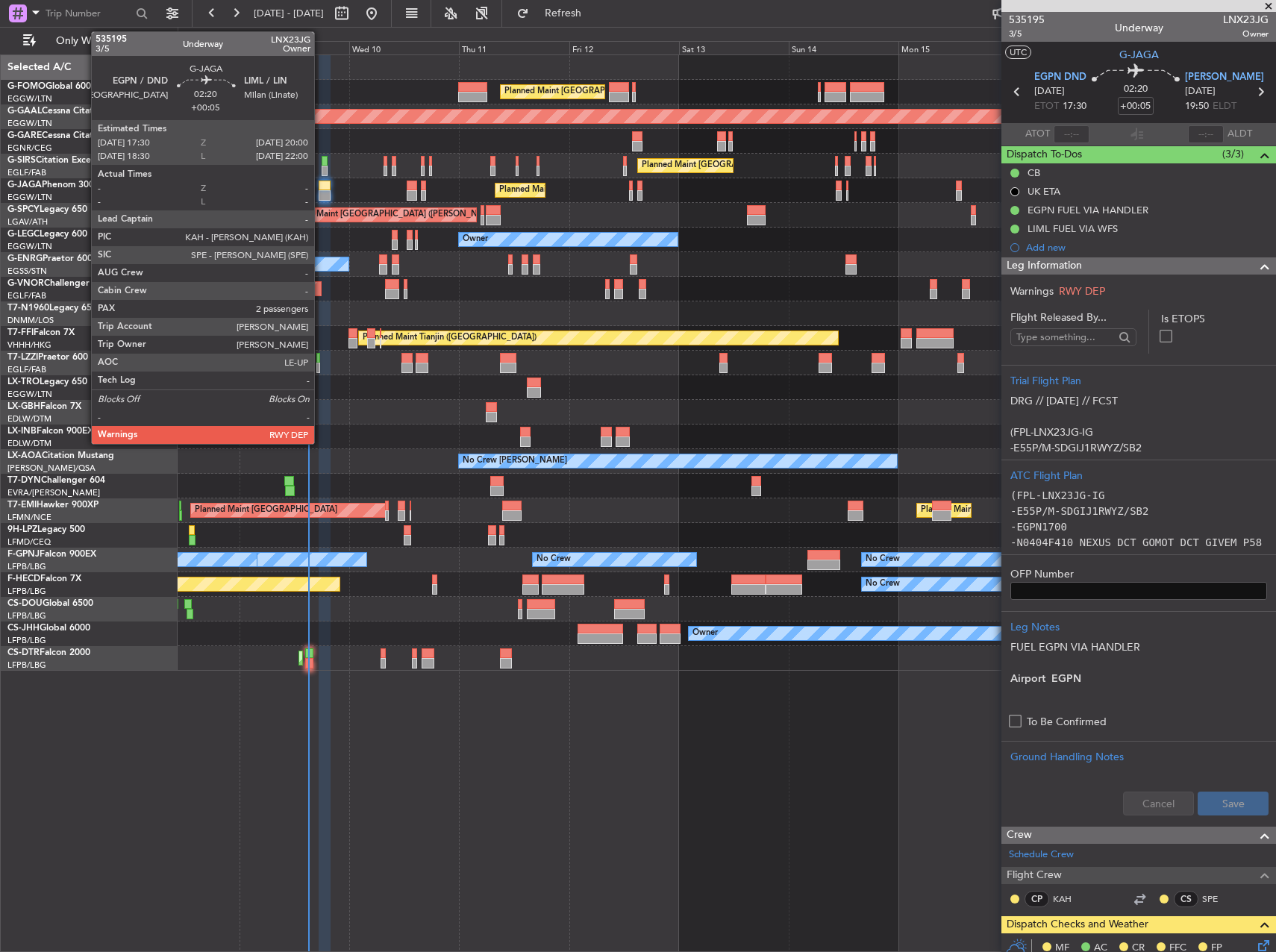
click at [322, 181] on div at bounding box center [325, 186] width 12 height 11
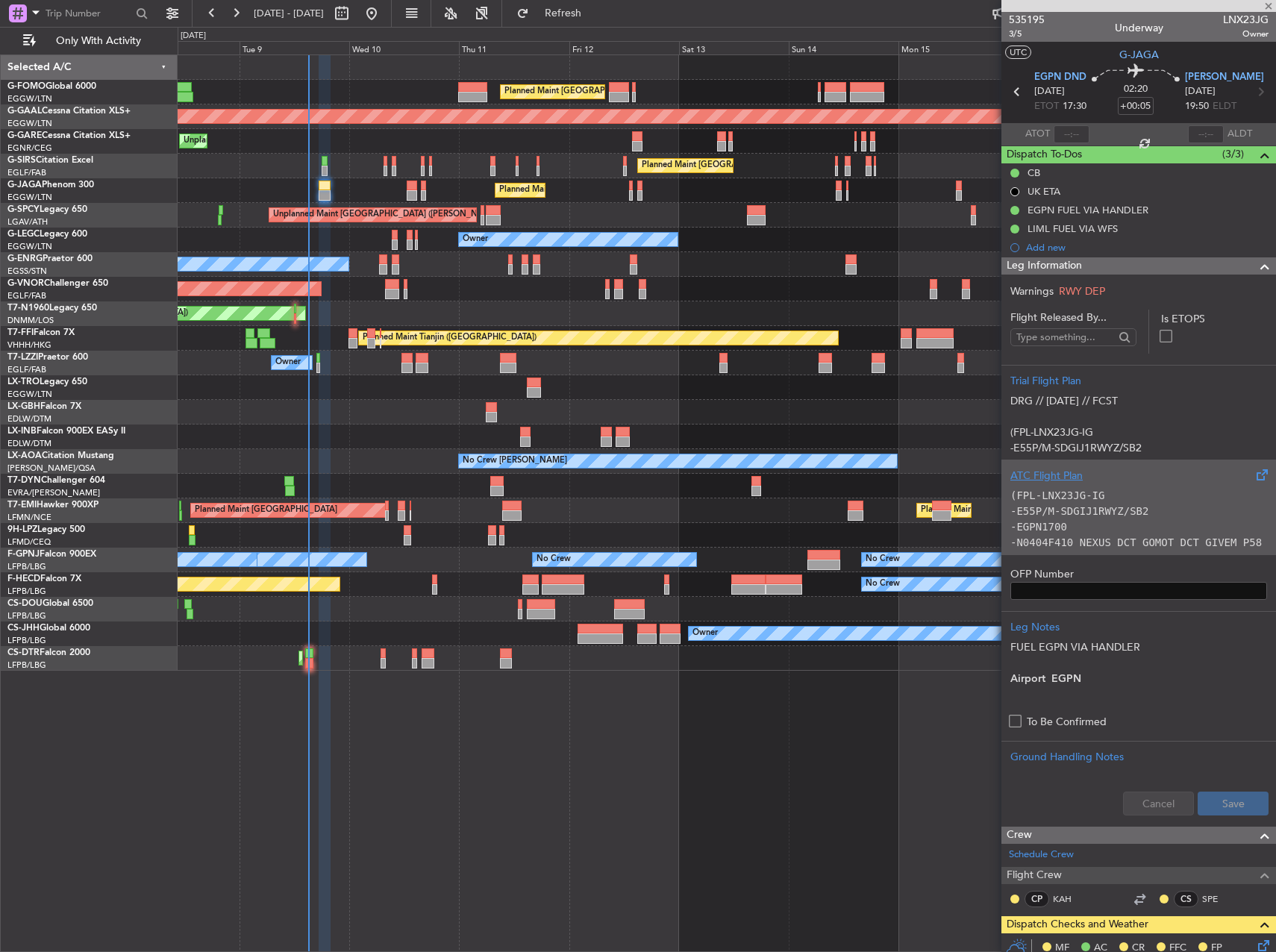
click at [1126, 489] on p "(FPL-LNX23JG-IG" at bounding box center [1139, 496] width 256 height 15
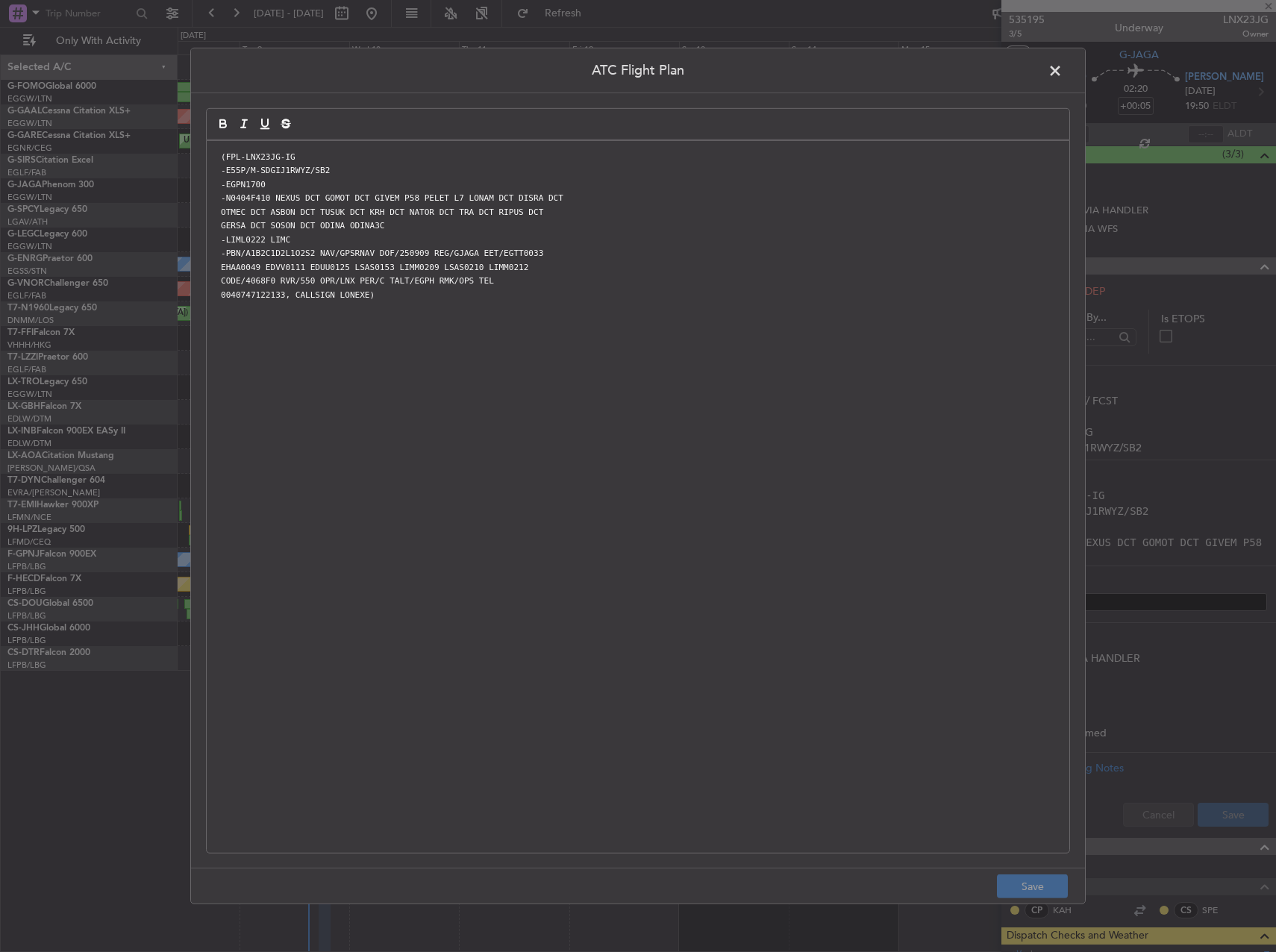
click at [767, 474] on div "(FPL-LNX23JG-IG -E55P/M-SDGIJ1RWYZ/SB2 -EGPN1700 -N0404F410 NEXUS DCT GOMOT DCT…" at bounding box center [638, 497] width 863 height 712
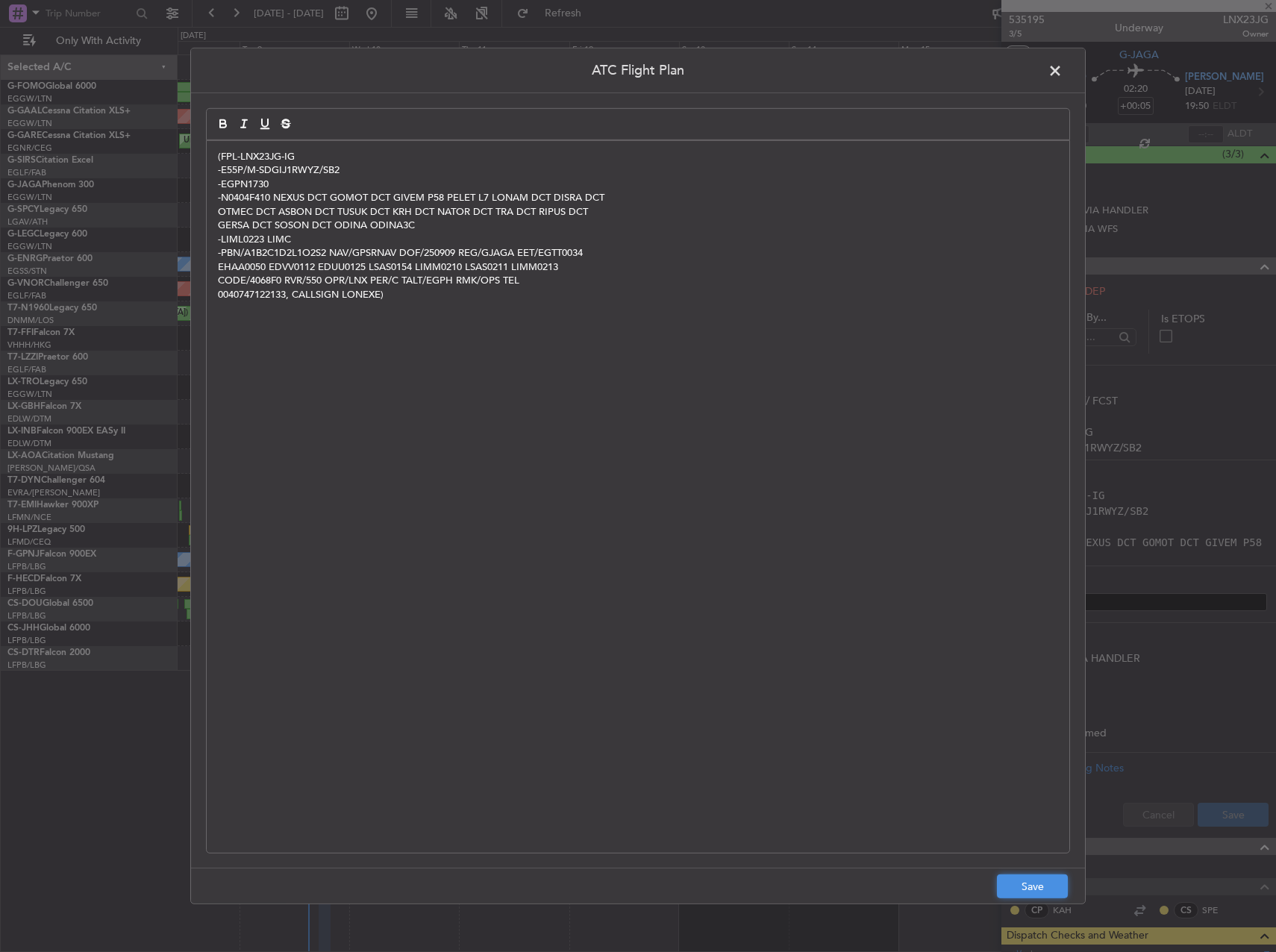
drag, startPoint x: 1041, startPoint y: 887, endPoint x: 1087, endPoint y: 869, distance: 49.4
click at [1041, 888] on button "Save" at bounding box center [1033, 886] width 71 height 24
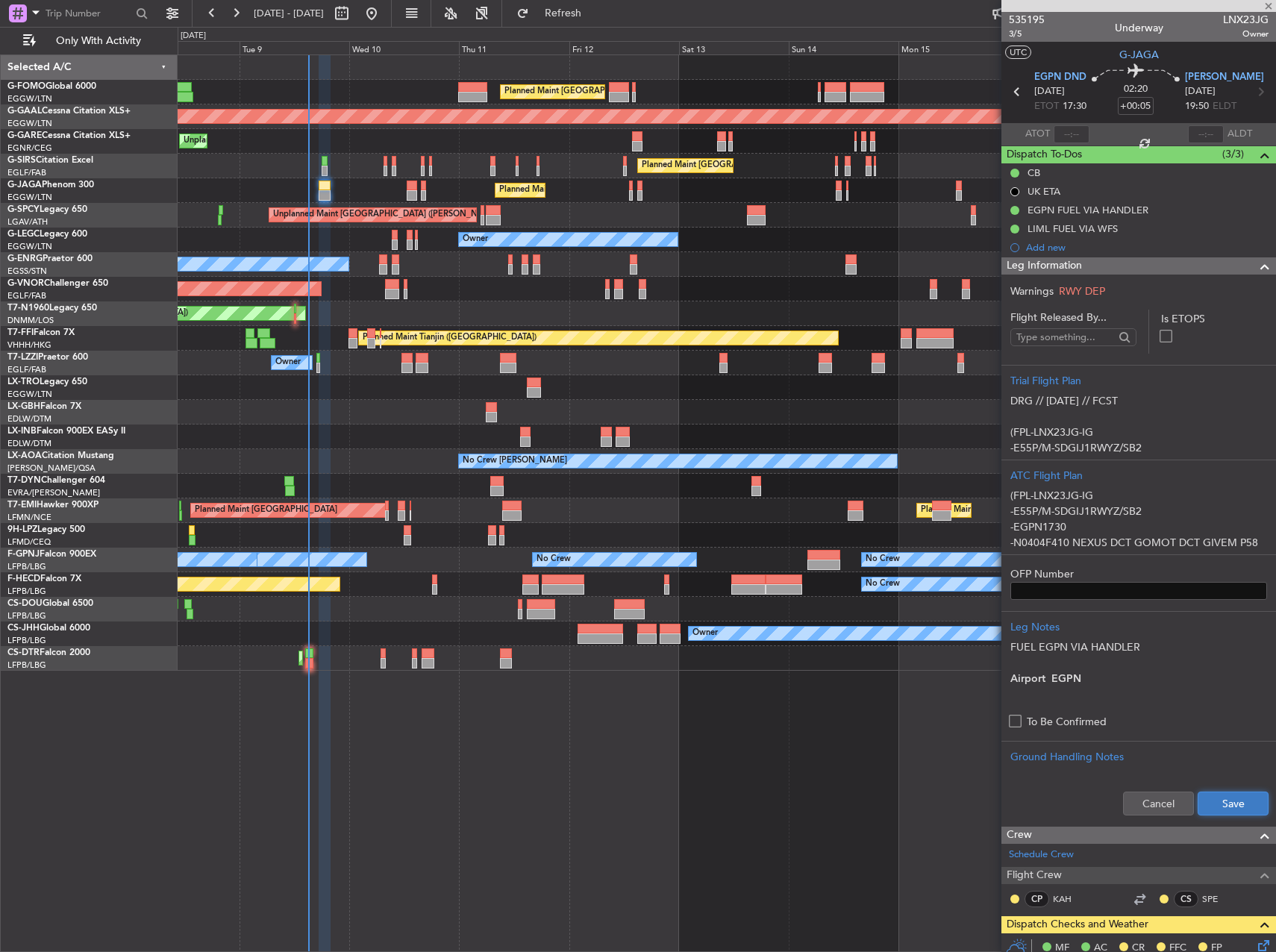
click at [1245, 805] on button "Save" at bounding box center [1233, 803] width 71 height 24
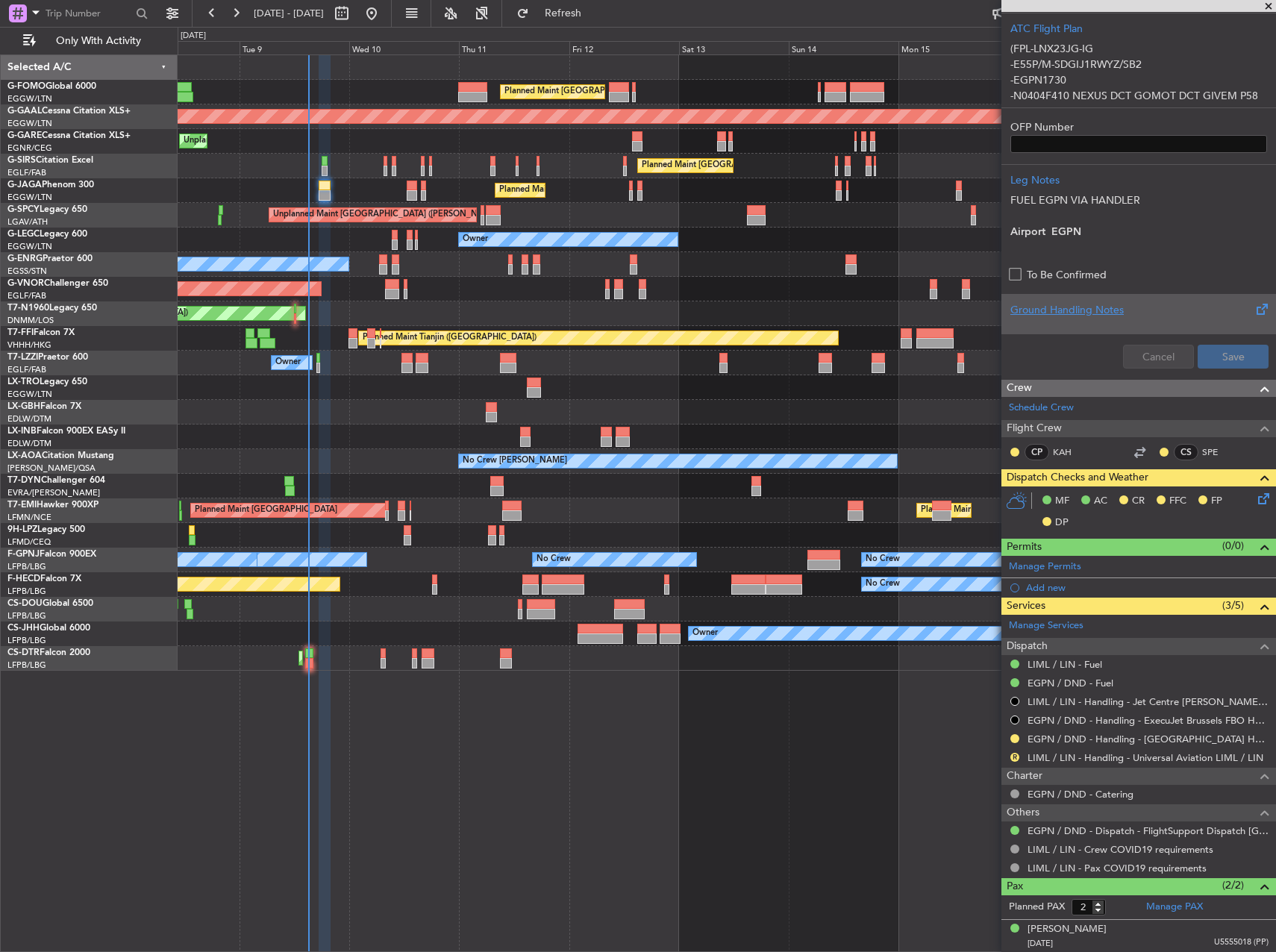
scroll to position [455, 0]
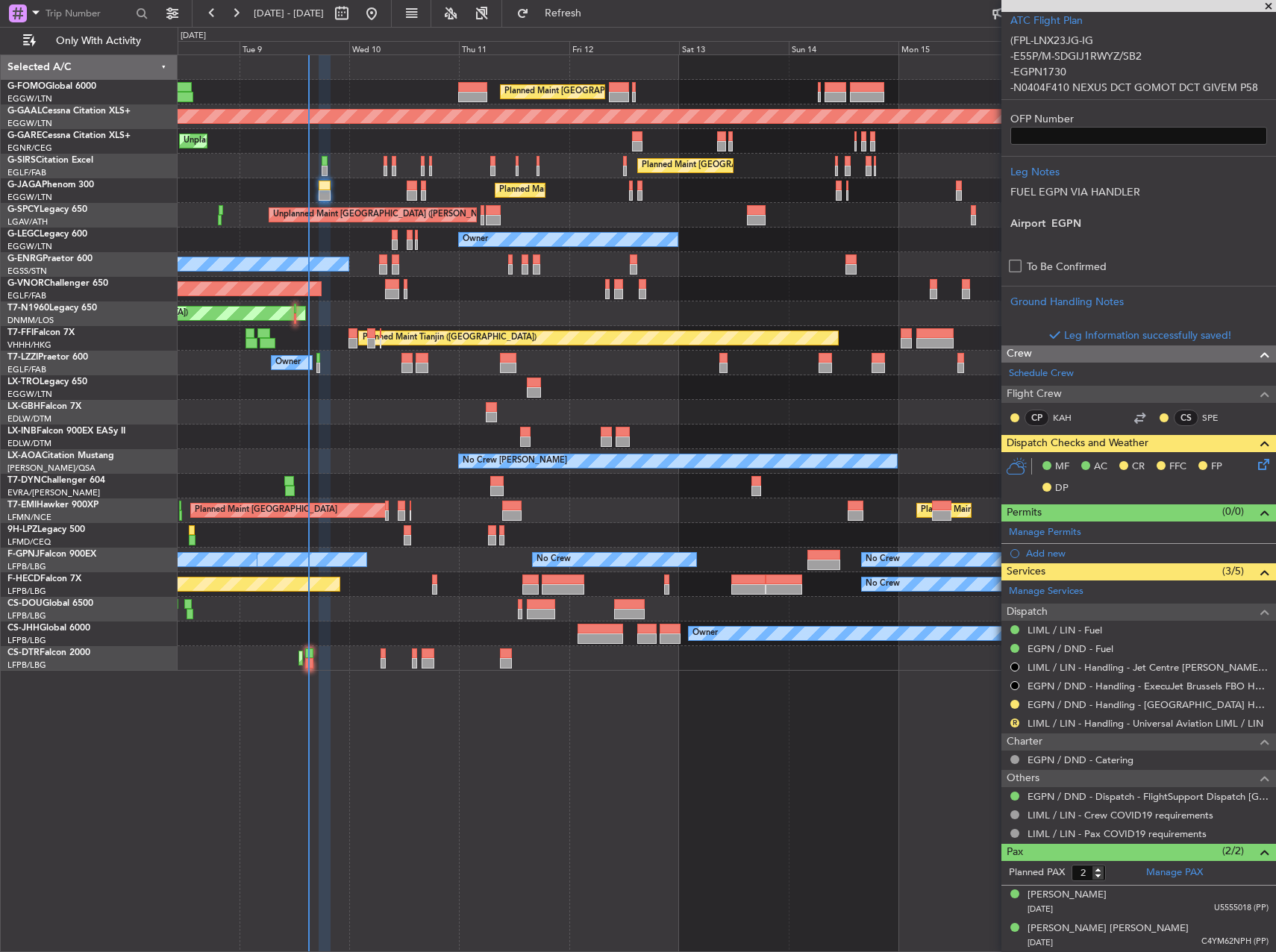
click at [1255, 465] on icon at bounding box center [1261, 462] width 12 height 12
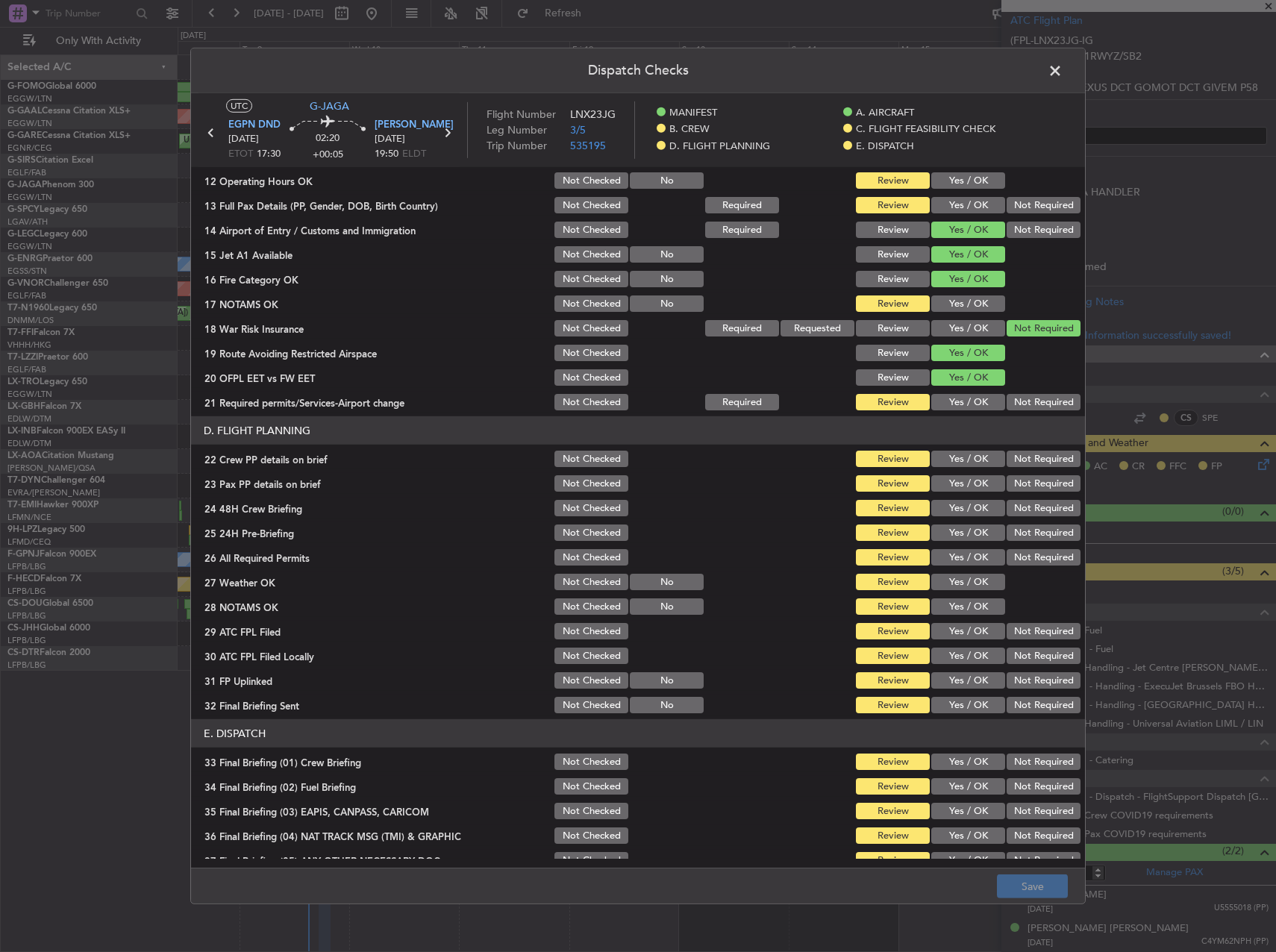
scroll to position [448, 0]
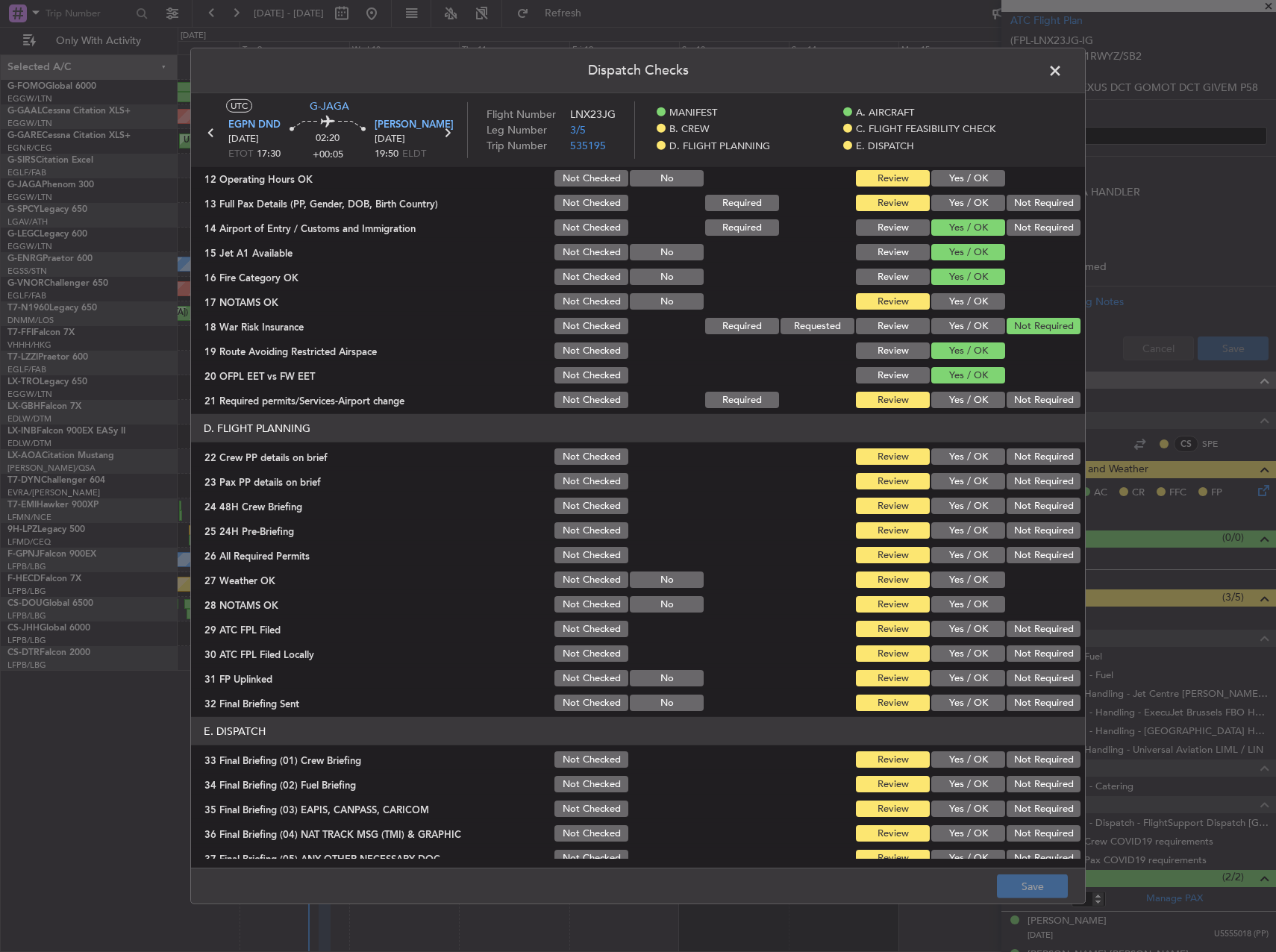
click at [947, 404] on button "Yes / OK" at bounding box center [968, 399] width 74 height 16
click at [950, 308] on button "Yes / OK" at bounding box center [968, 301] width 74 height 16
click at [951, 459] on button "Yes / OK" at bounding box center [968, 456] width 74 height 16
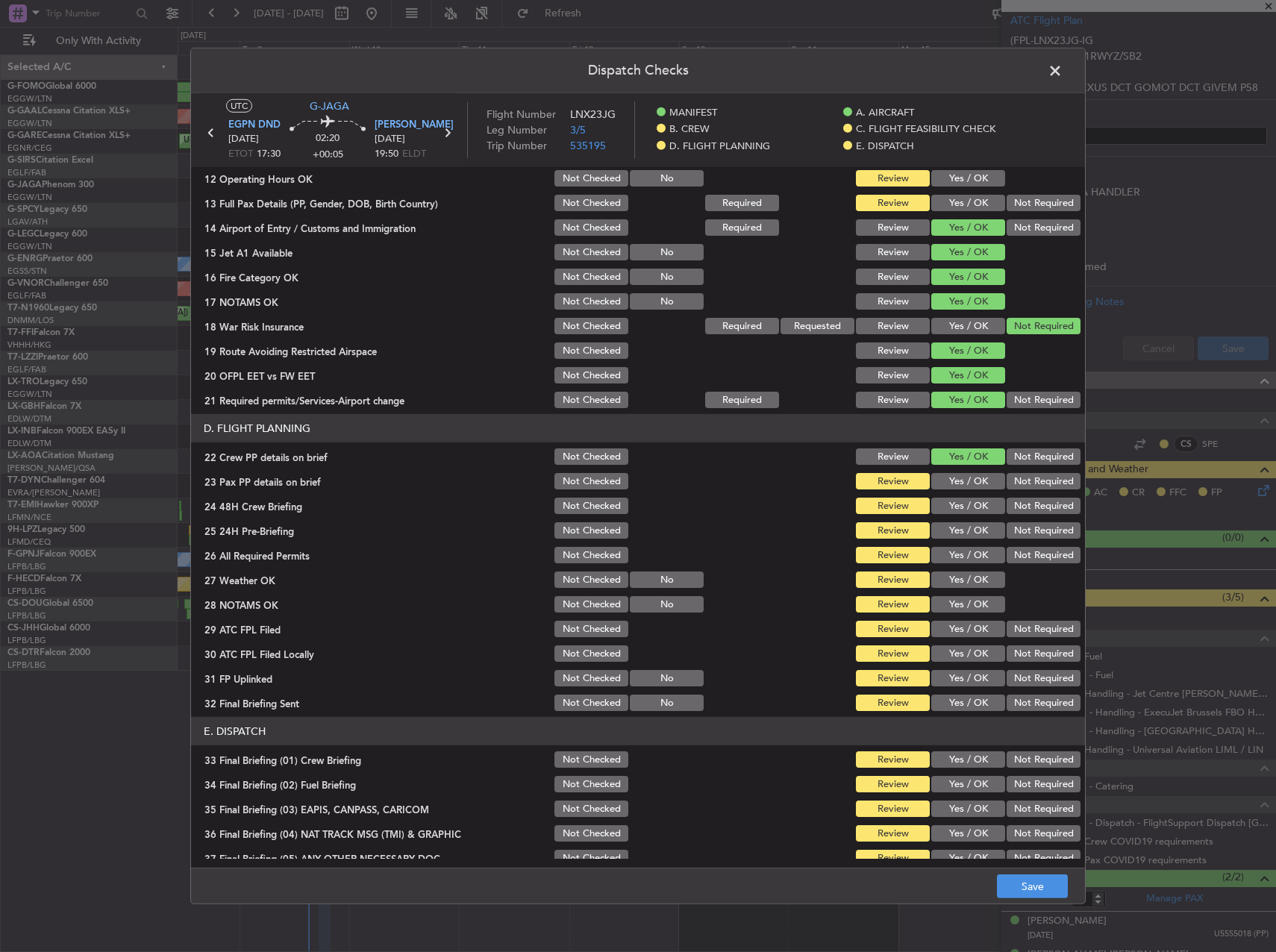
click at [948, 475] on button "Yes / OK" at bounding box center [968, 481] width 74 height 16
drag, startPoint x: 947, startPoint y: 501, endPoint x: 952, endPoint y: 541, distance: 40.3
click at [948, 505] on button "Yes / OK" at bounding box center [968, 505] width 74 height 16
click at [952, 541] on div "Yes / OK" at bounding box center [967, 531] width 75 height 21
click at [950, 537] on button "Yes / OK" at bounding box center [968, 530] width 74 height 16
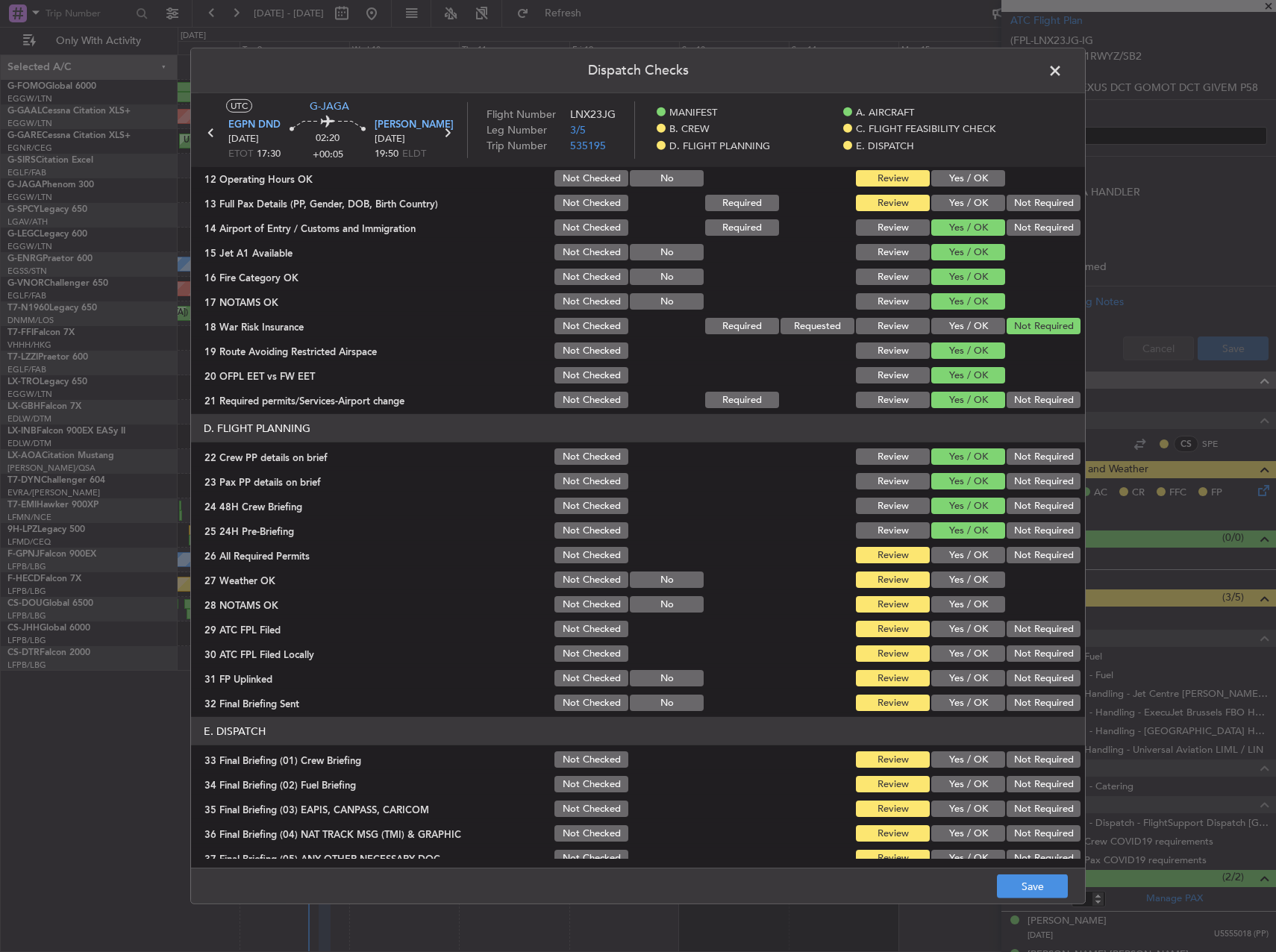
click at [962, 569] on section "D. FLIGHT PLANNING 22 Crew PP details on brief Not Checked Review Yes / OK Not …" at bounding box center [638, 564] width 894 height 299
click at [956, 553] on button "Yes / OK" at bounding box center [968, 555] width 74 height 16
click at [964, 592] on section "D. FLIGHT PLANNING 22 Crew PP details on brief Not Checked Review Yes / OK Not …" at bounding box center [638, 564] width 894 height 299
click at [956, 578] on button "Yes / OK" at bounding box center [968, 580] width 74 height 16
click at [954, 601] on button "Yes / OK" at bounding box center [968, 604] width 74 height 16
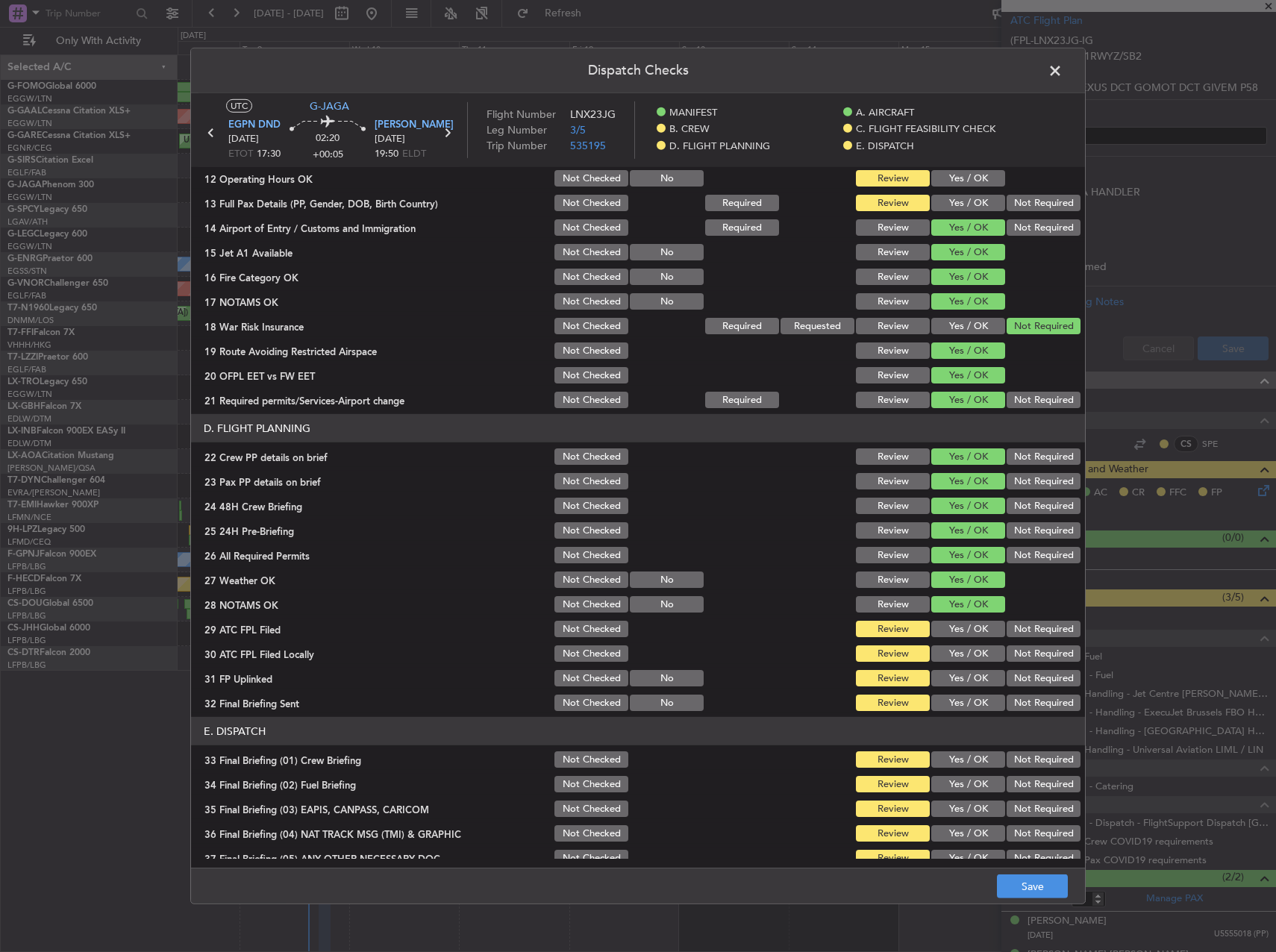
drag, startPoint x: 952, startPoint y: 625, endPoint x: 980, endPoint y: 626, distance: 28.0
click at [954, 625] on button "Yes / OK" at bounding box center [968, 629] width 74 height 16
drag, startPoint x: 1026, startPoint y: 643, endPoint x: 1026, endPoint y: 652, distance: 9.0
click at [1026, 650] on div "Not Required" at bounding box center [1042, 653] width 75 height 21
drag, startPoint x: 1023, startPoint y: 658, endPoint x: 997, endPoint y: 669, distance: 28.2
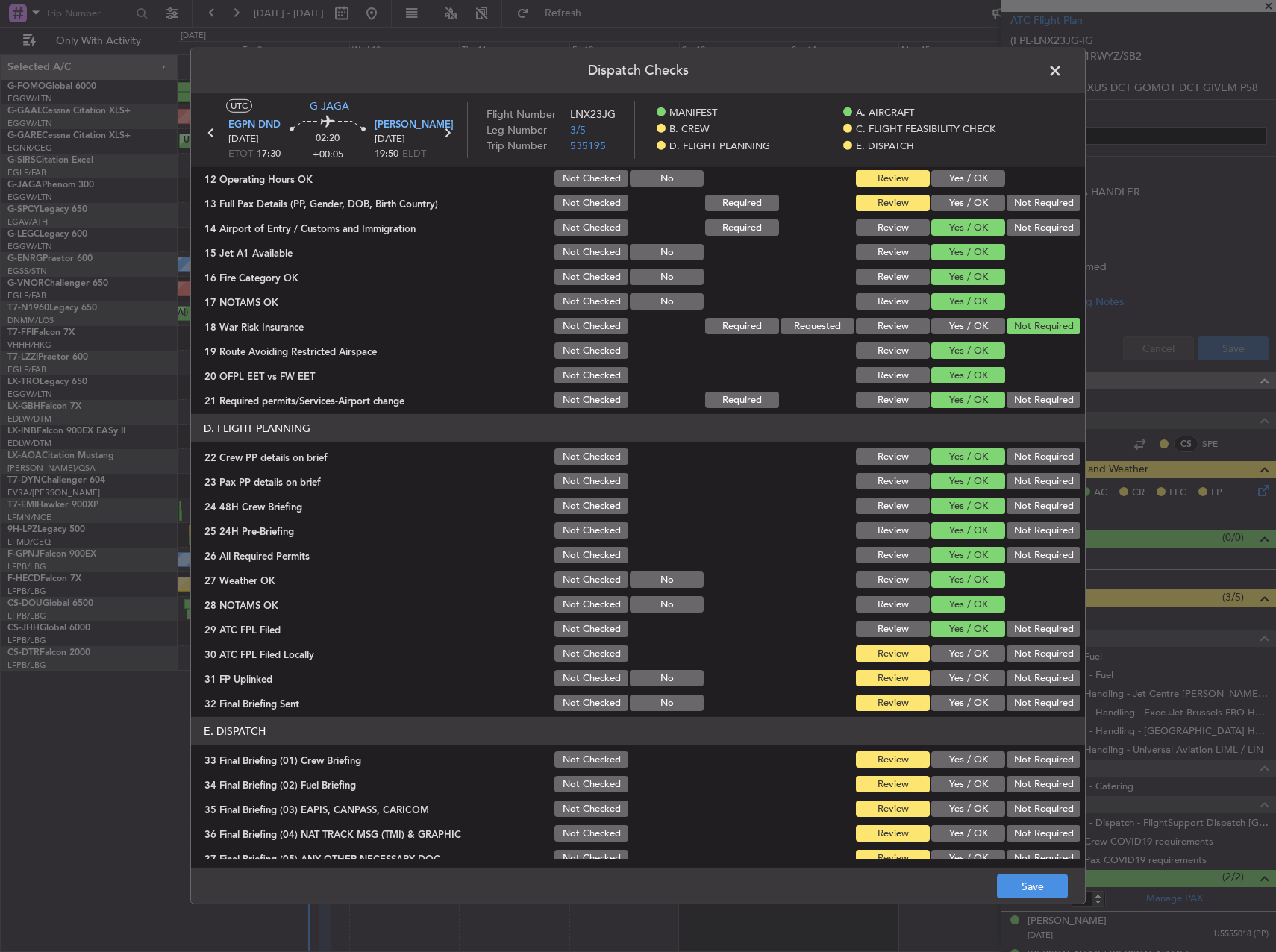
click at [1019, 659] on button "Not Required" at bounding box center [1043, 653] width 74 height 16
click at [983, 673] on button "Yes / OK" at bounding box center [968, 678] width 74 height 16
drag, startPoint x: 1026, startPoint y: 692, endPoint x: 1022, endPoint y: 704, distance: 12.6
click at [1025, 699] on section "D. FLIGHT PLANNING 22 Crew PP details on brief Not Checked Review Yes / OK Not …" at bounding box center [638, 564] width 894 height 299
click at [1022, 704] on button "Not Required" at bounding box center [1043, 702] width 74 height 16
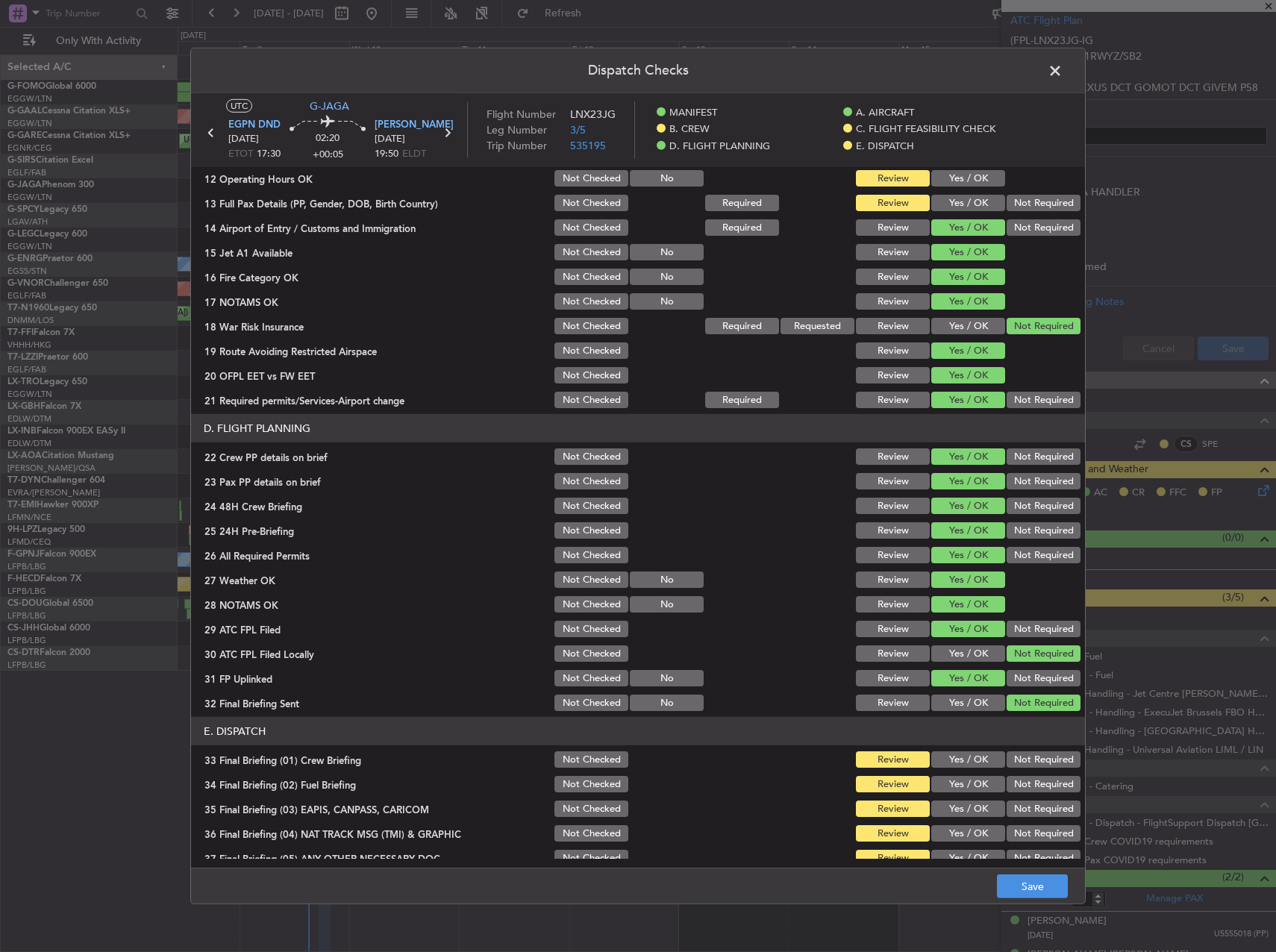
scroll to position [633, 0]
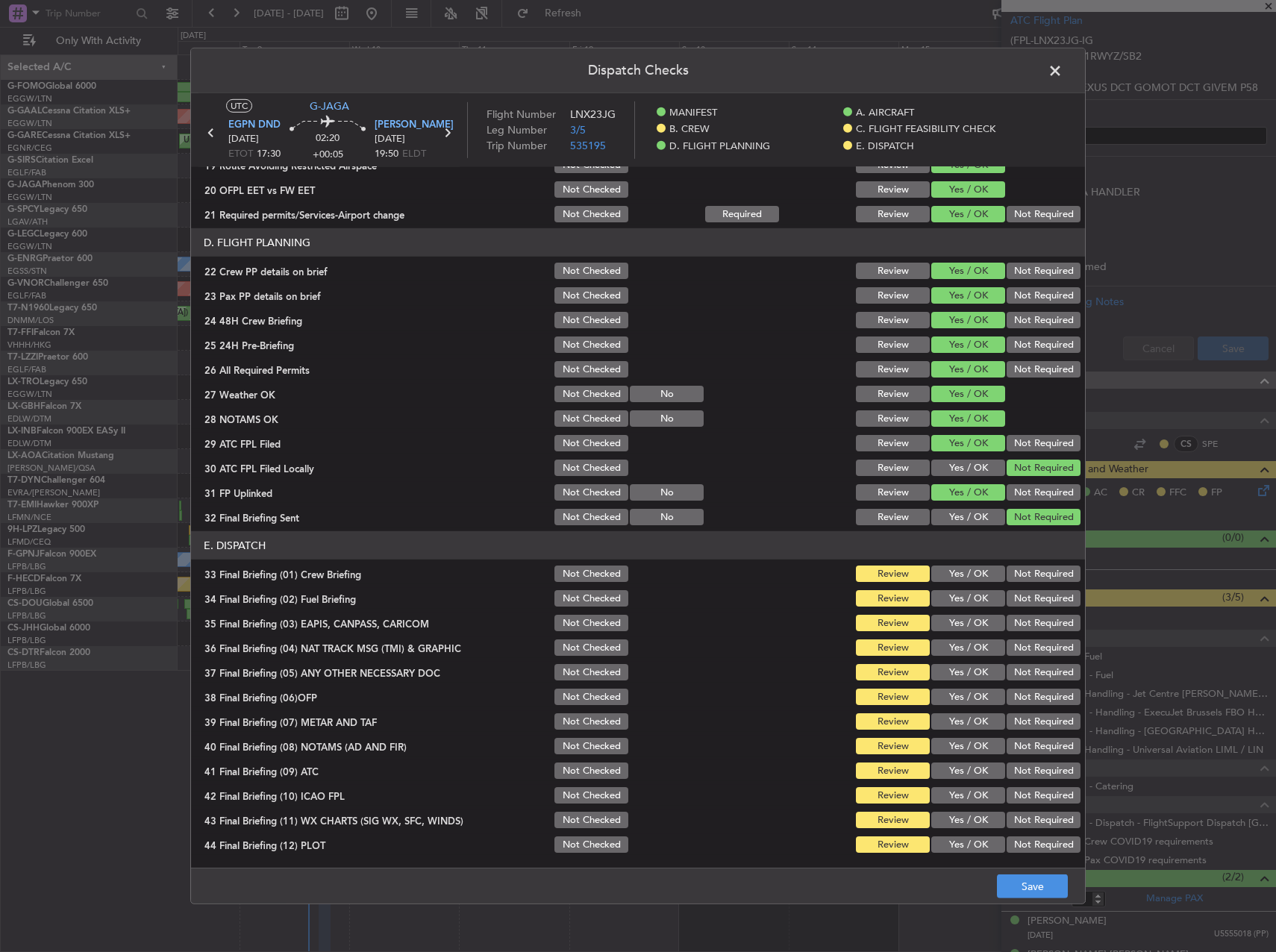
click at [973, 576] on button "Yes / OK" at bounding box center [968, 574] width 74 height 16
click at [963, 598] on button "Yes / OK" at bounding box center [968, 598] width 74 height 16
drag, startPoint x: 1057, startPoint y: 636, endPoint x: 1020, endPoint y: 605, distance: 48.3
click at [1053, 635] on section "E. DISPATCH 33 Final Briefing (01) Crew Briefing Not Checked Review Yes / OK No…" at bounding box center [638, 693] width 894 height 324
click at [1027, 621] on button "Not Required" at bounding box center [1043, 623] width 74 height 16
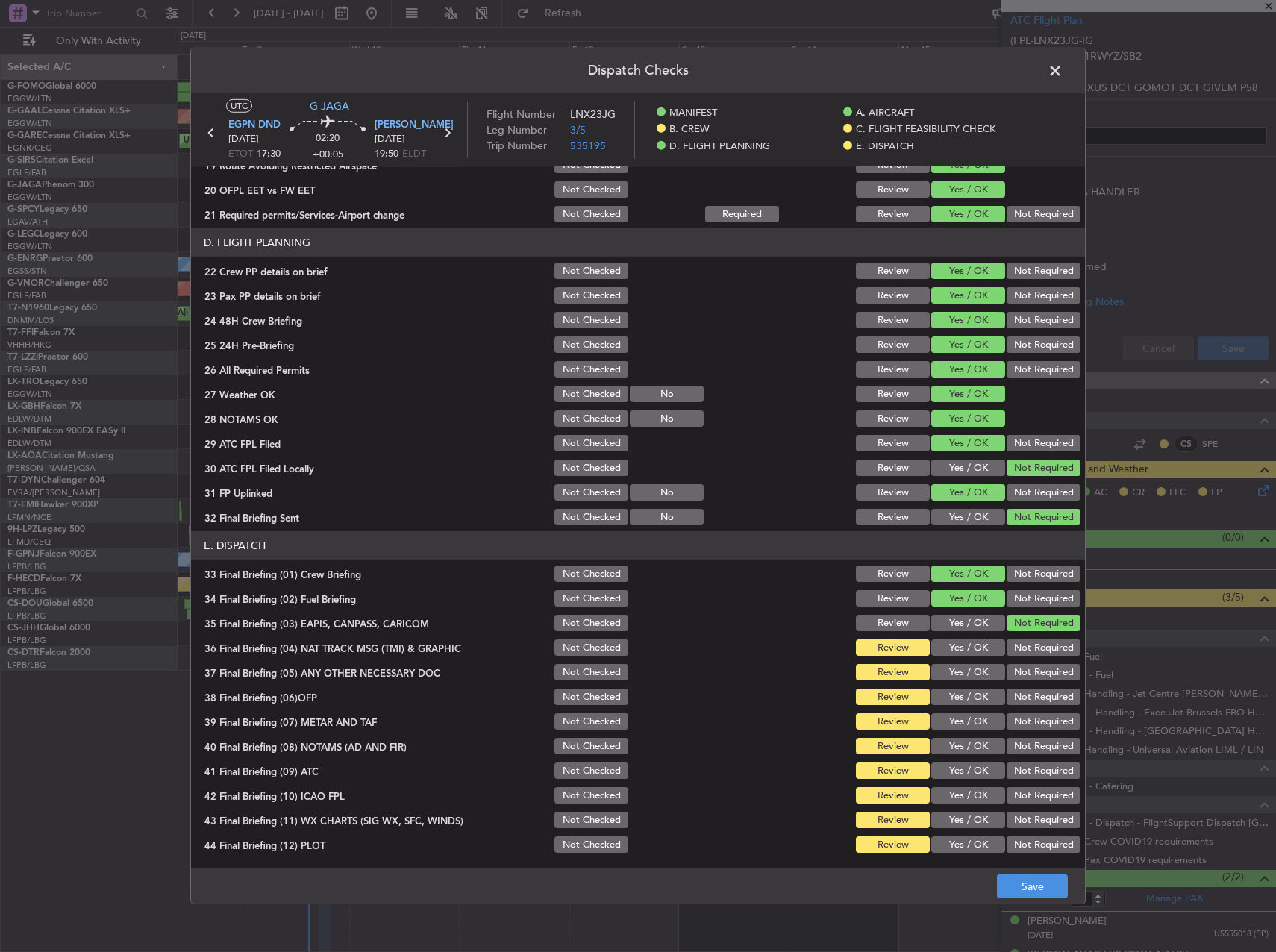
drag, startPoint x: 1027, startPoint y: 659, endPoint x: 1019, endPoint y: 682, distance: 24.4
click at [1024, 662] on section "E. DISPATCH 33 Final Briefing (01) Crew Briefing Not Checked Review Yes / OK No…" at bounding box center [638, 693] width 894 height 324
drag, startPoint x: 1019, startPoint y: 670, endPoint x: 1017, endPoint y: 648, distance: 22.1
click at [1018, 666] on button "Not Required" at bounding box center [1043, 672] width 74 height 16
click at [1017, 648] on button "Not Required" at bounding box center [1043, 647] width 74 height 16
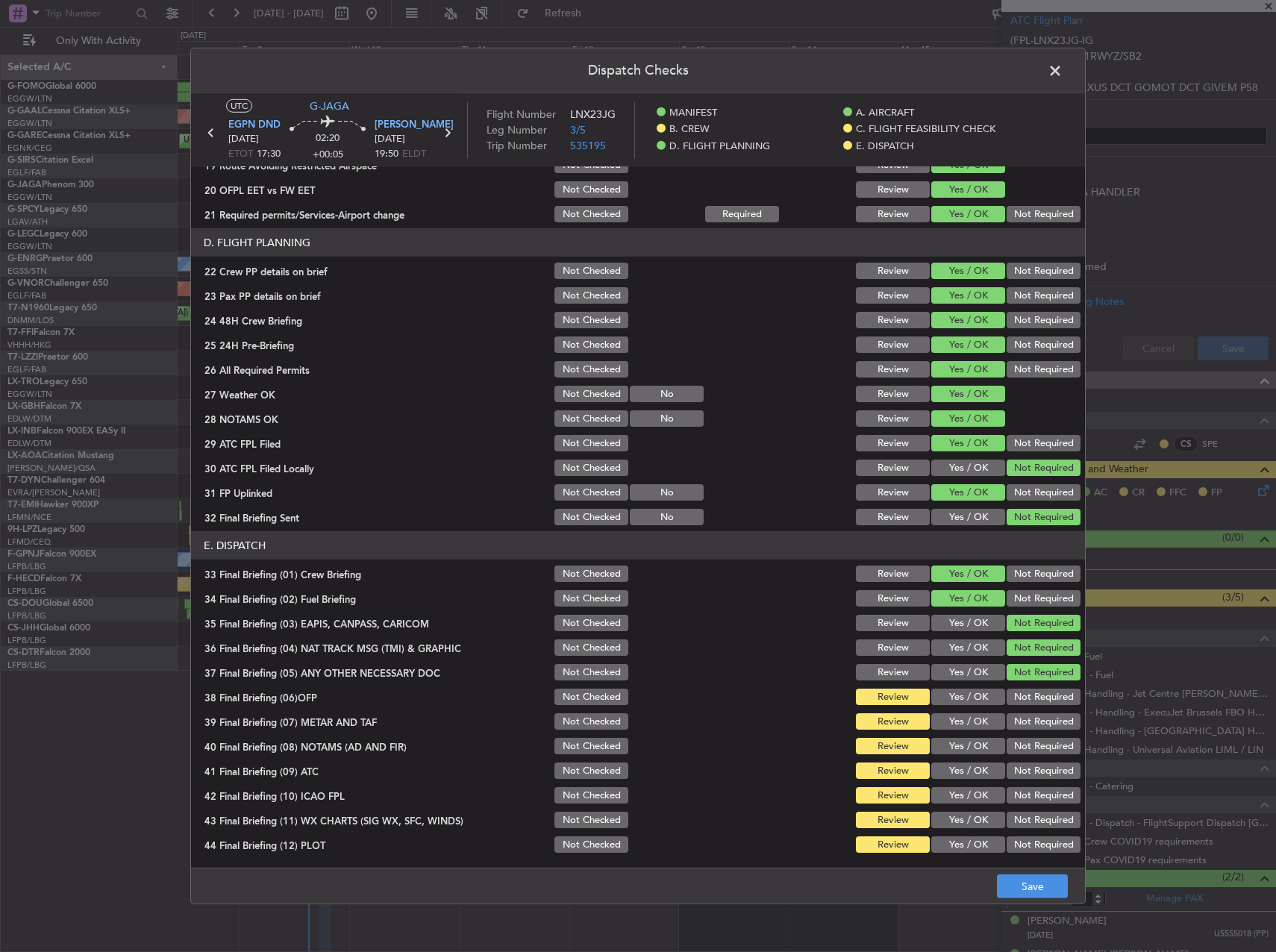
drag, startPoint x: 963, startPoint y: 721, endPoint x: 963, endPoint y: 703, distance: 18.0
click at [960, 717] on button "Yes / OK" at bounding box center [968, 721] width 74 height 16
click at [963, 702] on button "Yes / OK" at bounding box center [968, 696] width 74 height 16
click at [960, 752] on button "Yes / OK" at bounding box center [968, 745] width 74 height 16
click at [960, 767] on button "Yes / OK" at bounding box center [968, 771] width 74 height 16
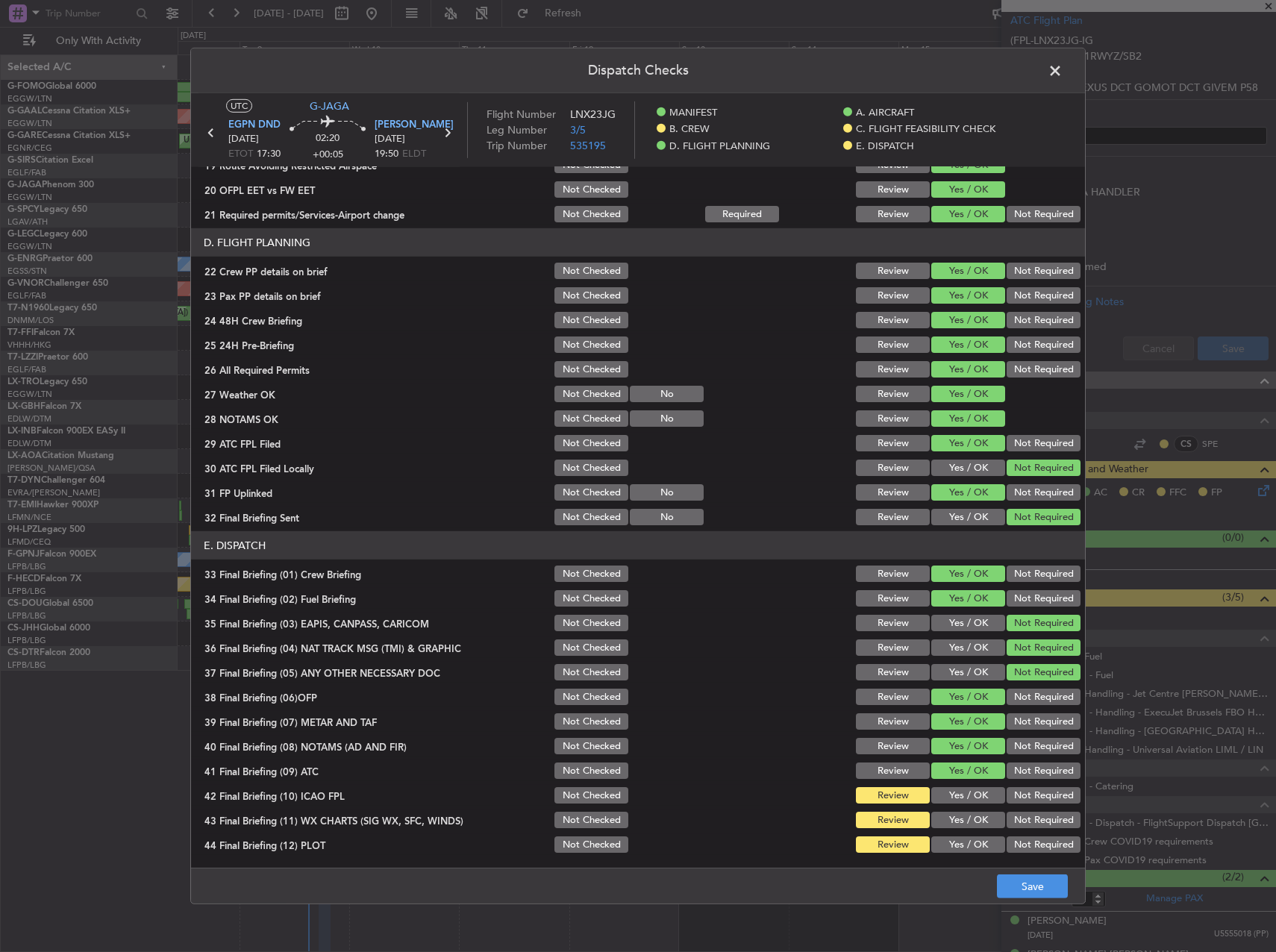
click at [964, 807] on section "E. DISPATCH 33 Final Briefing (01) Crew Briefing Not Checked Review Yes / OK No…" at bounding box center [638, 693] width 894 height 324
click at [958, 826] on button "Yes / OK" at bounding box center [968, 820] width 74 height 16
click at [953, 788] on button "Yes / OK" at bounding box center [968, 795] width 74 height 16
drag, startPoint x: 971, startPoint y: 854, endPoint x: 971, endPoint y: 845, distance: 9.0
click at [971, 852] on div "Yes / OK" at bounding box center [967, 845] width 75 height 21
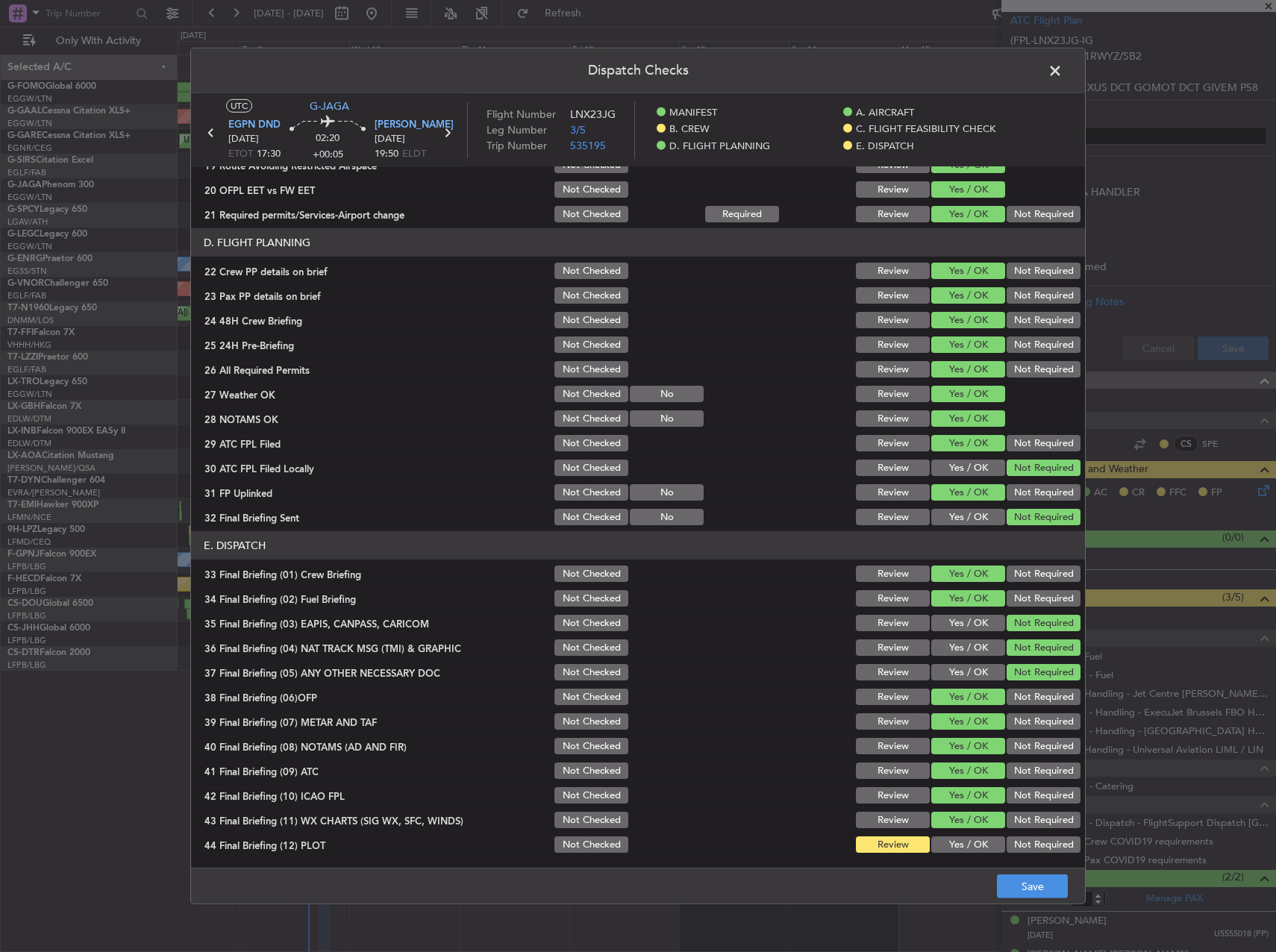
click at [971, 845] on button "Yes / OK" at bounding box center [968, 845] width 74 height 16
click at [1033, 887] on button "Save" at bounding box center [1033, 886] width 71 height 24
click at [1063, 58] on header "Dispatch Checks" at bounding box center [638, 71] width 894 height 45
click at [1063, 65] on span at bounding box center [1063, 74] width 0 height 30
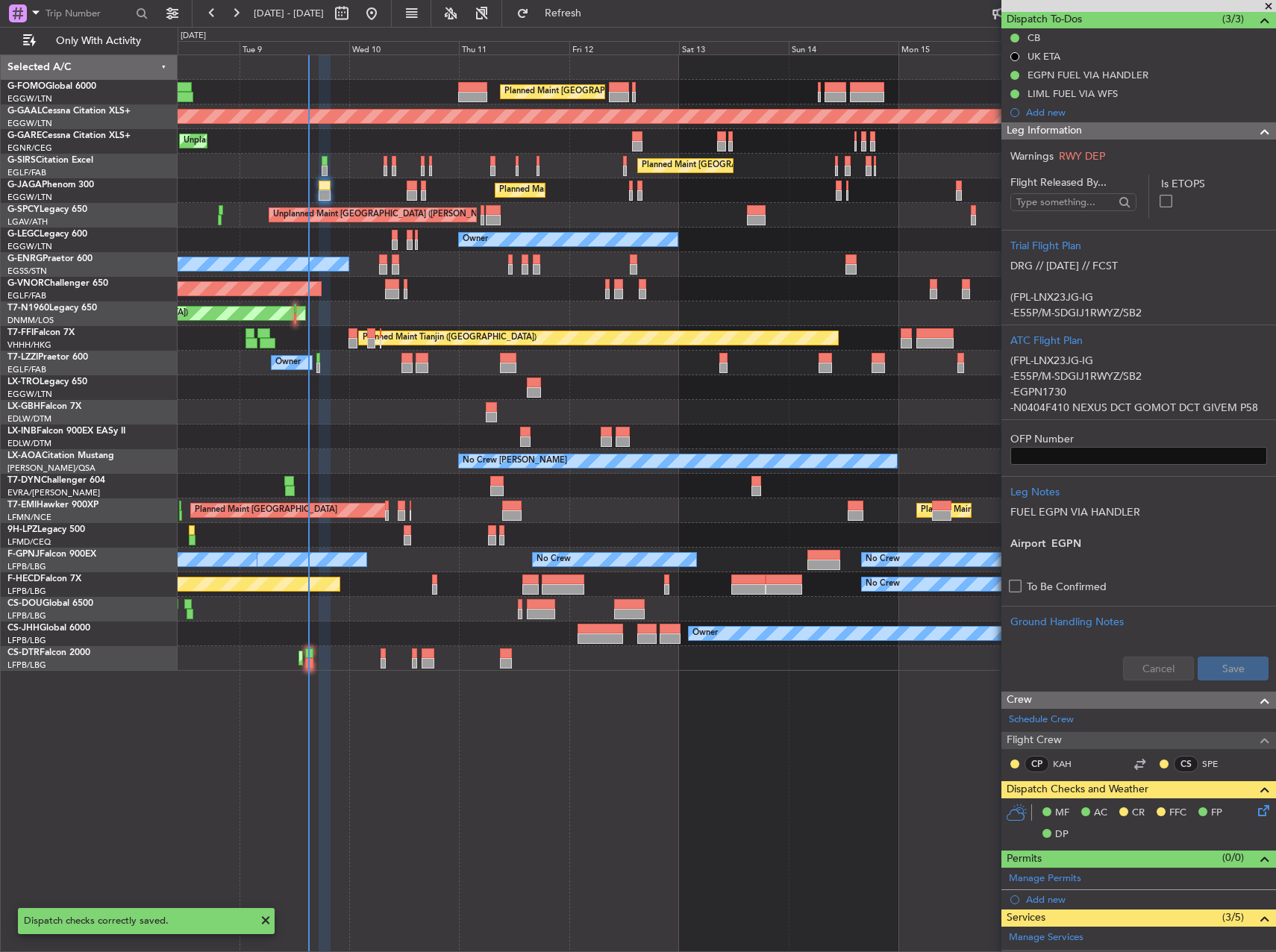
scroll to position [0, 0]
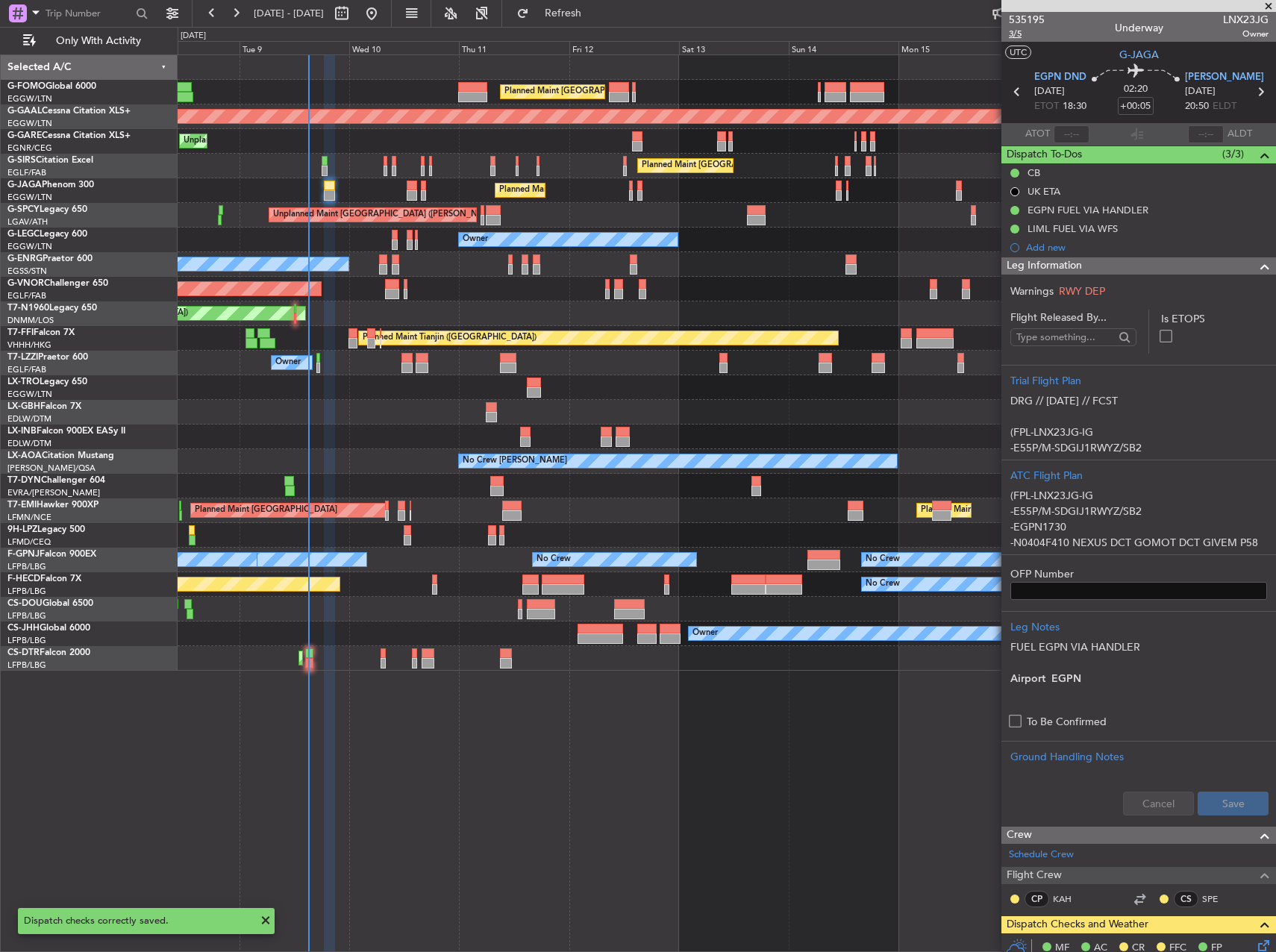
click at [1015, 32] on span "3/5" at bounding box center [1026, 34] width 36 height 13
